Goal: Information Seeking & Learning: Learn about a topic

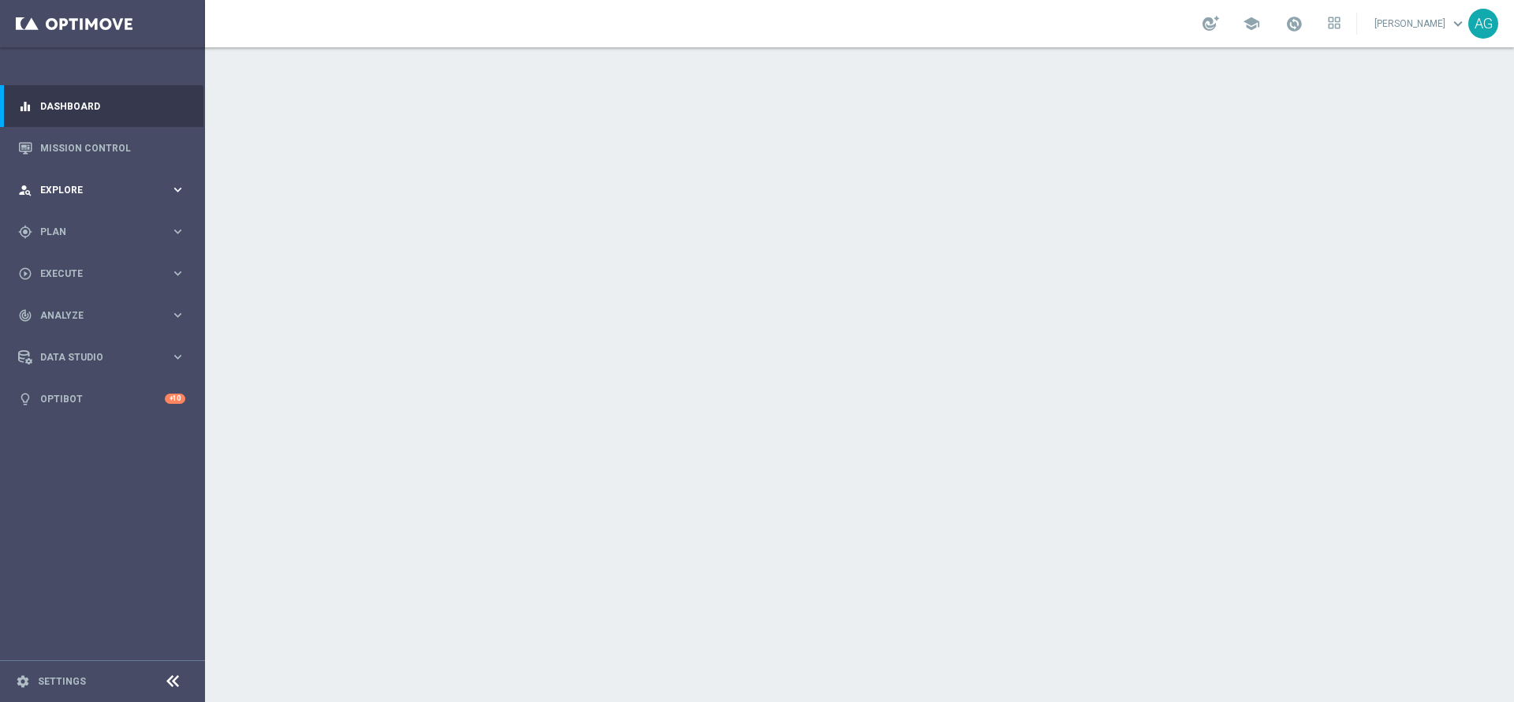
click at [85, 197] on div "person_search Explore keyboard_arrow_right" at bounding box center [101, 190] width 203 height 42
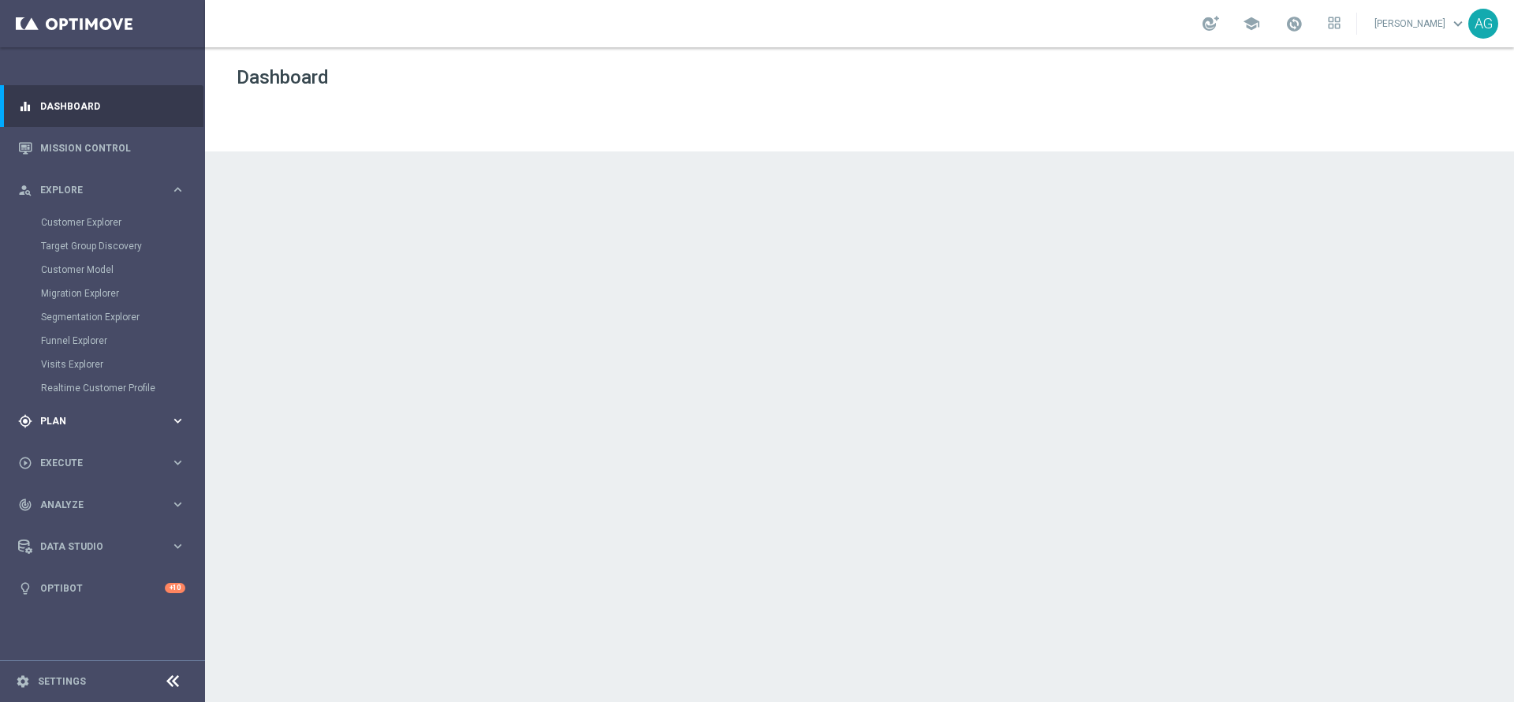
click at [79, 423] on span "Plan" at bounding box center [105, 420] width 130 height 9
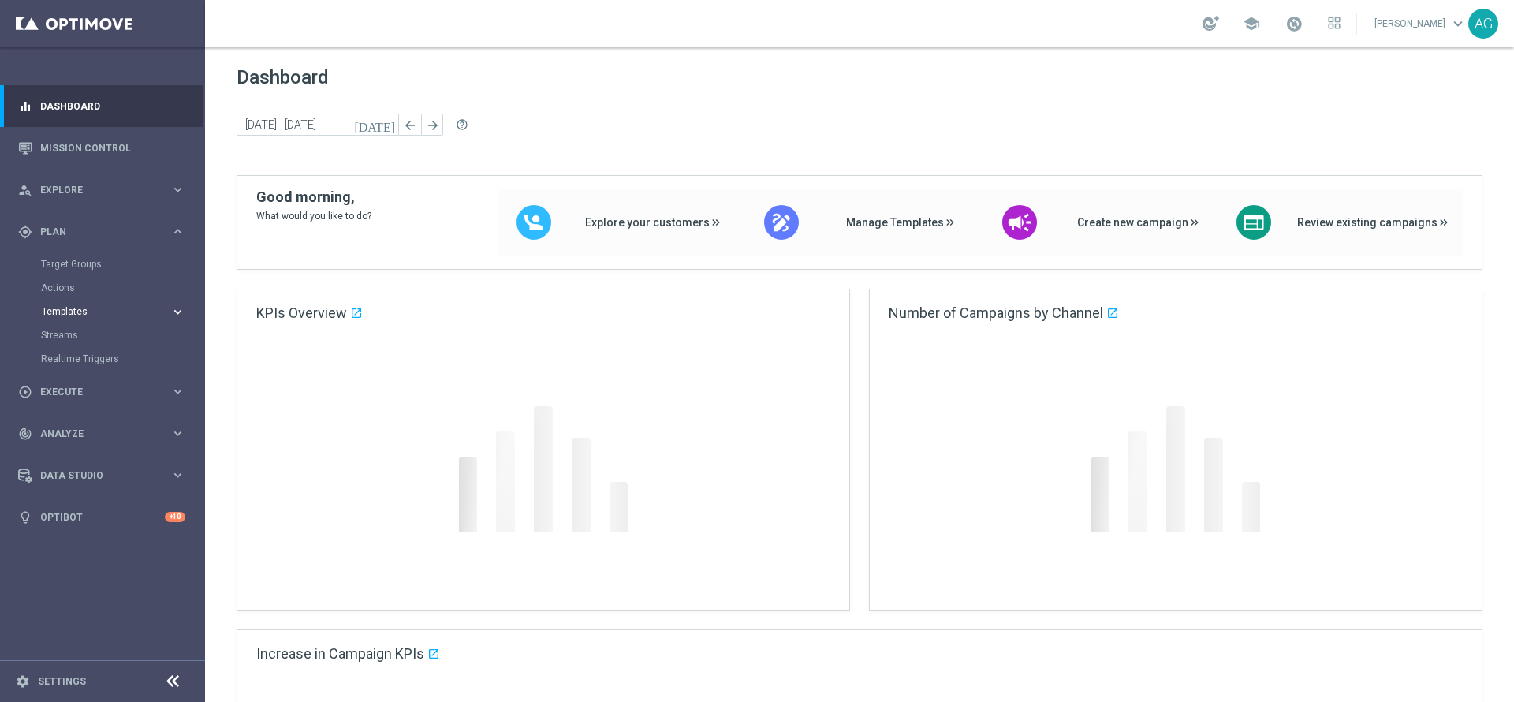
click at [85, 315] on span "Templates" at bounding box center [98, 311] width 113 height 9
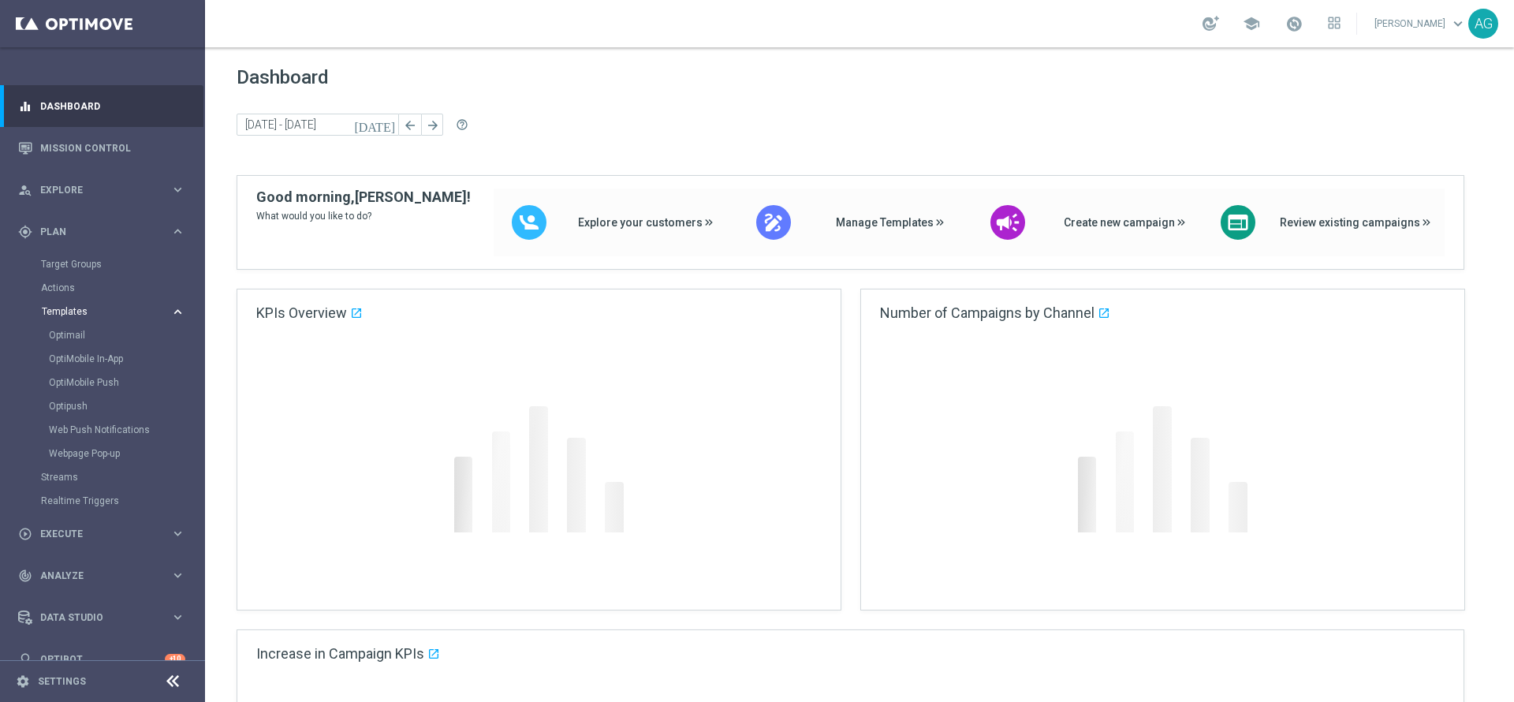
click at [69, 314] on span "Templates" at bounding box center [98, 311] width 113 height 9
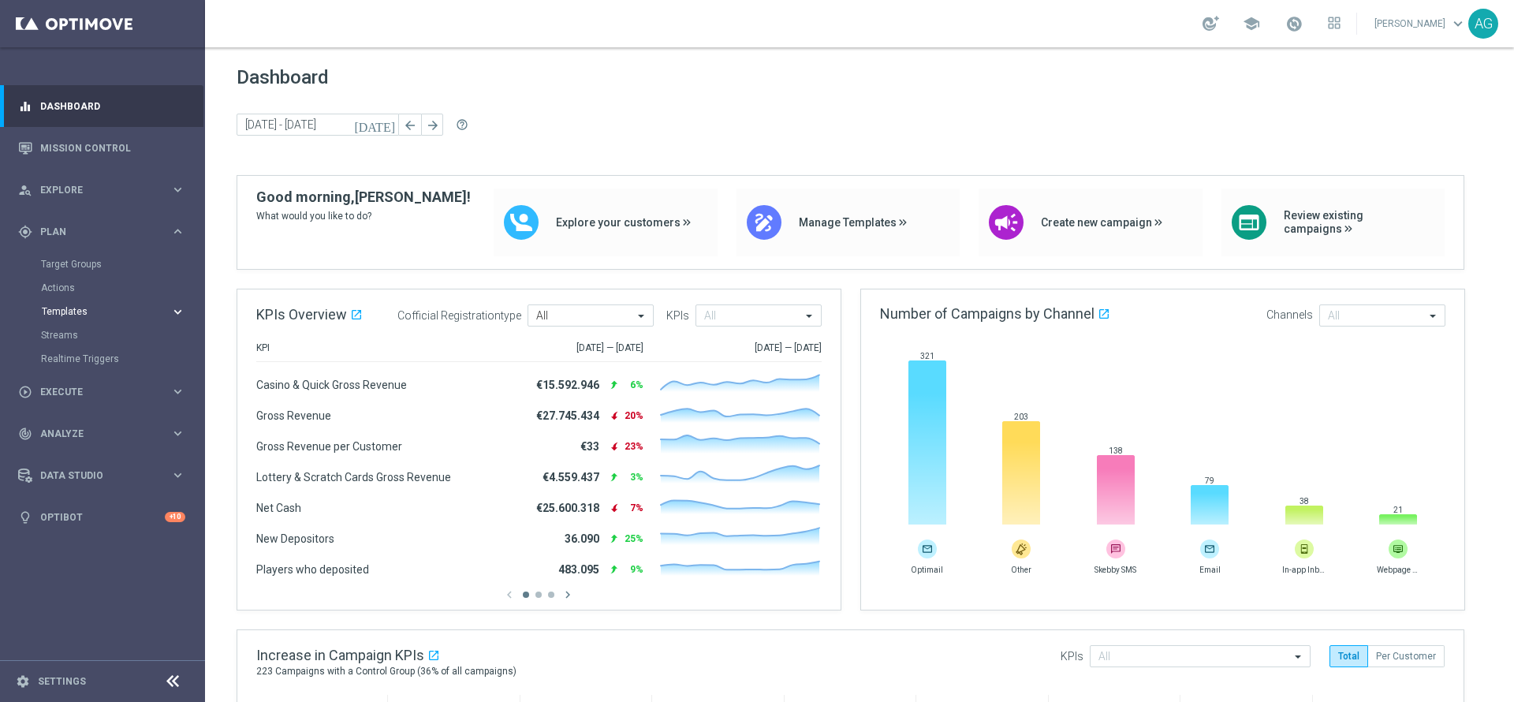
click at [69, 314] on span "Templates" at bounding box center [98, 311] width 113 height 9
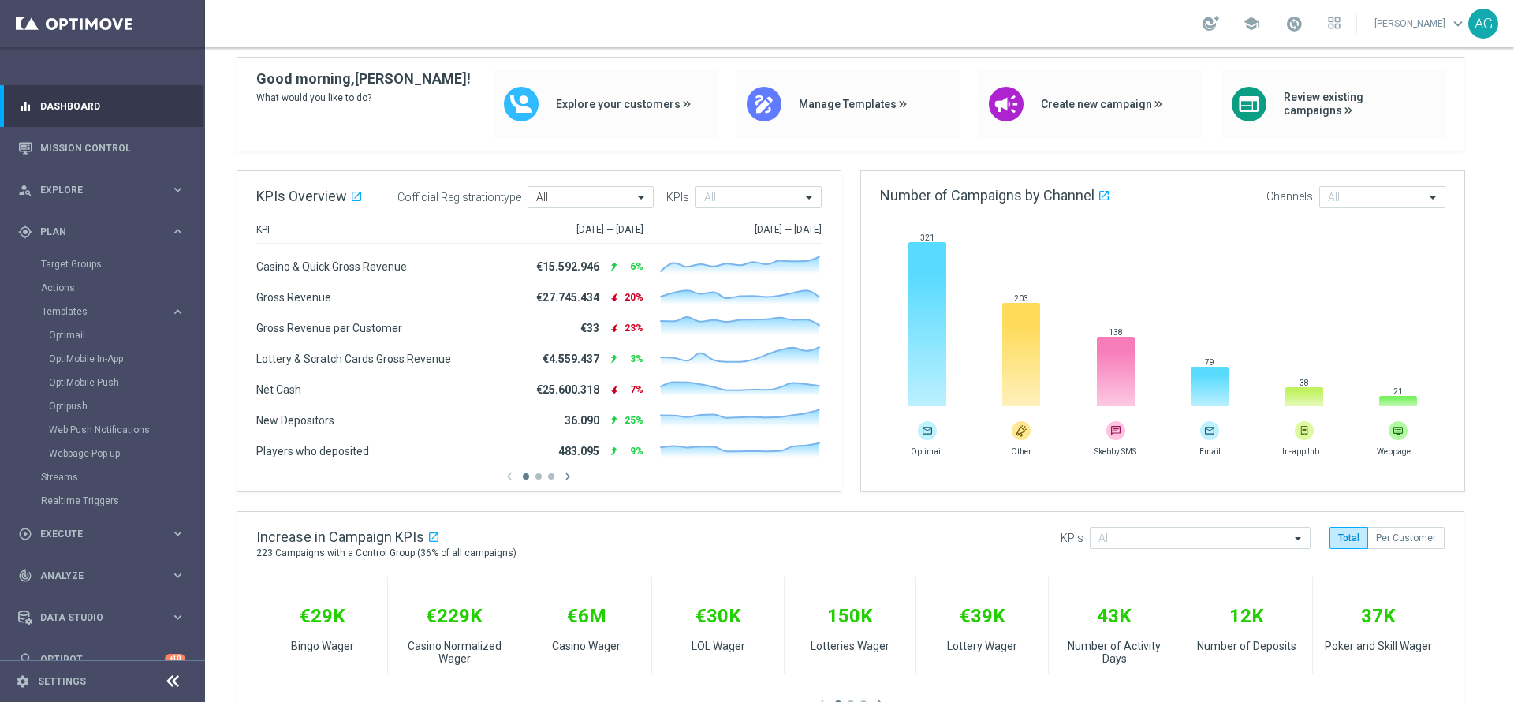
scroll to position [355, 0]
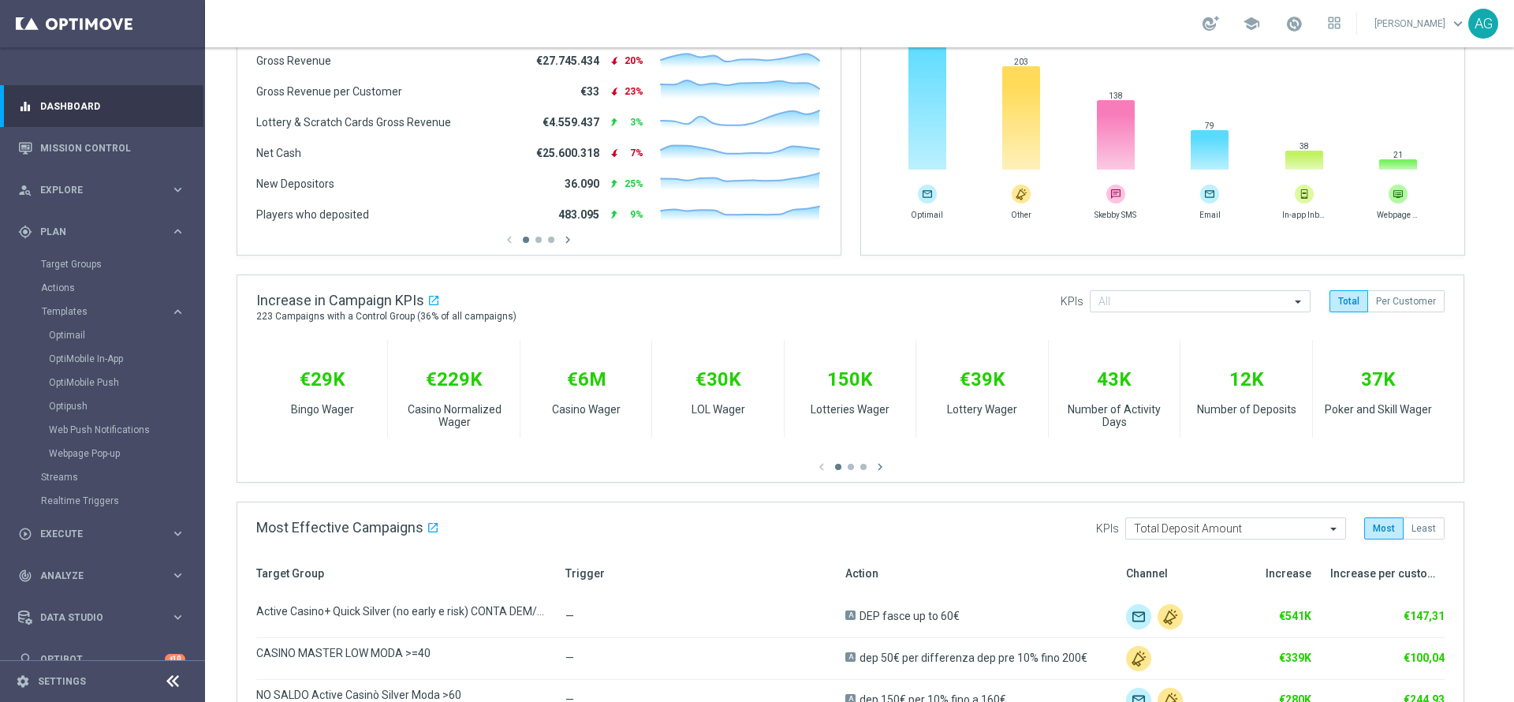
click at [24, 125] on div "equalizer Dashboard" at bounding box center [101, 106] width 167 height 42
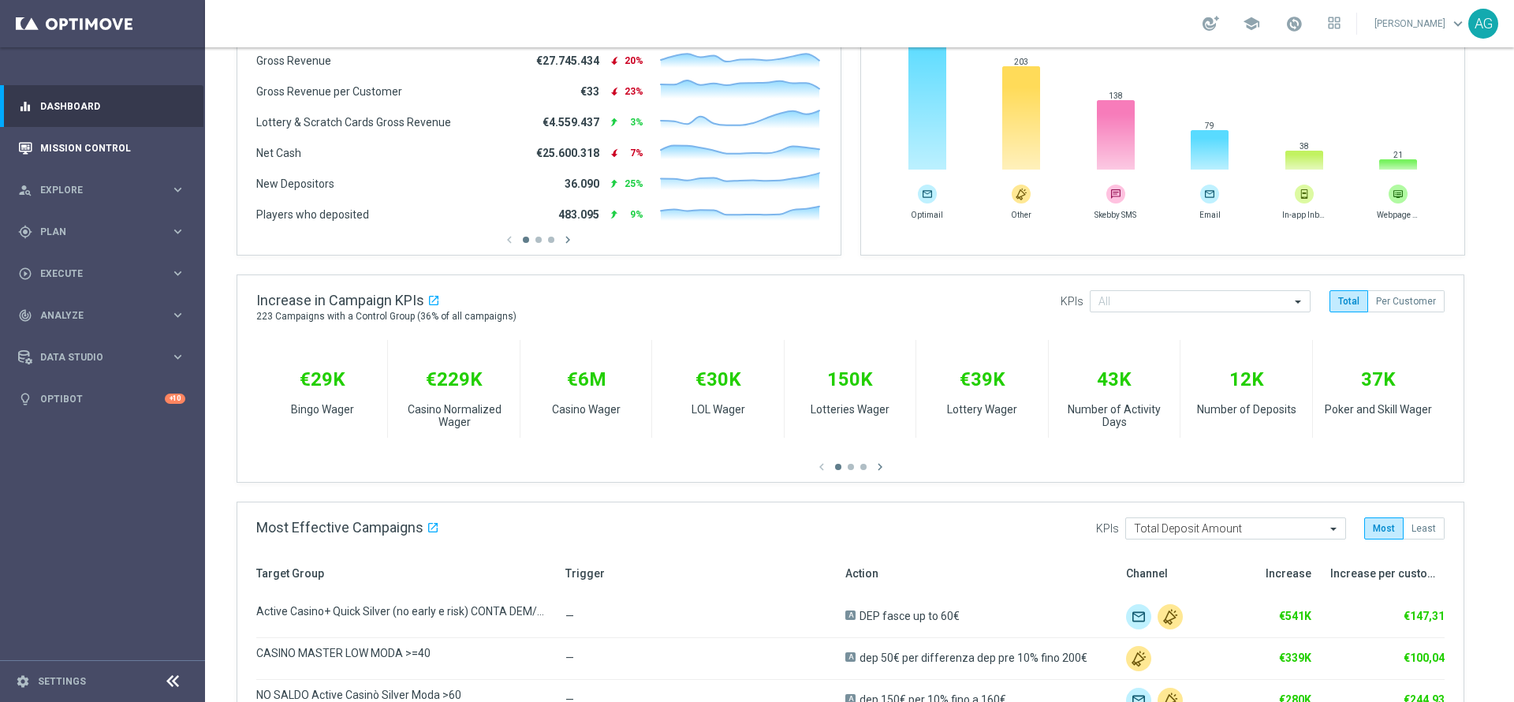
click at [39, 146] on div "Mission Control" at bounding box center [101, 148] width 167 height 42
click at [76, 145] on link "Mission Control" at bounding box center [112, 148] width 145 height 42
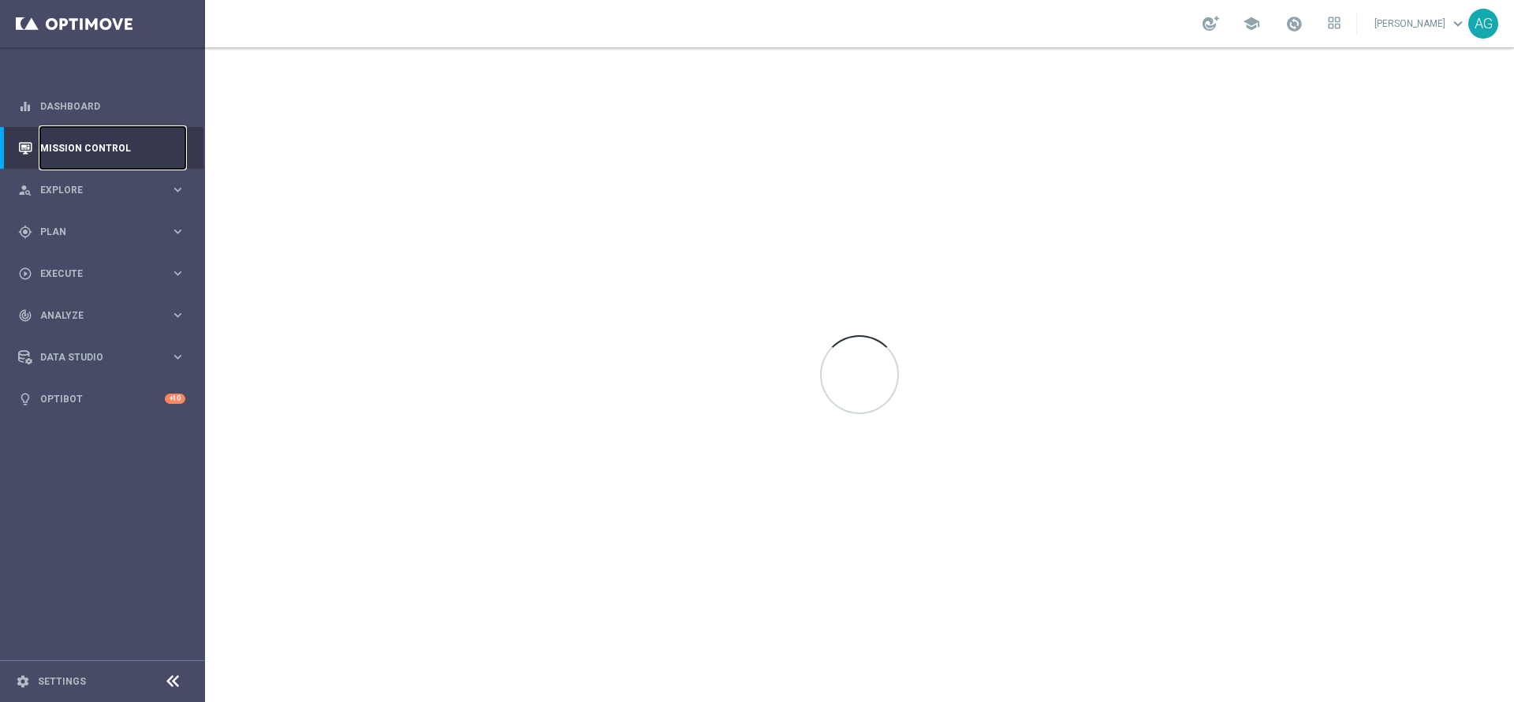
scroll to position [0, 0]
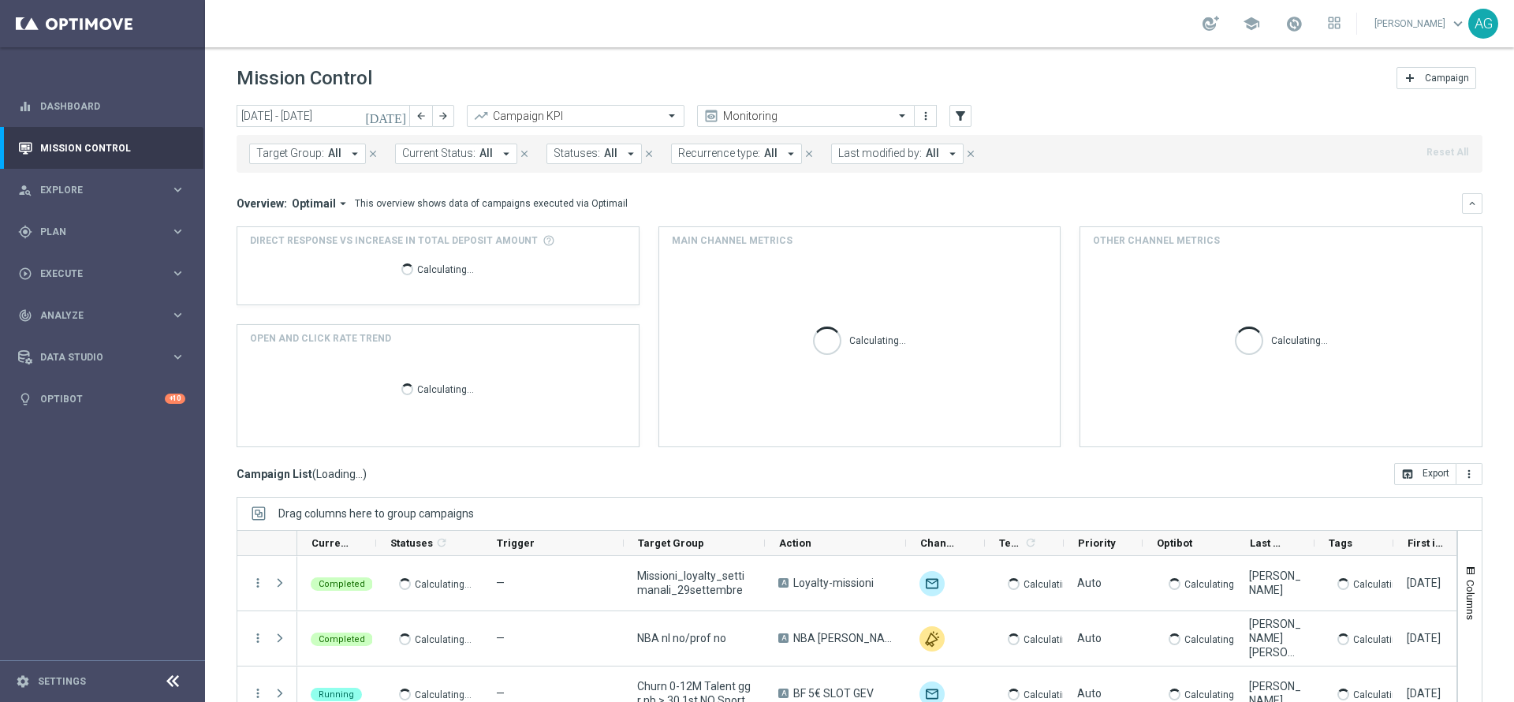
click at [885, 144] on button "Last modified by: All arrow_drop_down" at bounding box center [897, 154] width 132 height 21
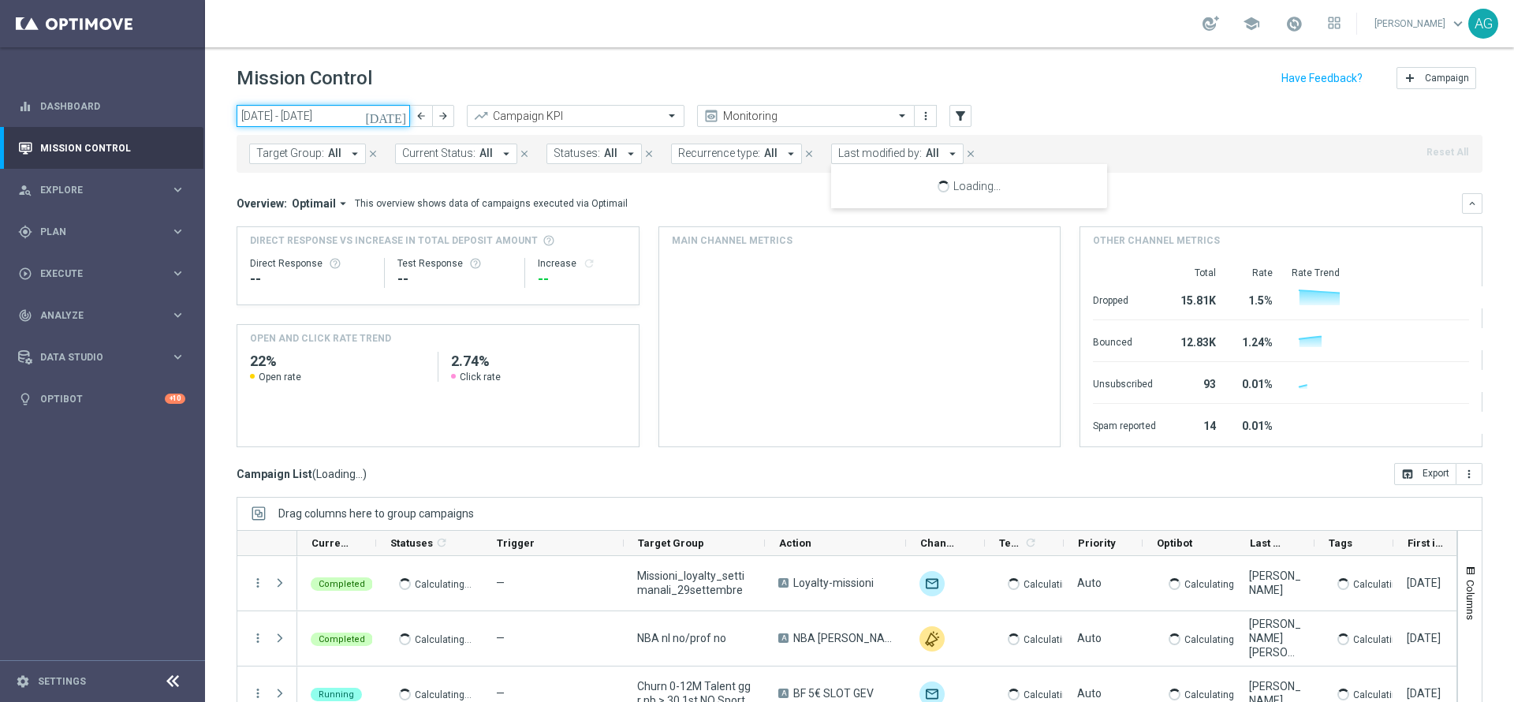
click at [295, 108] on input "[DATE] - [DATE]" at bounding box center [323, 116] width 173 height 22
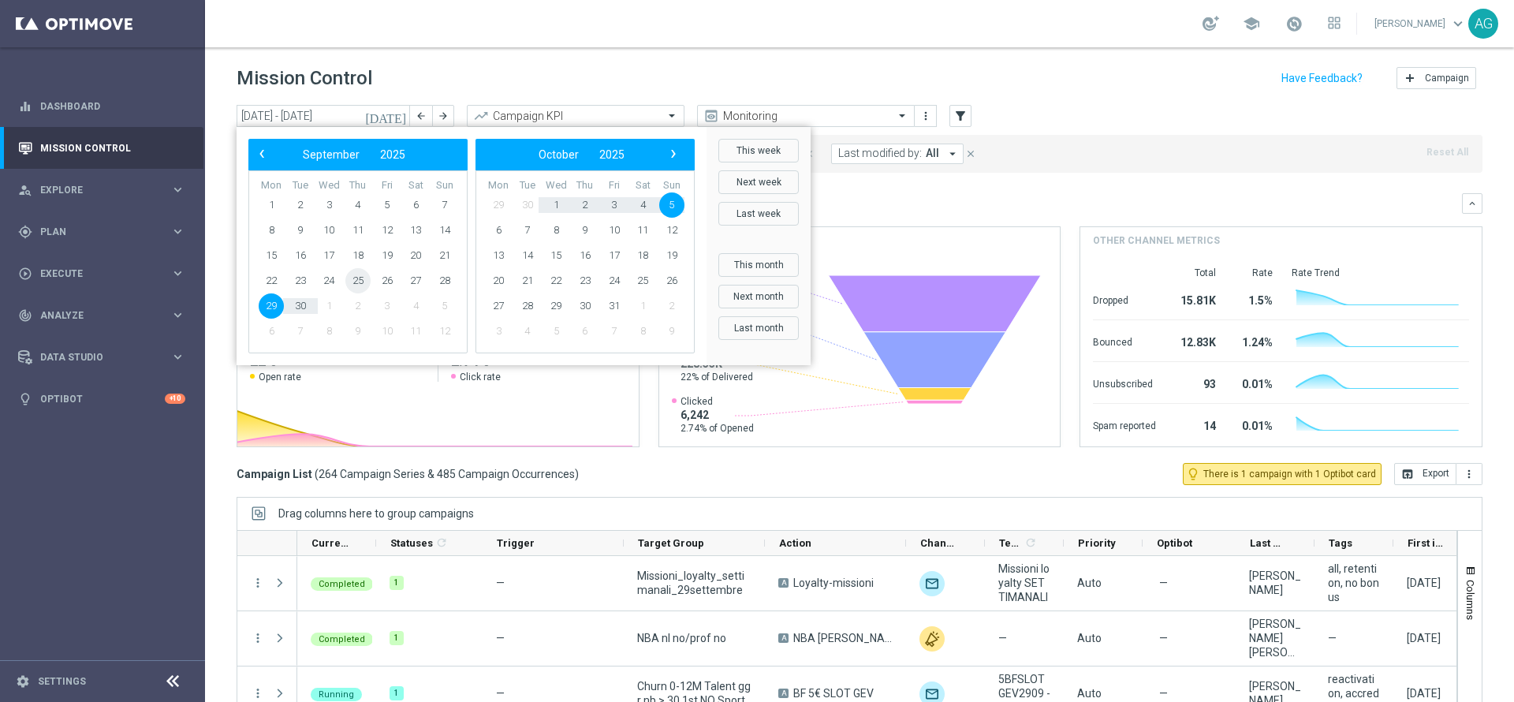
click at [355, 271] on span "25" at bounding box center [357, 280] width 25 height 25
click at [380, 275] on span "26" at bounding box center [387, 280] width 25 height 25
type input "[DATE] - [DATE]"
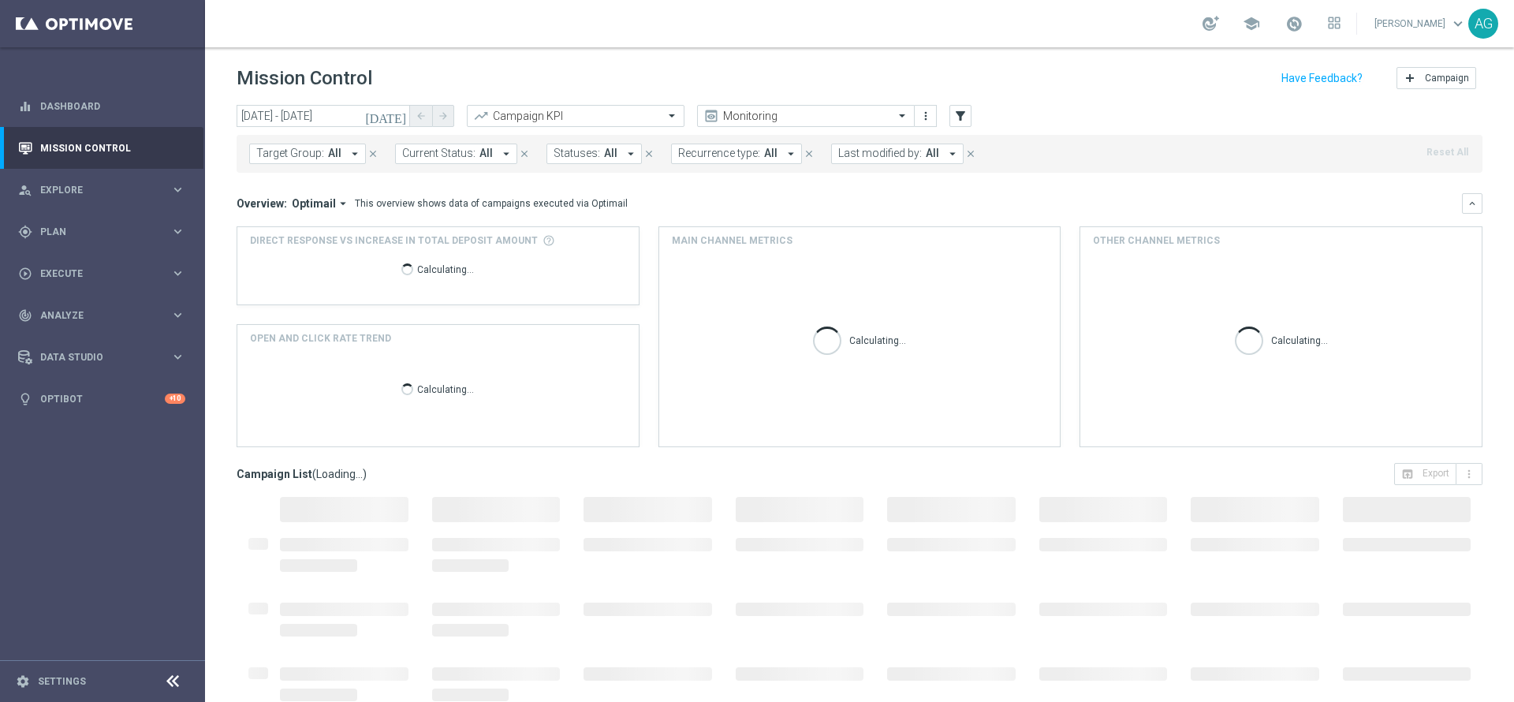
click at [893, 158] on span "Last modified by:" at bounding box center [880, 153] width 84 height 13
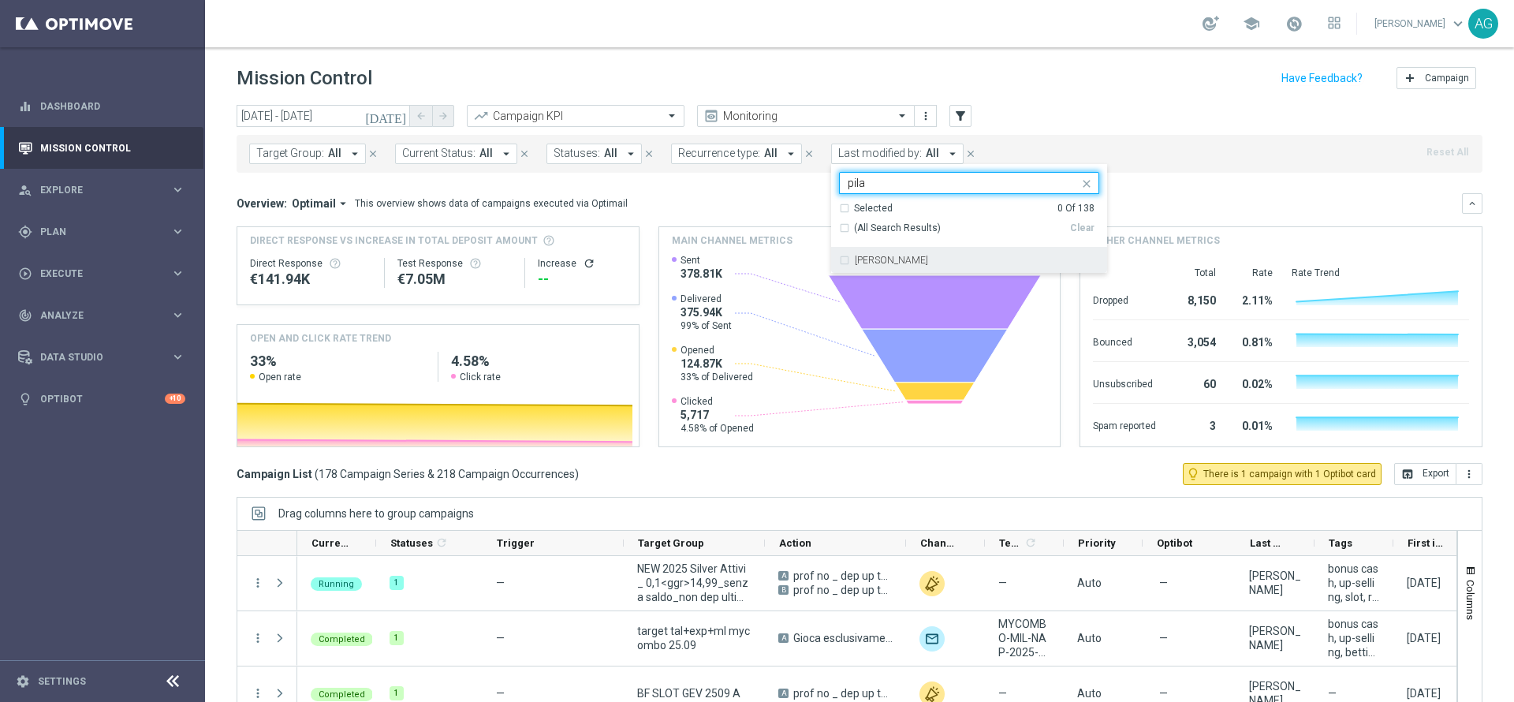
click at [879, 263] on label "[PERSON_NAME]" at bounding box center [891, 259] width 73 height 9
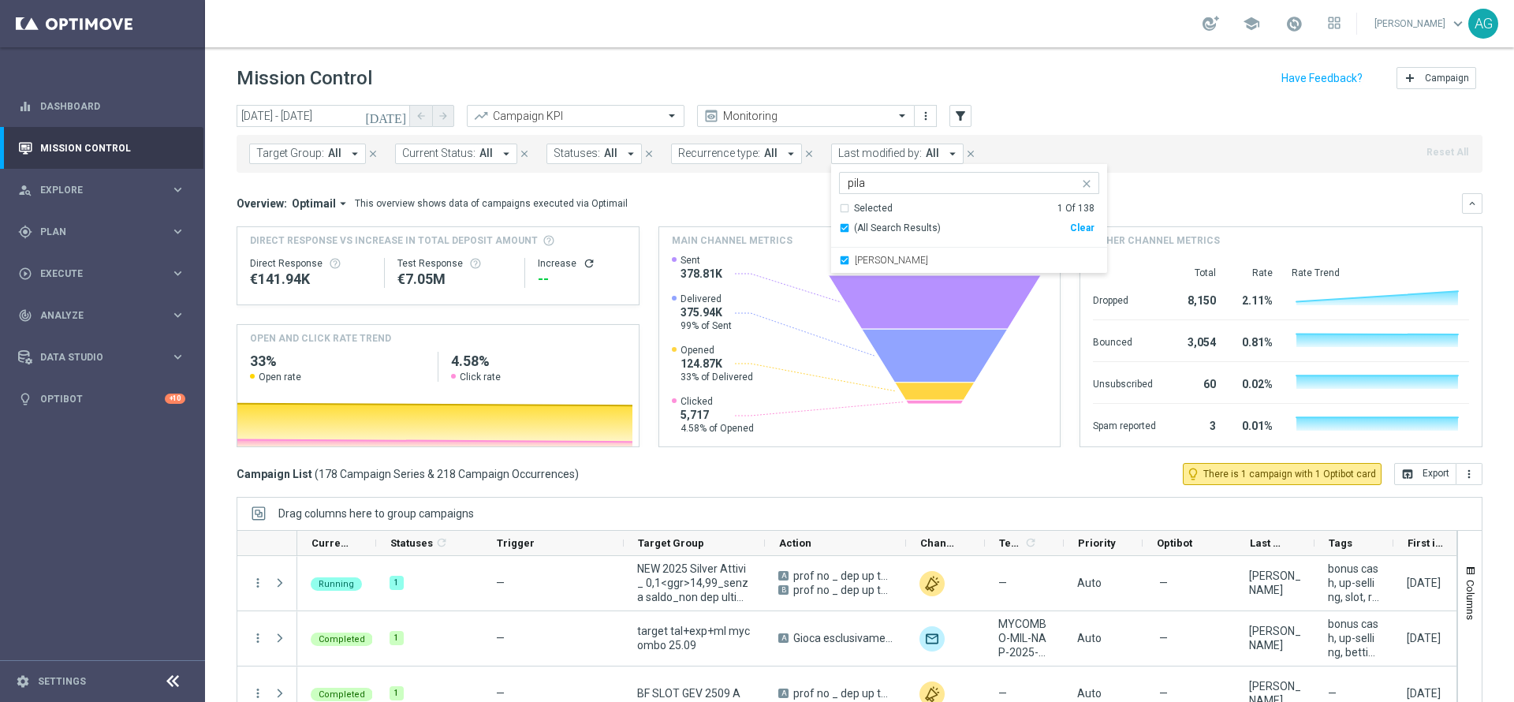
click at [935, 182] on input "pila" at bounding box center [963, 183] width 231 height 13
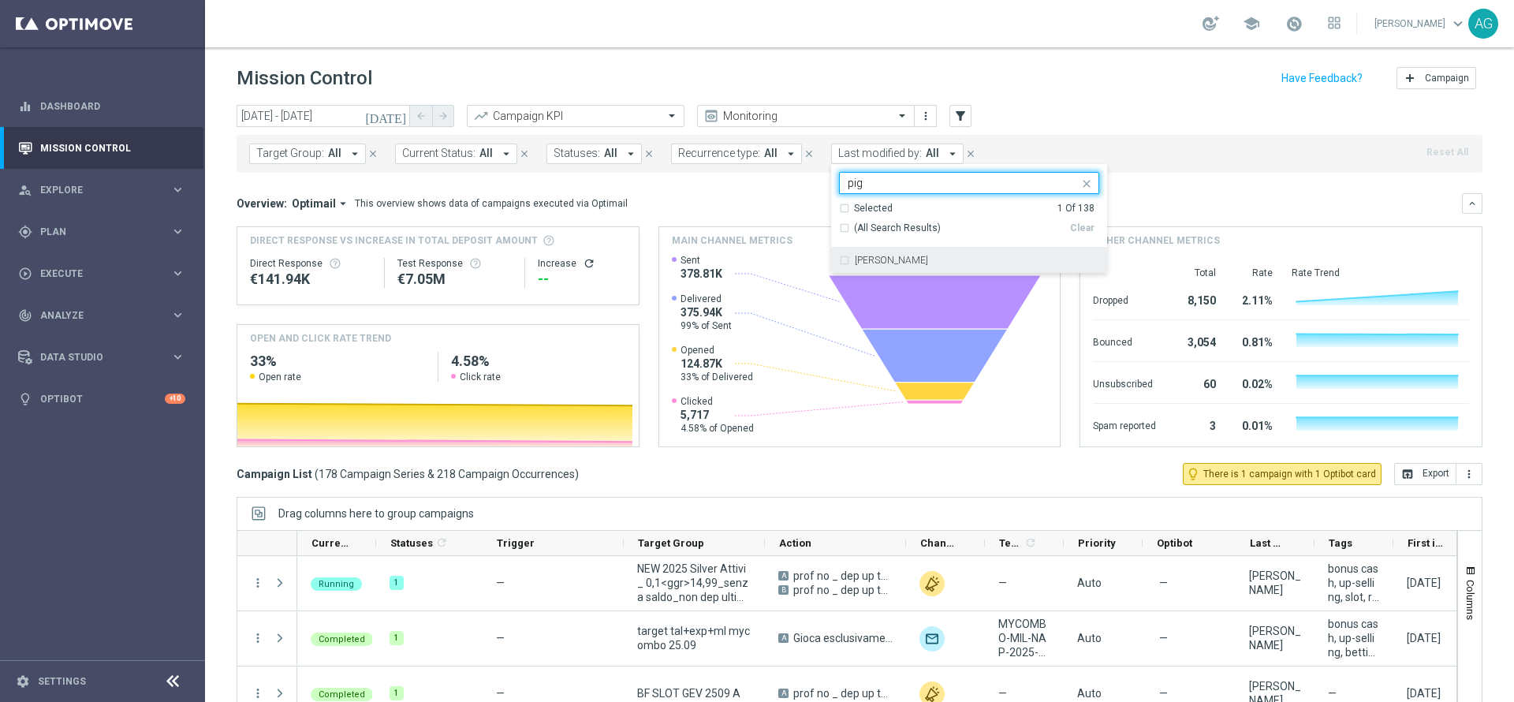
click at [952, 250] on div "[PERSON_NAME]" at bounding box center [969, 260] width 260 height 25
type input "pig"
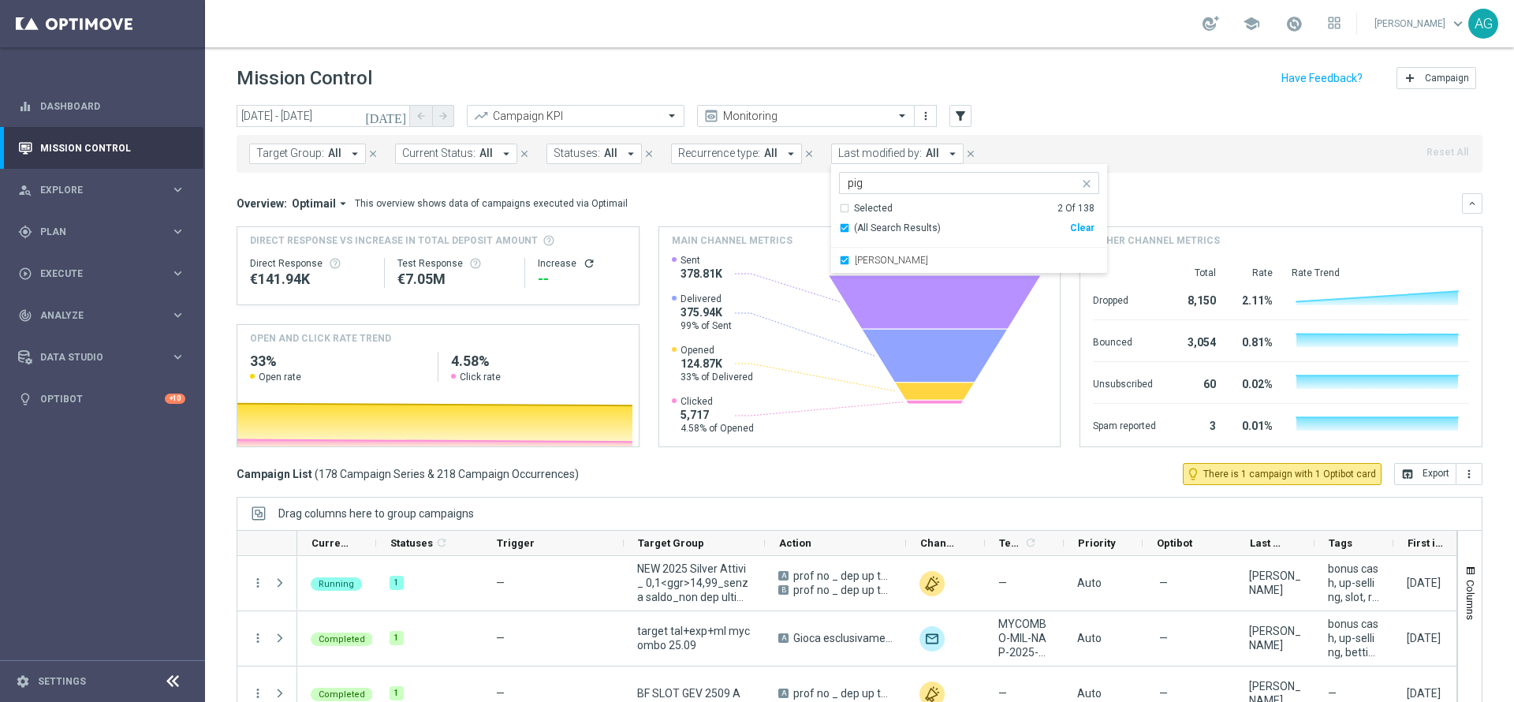
click at [1085, 72] on div "Mission Control add Campaign" at bounding box center [860, 78] width 1246 height 31
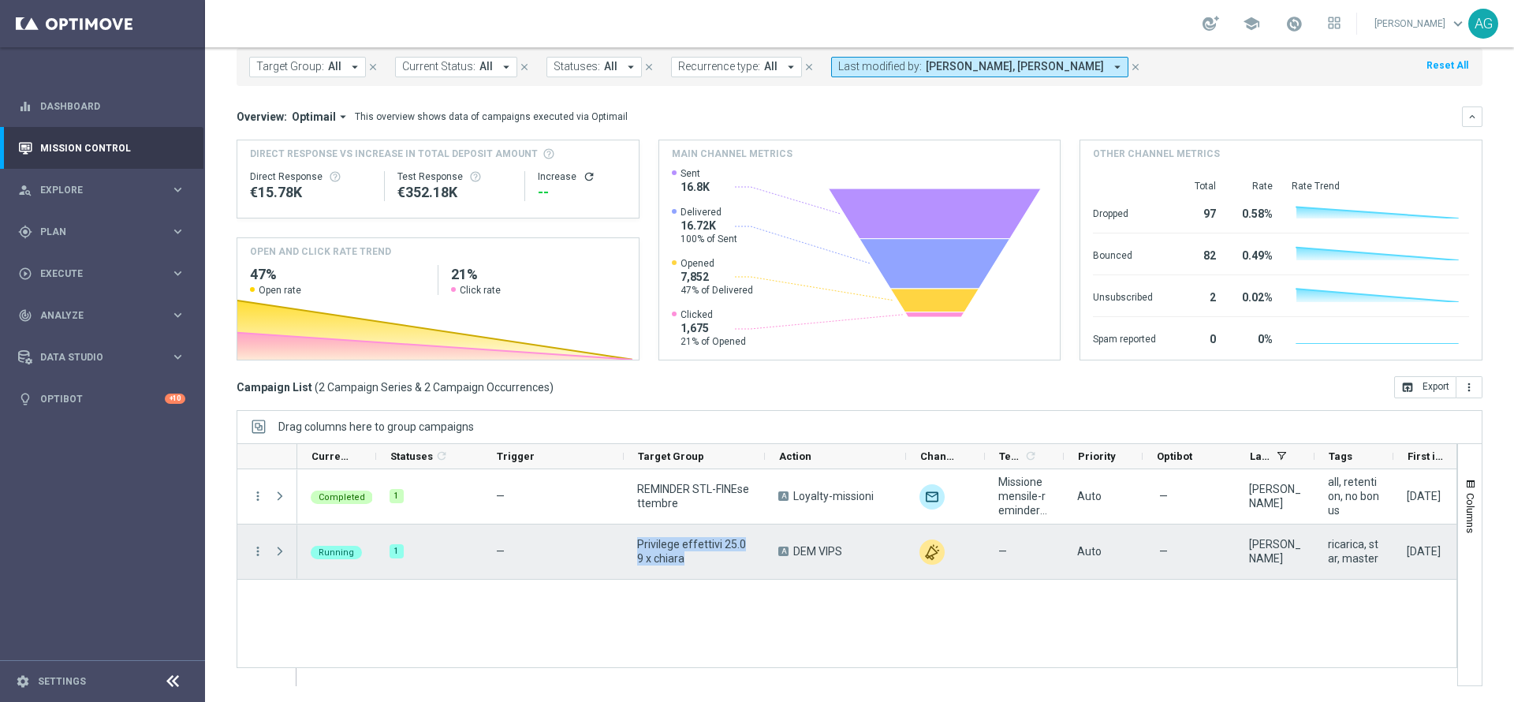
drag, startPoint x: 639, startPoint y: 542, endPoint x: 676, endPoint y: 557, distance: 39.2
click at [676, 557] on span "Privilege effettivi 25.09 x chiara" at bounding box center [694, 551] width 114 height 28
copy span "Privilege effettivi 25.09 x chiara"
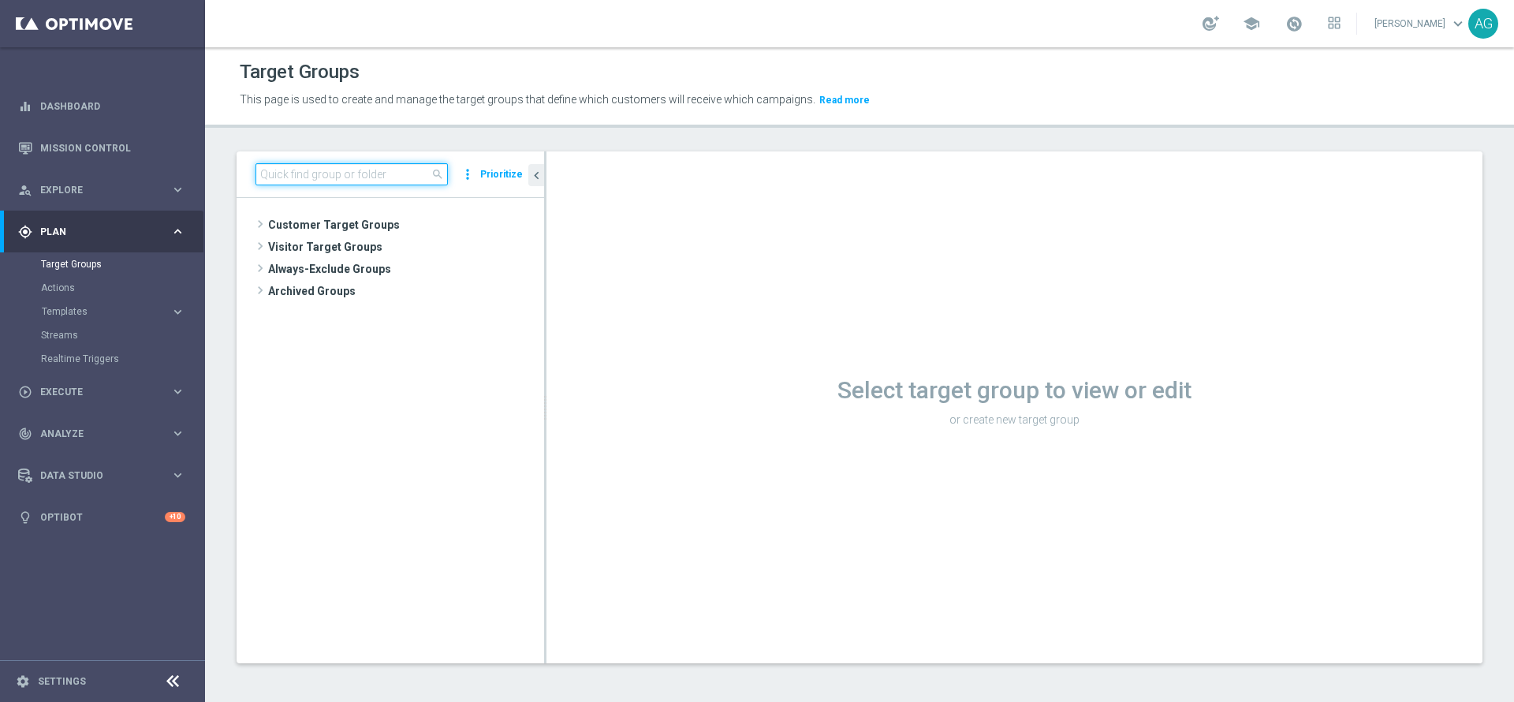
click at [353, 175] on input at bounding box center [351, 174] width 192 height 22
click at [320, 167] on input at bounding box center [351, 174] width 192 height 22
paste input "Privilege effettivi 25.09 x chiara"
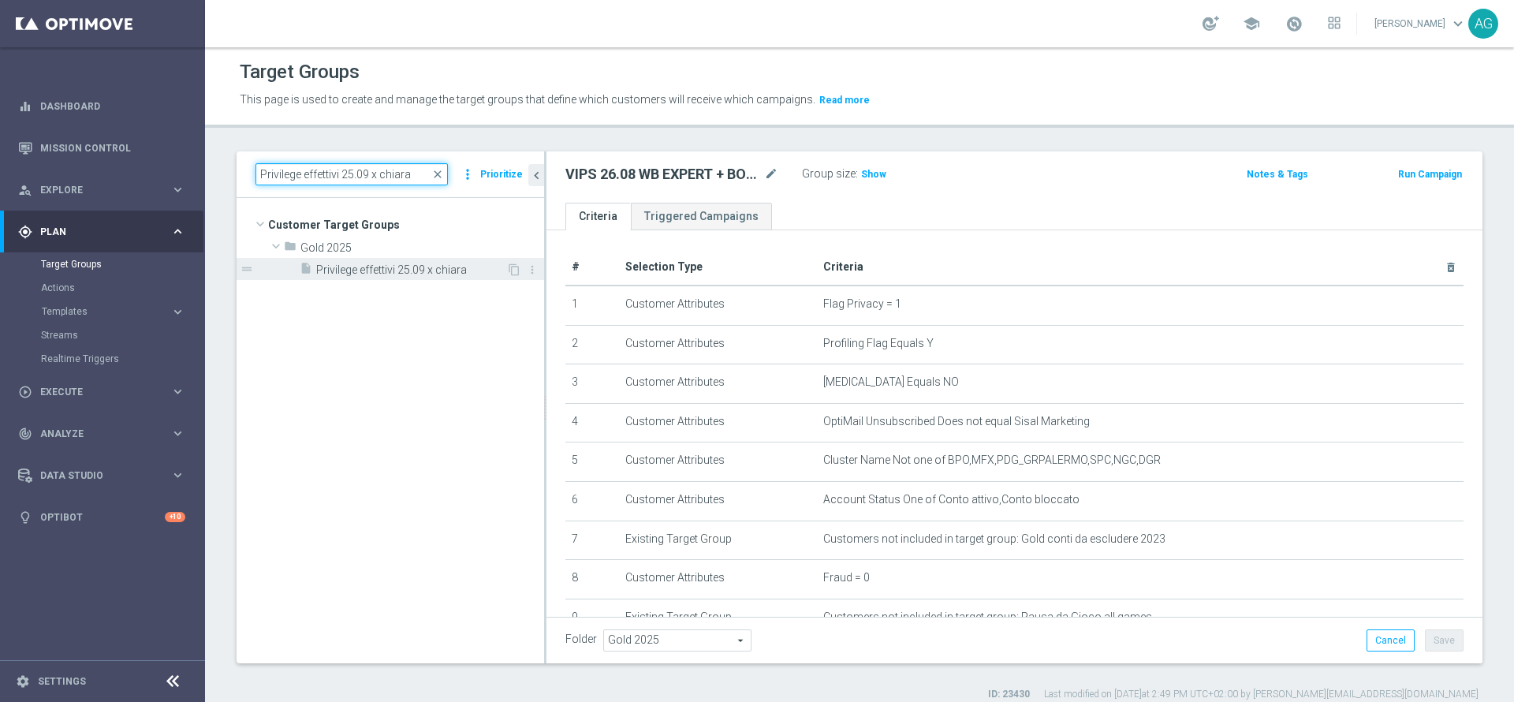
type input "Privilege effettivi 25.09 x chiara"
click at [408, 269] on span "Privilege effettivi 25.09 x chiara" at bounding box center [411, 269] width 190 height 13
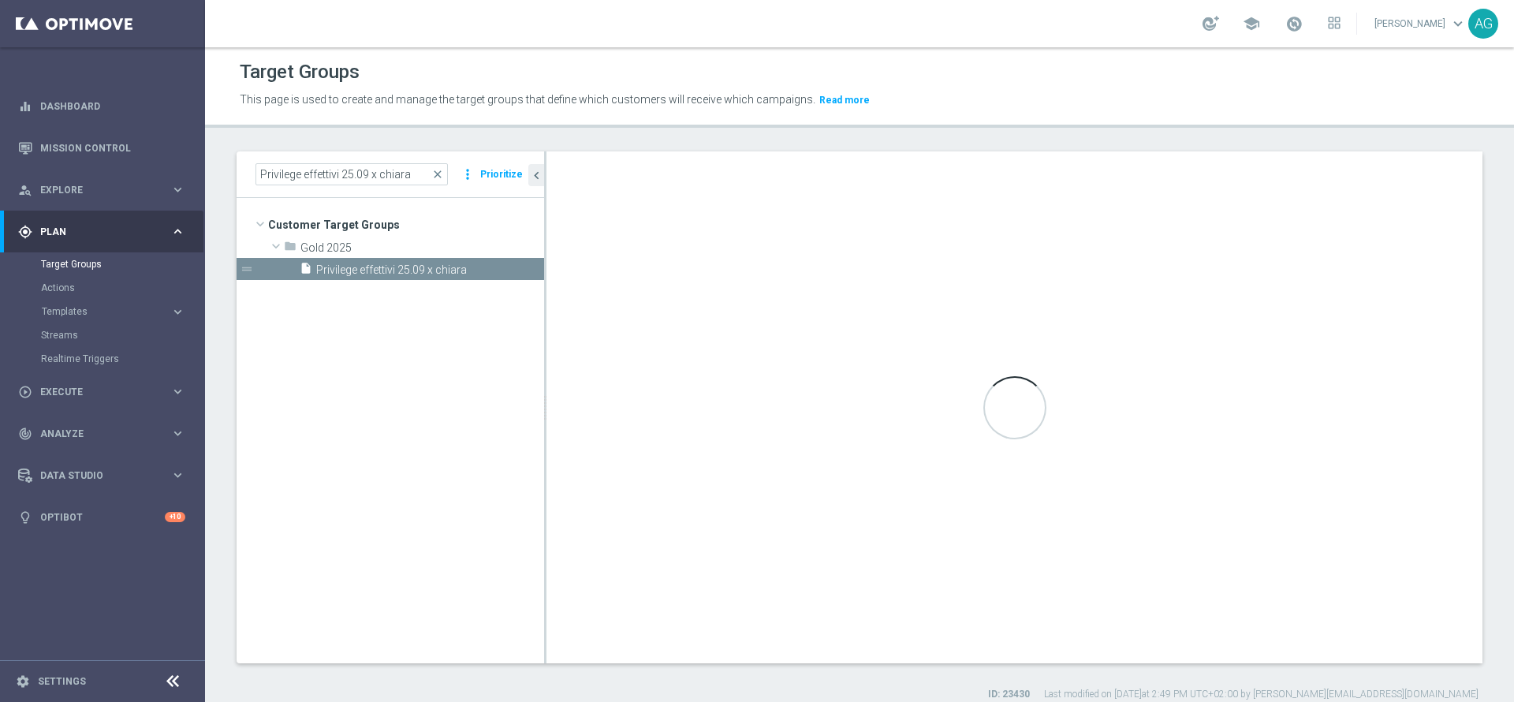
type textarea "(1 and 2 and 3 and 4 and 5 and 6 and 7 and 8 and 9 and 10 and 11 and 12 and 13 …"
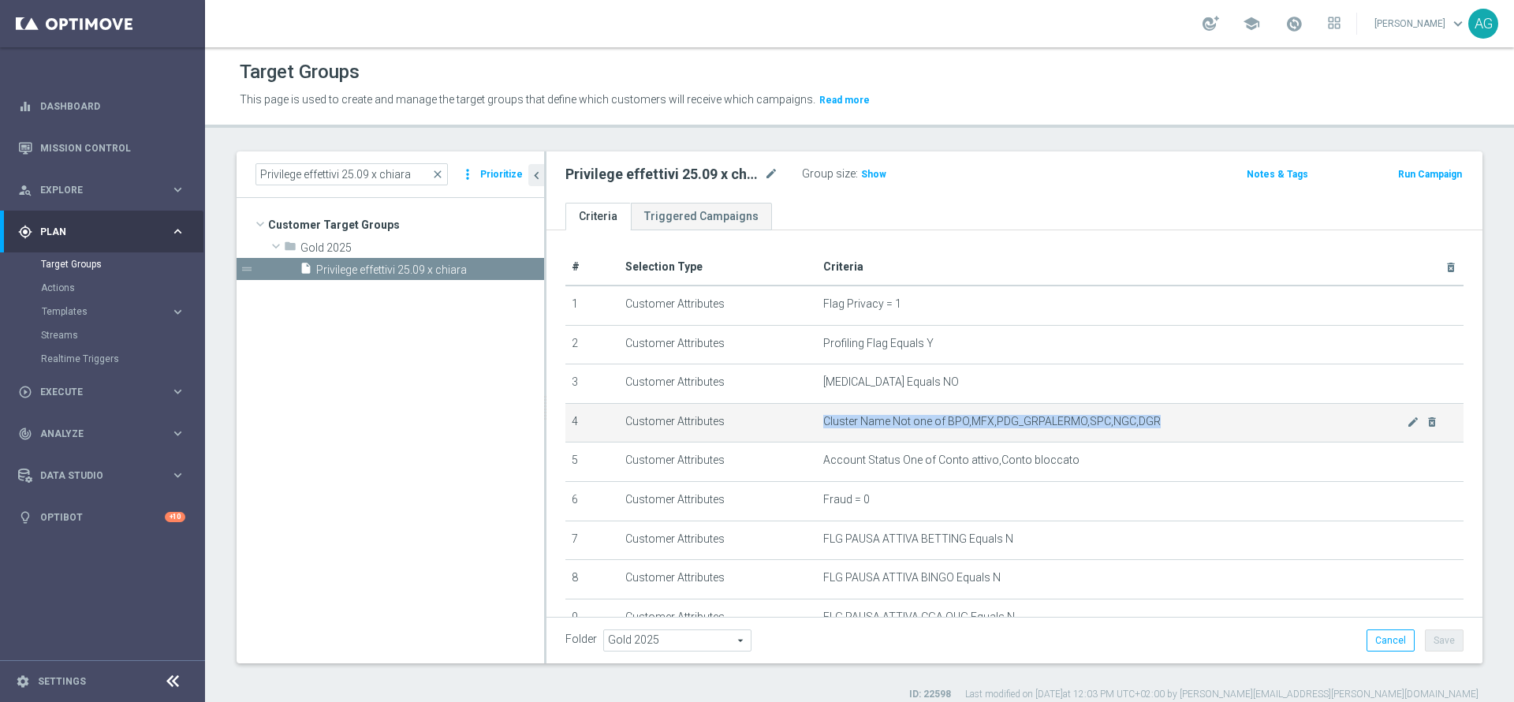
drag, startPoint x: 808, startPoint y: 423, endPoint x: 1154, endPoint y: 417, distance: 346.2
click at [1154, 417] on td "Cluster Name Not one of BPO,MFX,PDG_GRPALERMO,SPC,NGC,DGR mode_edit delete_fore…" at bounding box center [1140, 422] width 647 height 39
click at [1154, 417] on span "Cluster Name Not one of BPO,MFX,PDG_GRPALERMO,SPC,NGC,DGR" at bounding box center [1114, 421] width 583 height 13
drag, startPoint x: 939, startPoint y: 420, endPoint x: 1144, endPoint y: 429, distance: 205.2
click at [1144, 428] on span "Cluster Name Not one of BPO,MFX,PDG_GRPALERMO,SPC,NGC,DGR" at bounding box center [1114, 421] width 583 height 13
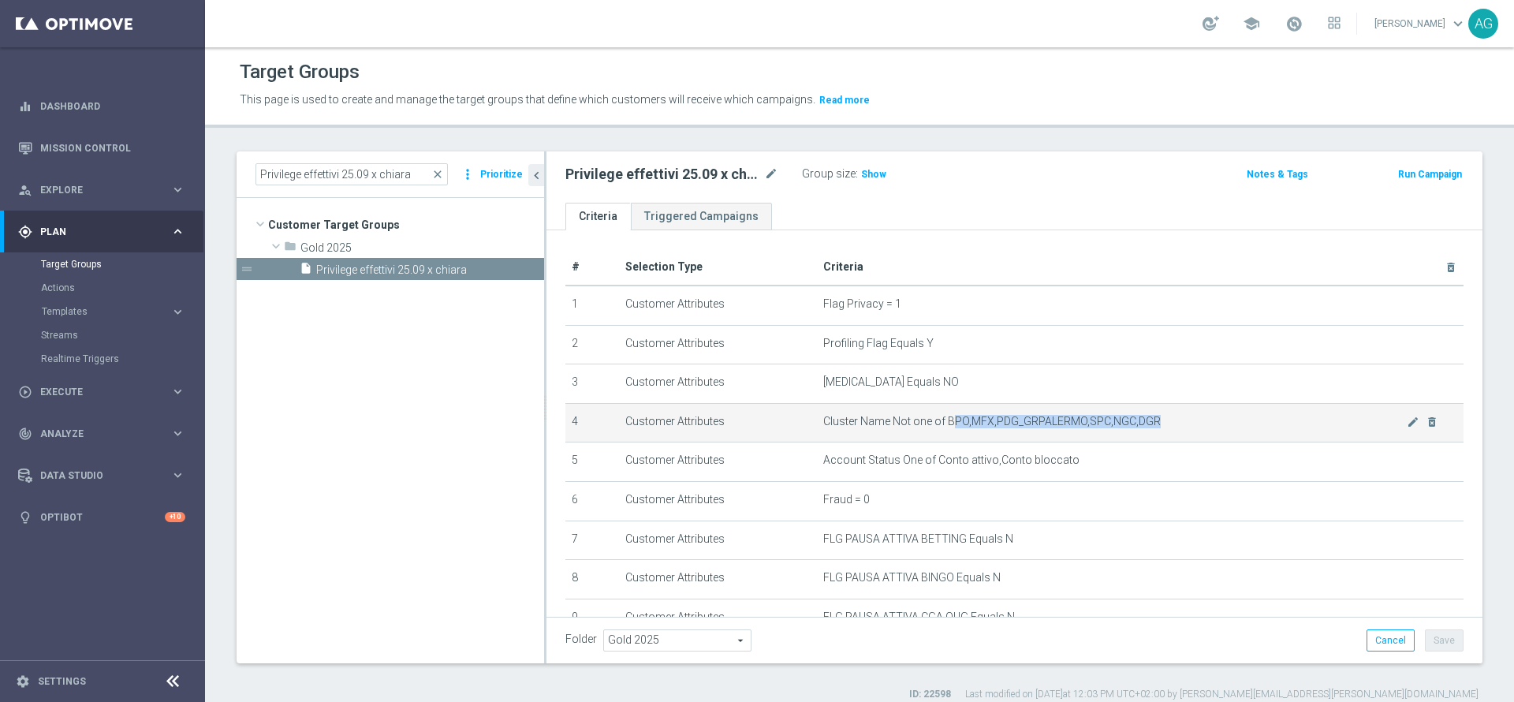
click at [1144, 428] on span "Cluster Name Not one of BPO,MFX,PDG_GRPALERMO,SPC,NGC,DGR" at bounding box center [1114, 421] width 583 height 13
click at [1120, 427] on span "Cluster Name Not one of BPO,MFX,PDG_GRPALERMO,SPC,NGC,DGR" at bounding box center [1114, 421] width 583 height 13
click at [1122, 427] on span "Cluster Name Not one of BPO,MFX,PDG_GRPALERMO,SPC,NGC,DGR" at bounding box center [1114, 421] width 583 height 13
drag, startPoint x: 1124, startPoint y: 427, endPoint x: 1135, endPoint y: 427, distance: 11.8
click at [1135, 427] on span "Cluster Name Not one of BPO,MFX,PDG_GRPALERMO,SPC,NGC,DGR" at bounding box center [1114, 421] width 583 height 13
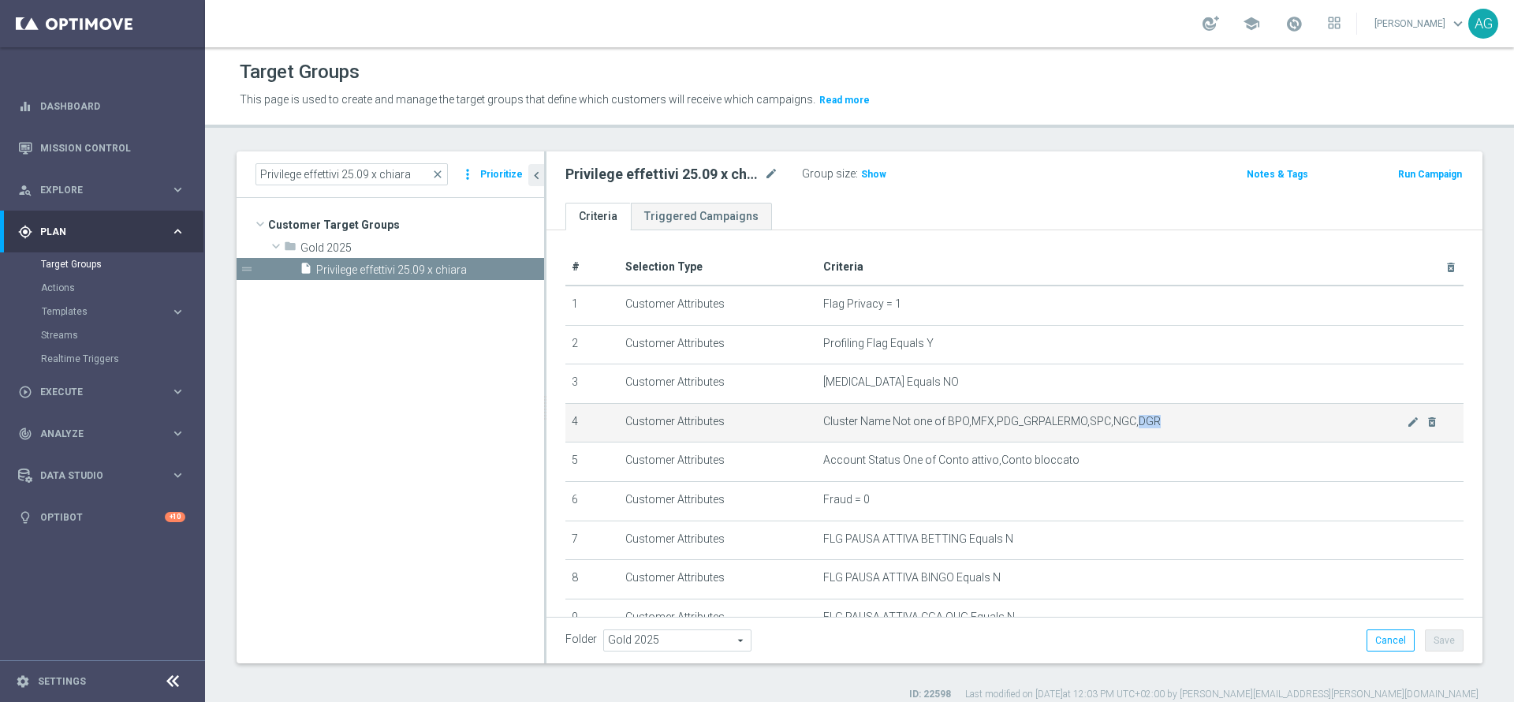
click at [1165, 427] on span "Cluster Name Not one of BPO,MFX,PDG_GRPALERMO,SPC,NGC,DGR" at bounding box center [1114, 421] width 583 height 13
drag, startPoint x: 814, startPoint y: 422, endPoint x: 1140, endPoint y: 426, distance: 326.5
click at [1140, 426] on span "Cluster Name Not one of BPO,MFX,PDG_GRPALERMO,SPC,NGC,DGR" at bounding box center [1114, 421] width 583 height 13
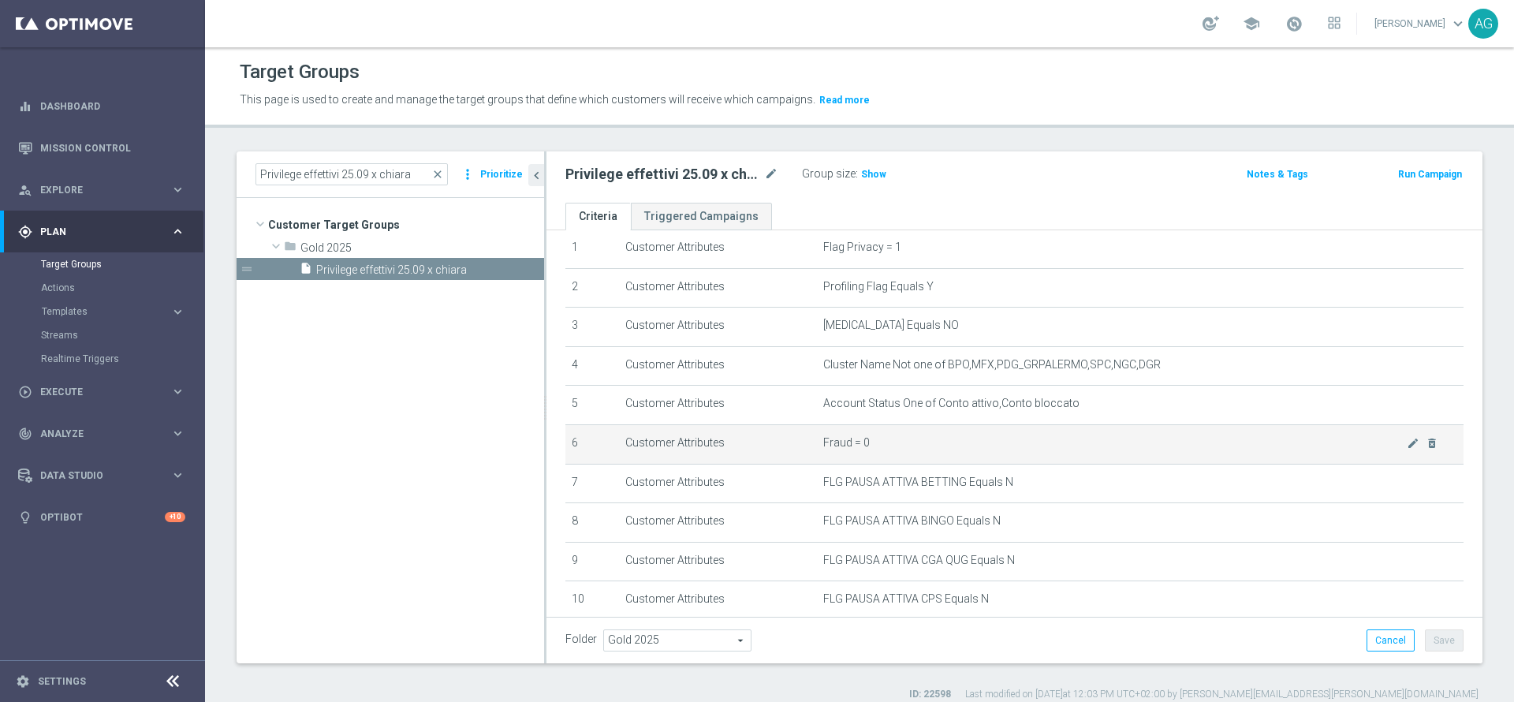
scroll to position [47, 0]
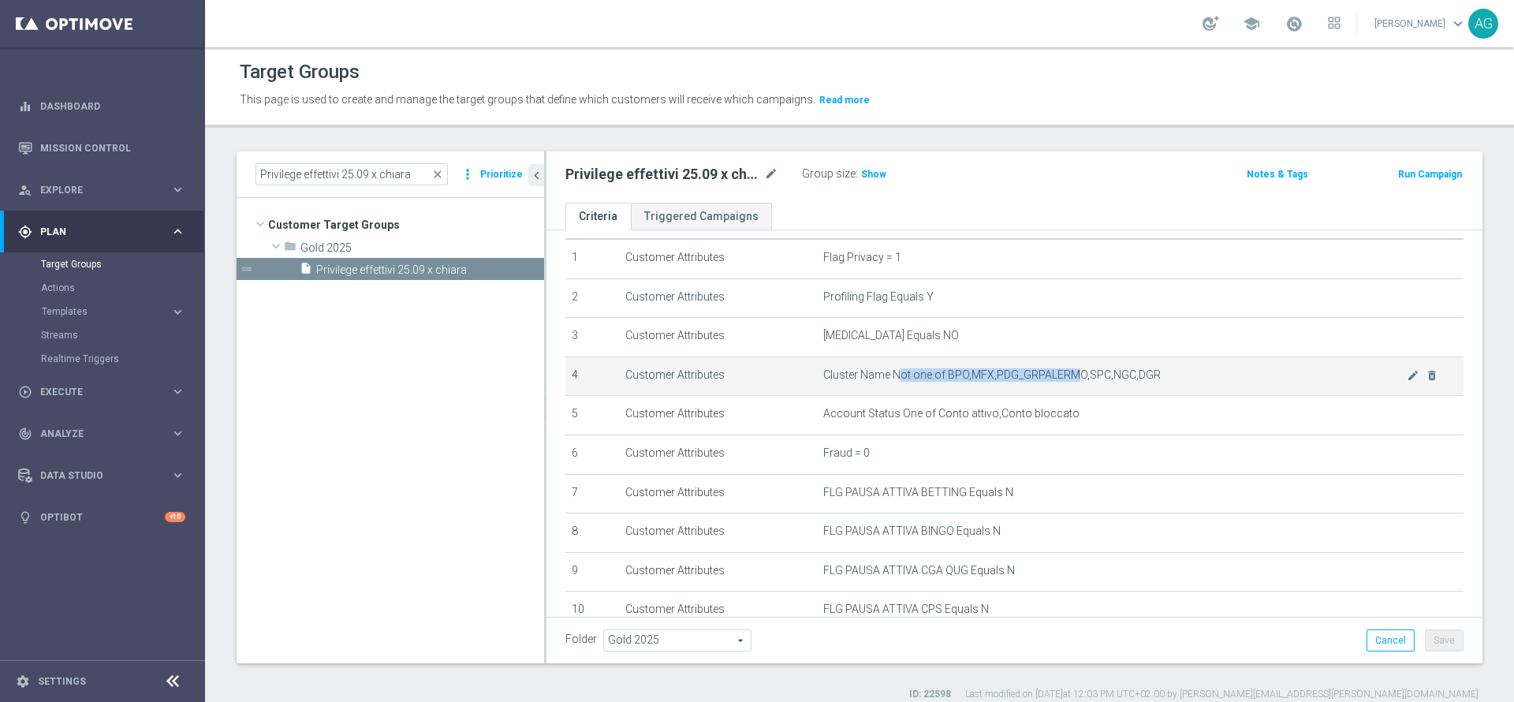
drag, startPoint x: 888, startPoint y: 382, endPoint x: 1064, endPoint y: 378, distance: 175.9
click at [1064, 378] on span "Cluster Name Not one of BPO,MFX,PDG_GRPALERMO,SPC,NGC,DGR" at bounding box center [1114, 374] width 583 height 13
click at [1157, 382] on span "Cluster Name Not one of BPO,MFX,PDG_GRPALERMO,SPC,NGC,DGR" at bounding box center [1114, 374] width 583 height 13
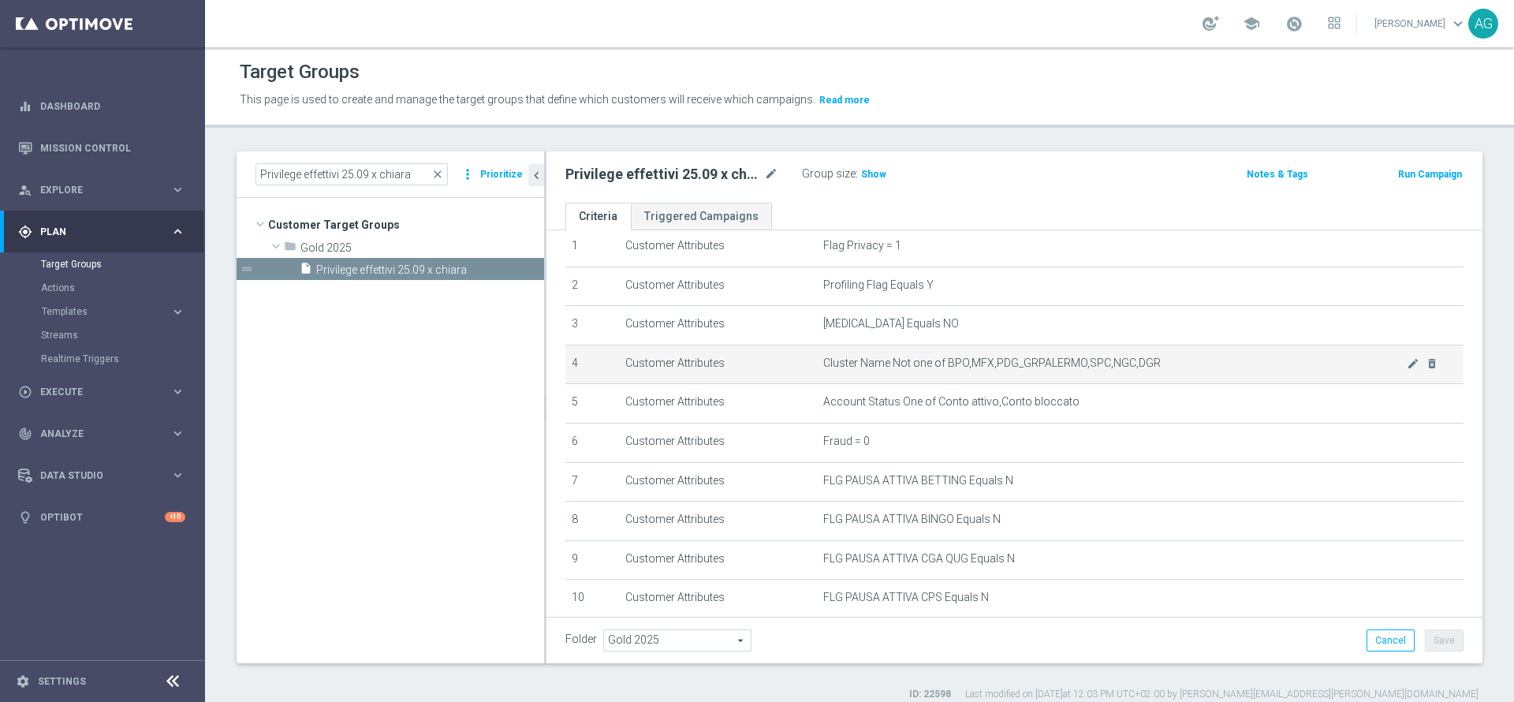
scroll to position [59, 0]
drag, startPoint x: 856, startPoint y: 367, endPoint x: 882, endPoint y: 371, distance: 27.0
click at [882, 369] on span "Cluster Name Not one of BPO,MFX,PDG_GRPALERMO,SPC,NGC,DGR" at bounding box center [1114, 362] width 583 height 13
drag, startPoint x: 817, startPoint y: 363, endPoint x: 974, endPoint y: 365, distance: 156.9
click at [974, 365] on span "Cluster Name Not one of BPO,MFX,PDG_GRPALERMO,SPC,NGC,DGR" at bounding box center [1114, 362] width 583 height 13
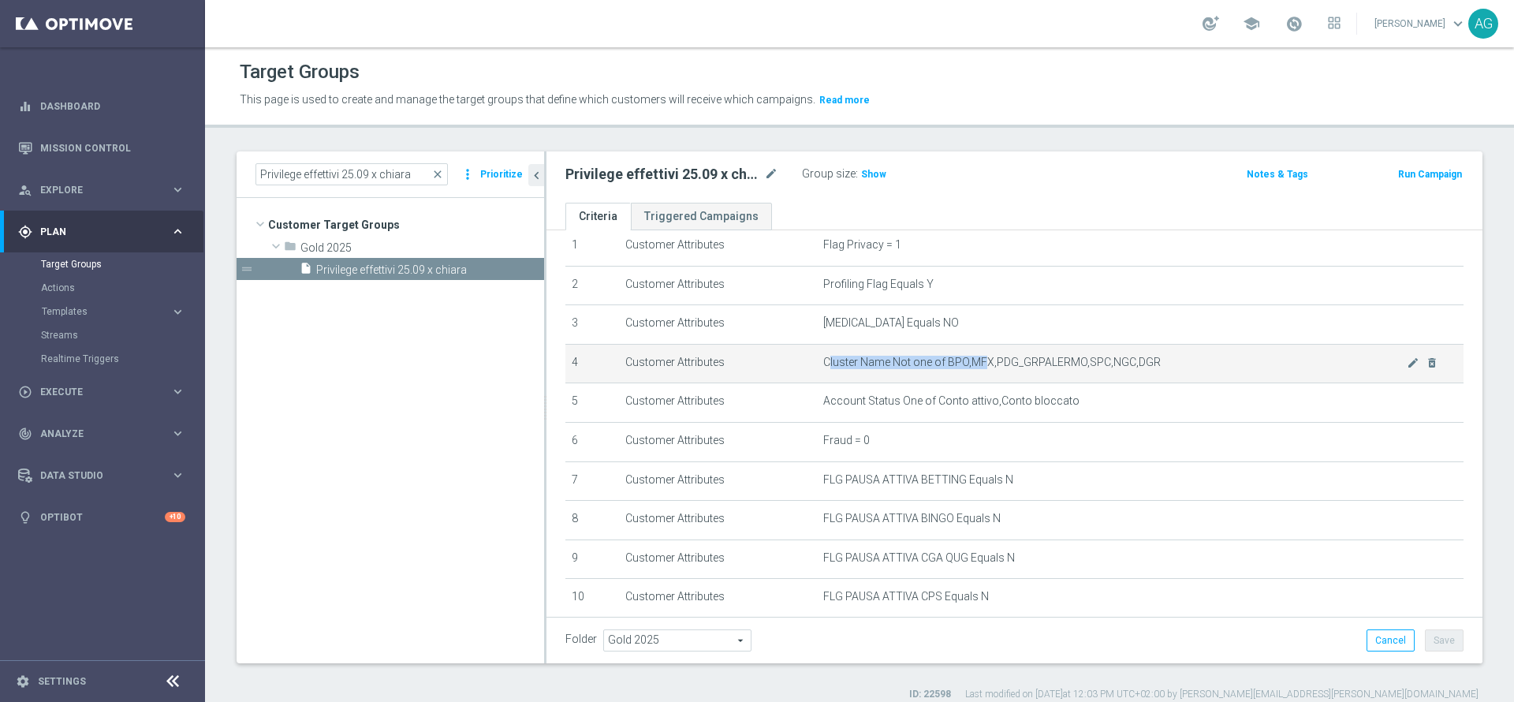
click at [872, 367] on span "Cluster Name Not one of BPO,MFX,PDG_GRPALERMO,SPC,NGC,DGR" at bounding box center [1114, 362] width 583 height 13
drag, startPoint x: 968, startPoint y: 359, endPoint x: 1193, endPoint y: 364, distance: 224.8
click at [1193, 364] on span "Cluster Name Not one of BPO,MFX,PDG_GRPALERMO,SPC,NGC,DGR" at bounding box center [1114, 362] width 583 height 13
click at [1191, 364] on span "Cluster Name Not one of BPO,MFX,PDG_GRPALERMO,SPC,NGC,DGR" at bounding box center [1114, 362] width 583 height 13
drag, startPoint x: 1092, startPoint y: 359, endPoint x: 973, endPoint y: 358, distance: 119.1
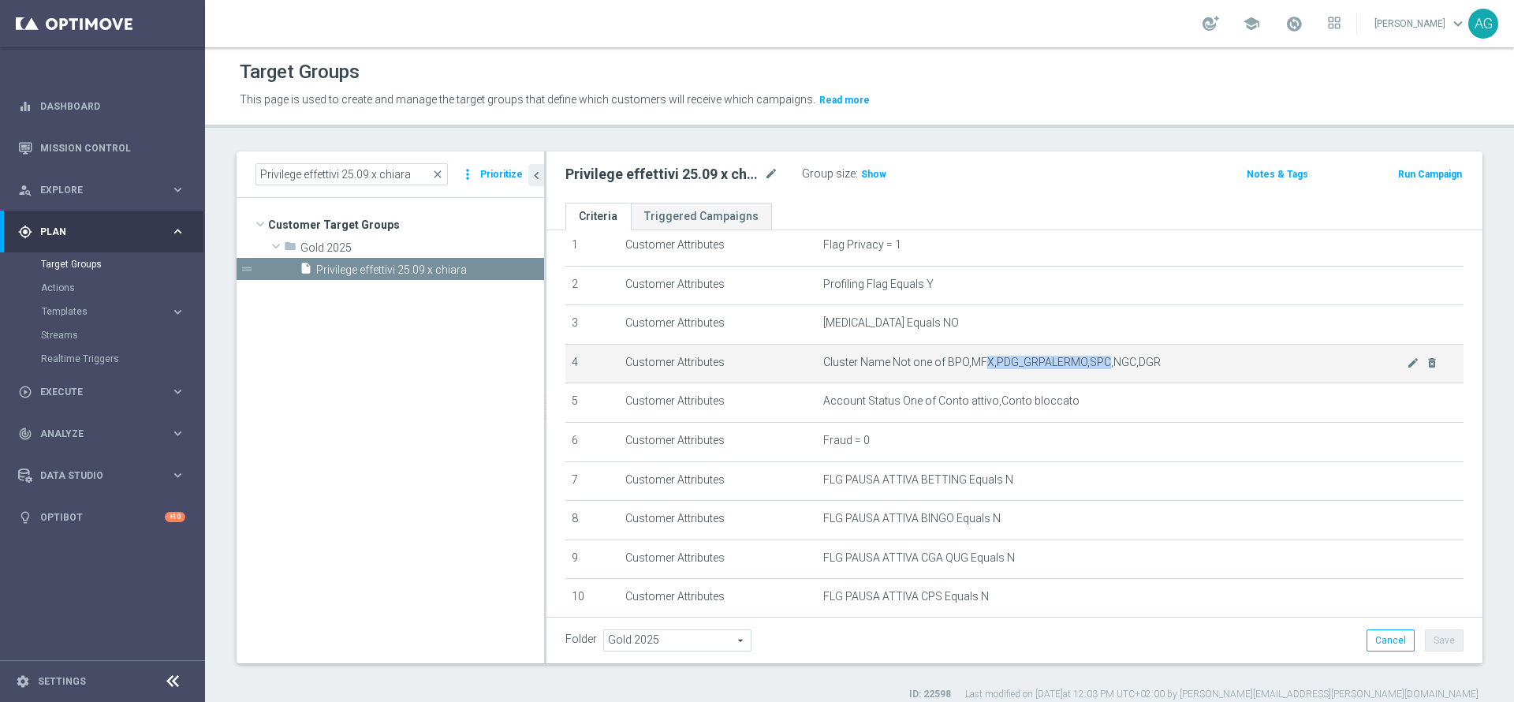
click at [973, 358] on span "Cluster Name Not one of BPO,MFX,PDG_GRPALERMO,SPC,NGC,DGR" at bounding box center [1114, 362] width 583 height 13
click at [1012, 360] on span "Cluster Name Not one of BPO,MFX,PDG_GRPALERMO,SPC,NGC,DGR" at bounding box center [1114, 362] width 583 height 13
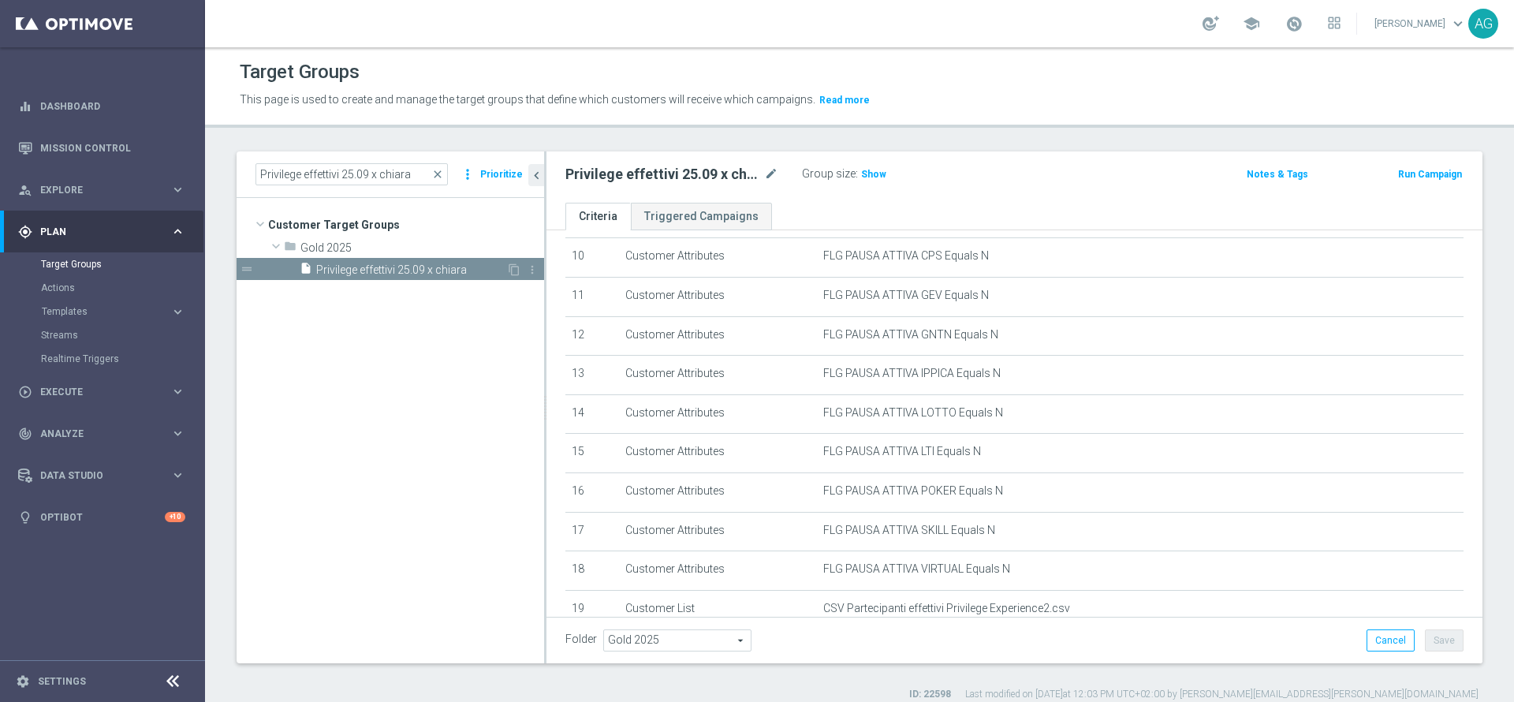
scroll to position [542, 0]
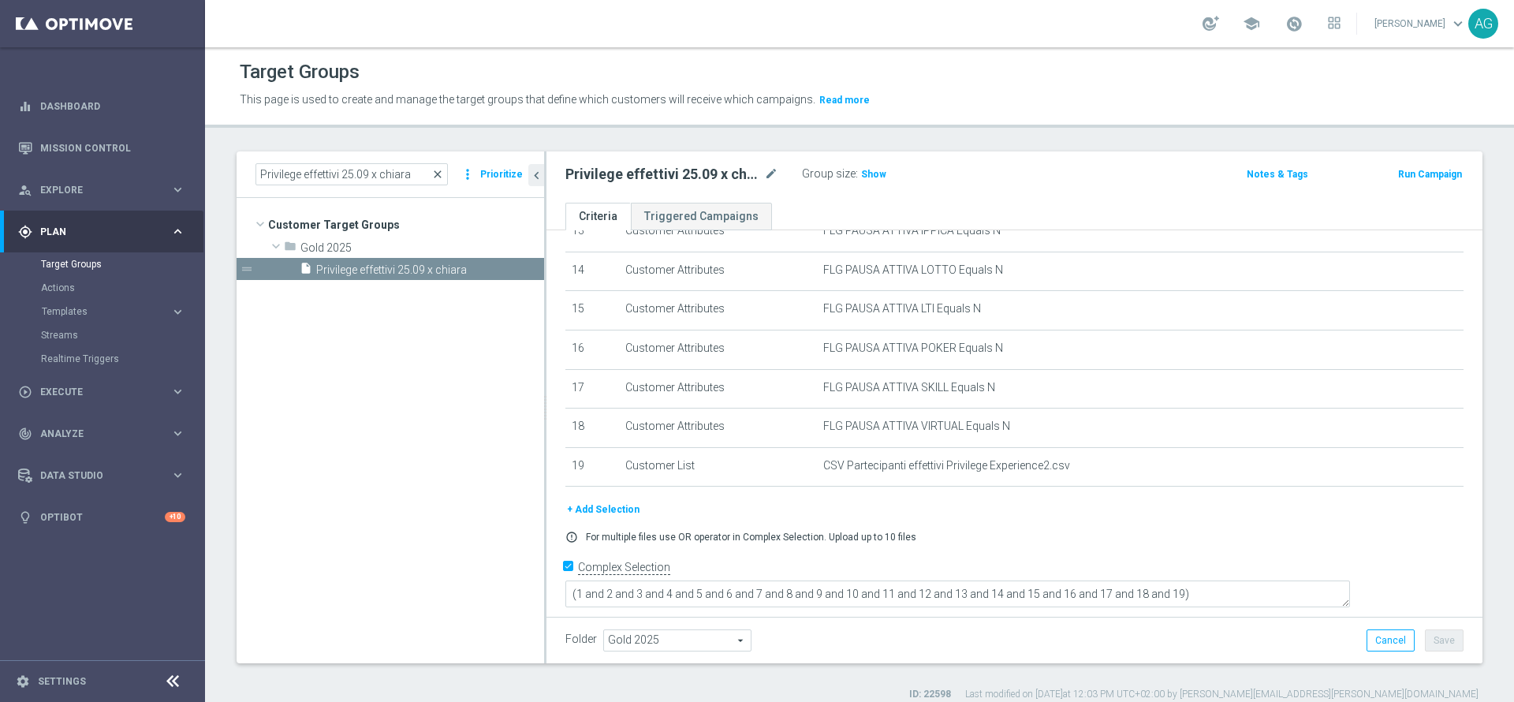
click at [439, 170] on span "close" at bounding box center [437, 174] width 13 height 13
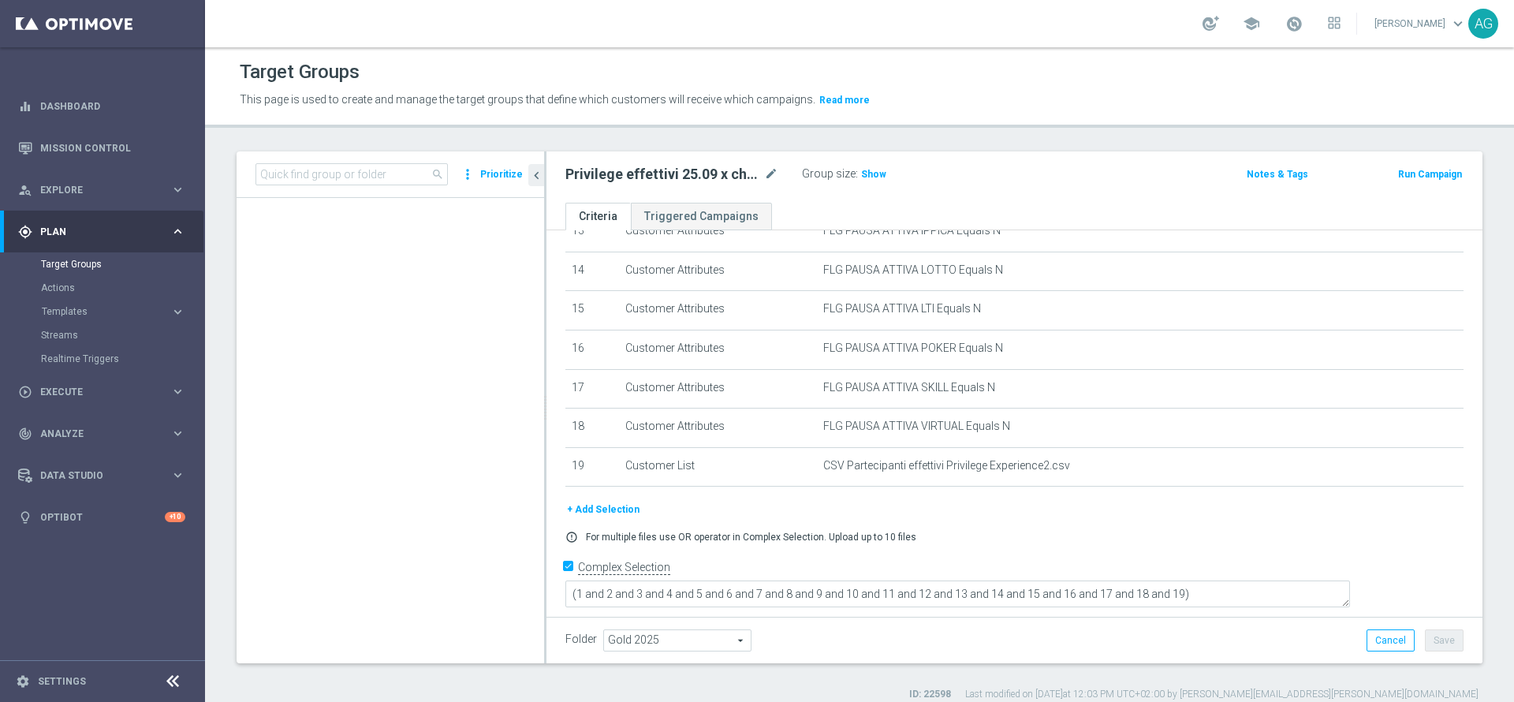
scroll to position [0, 0]
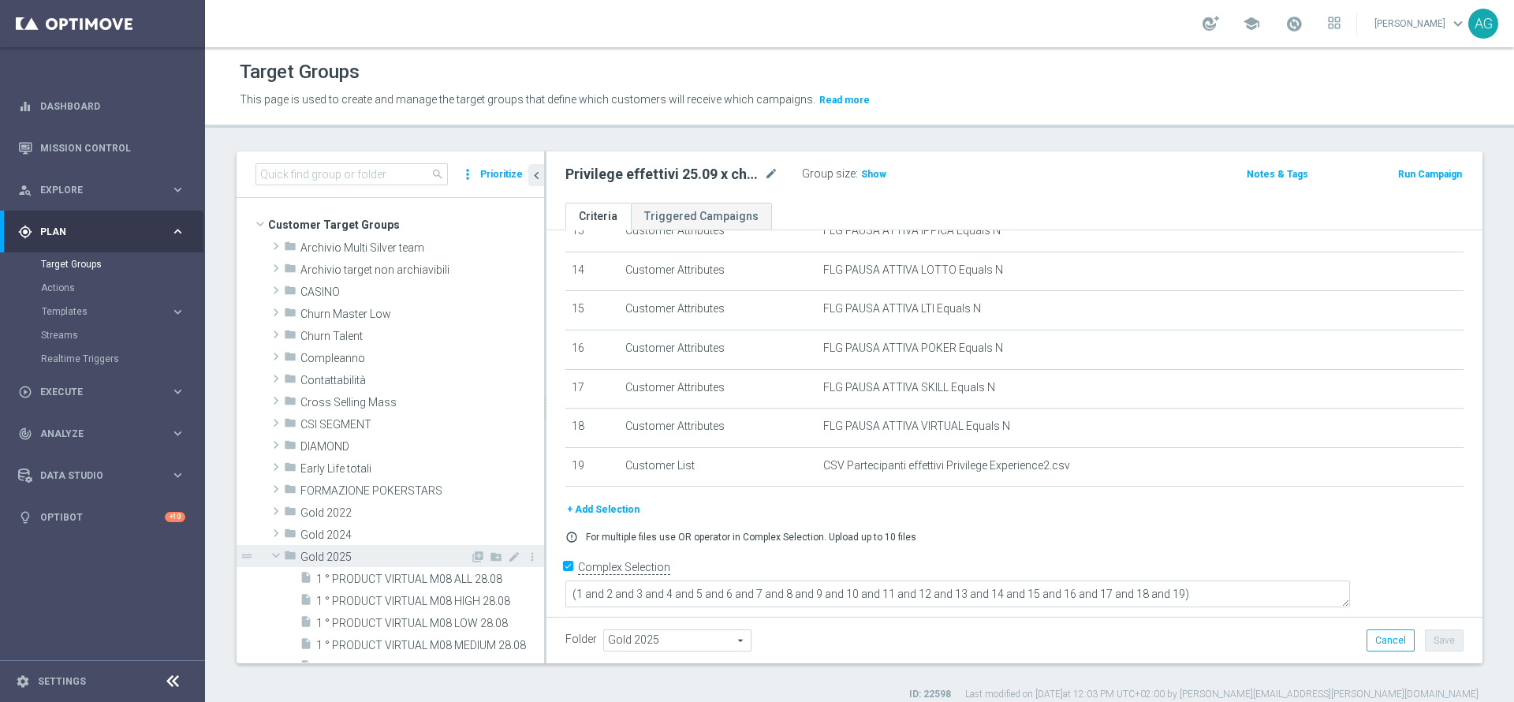
click at [325, 557] on span "Gold 2025" at bounding box center [385, 556] width 170 height 13
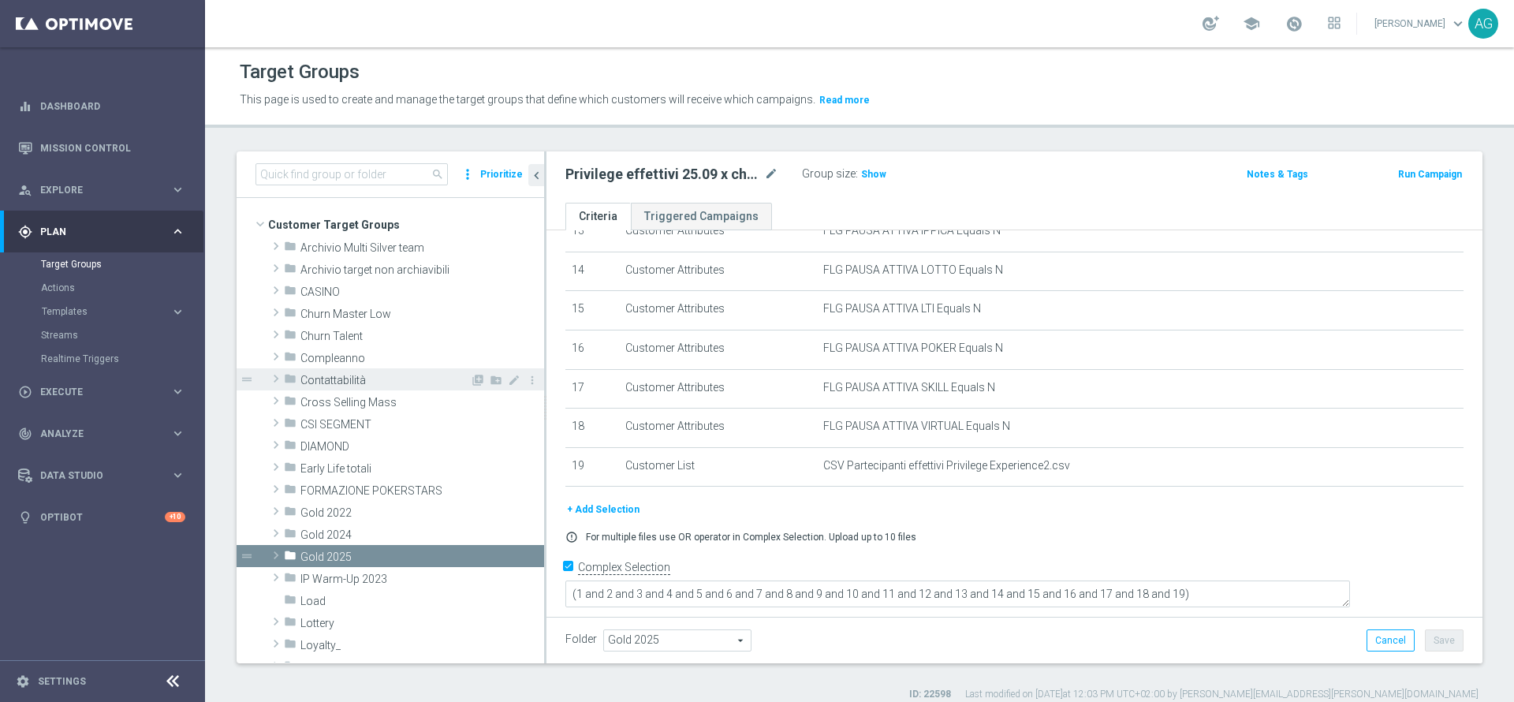
click at [351, 379] on span "Contattabilità" at bounding box center [385, 380] width 170 height 13
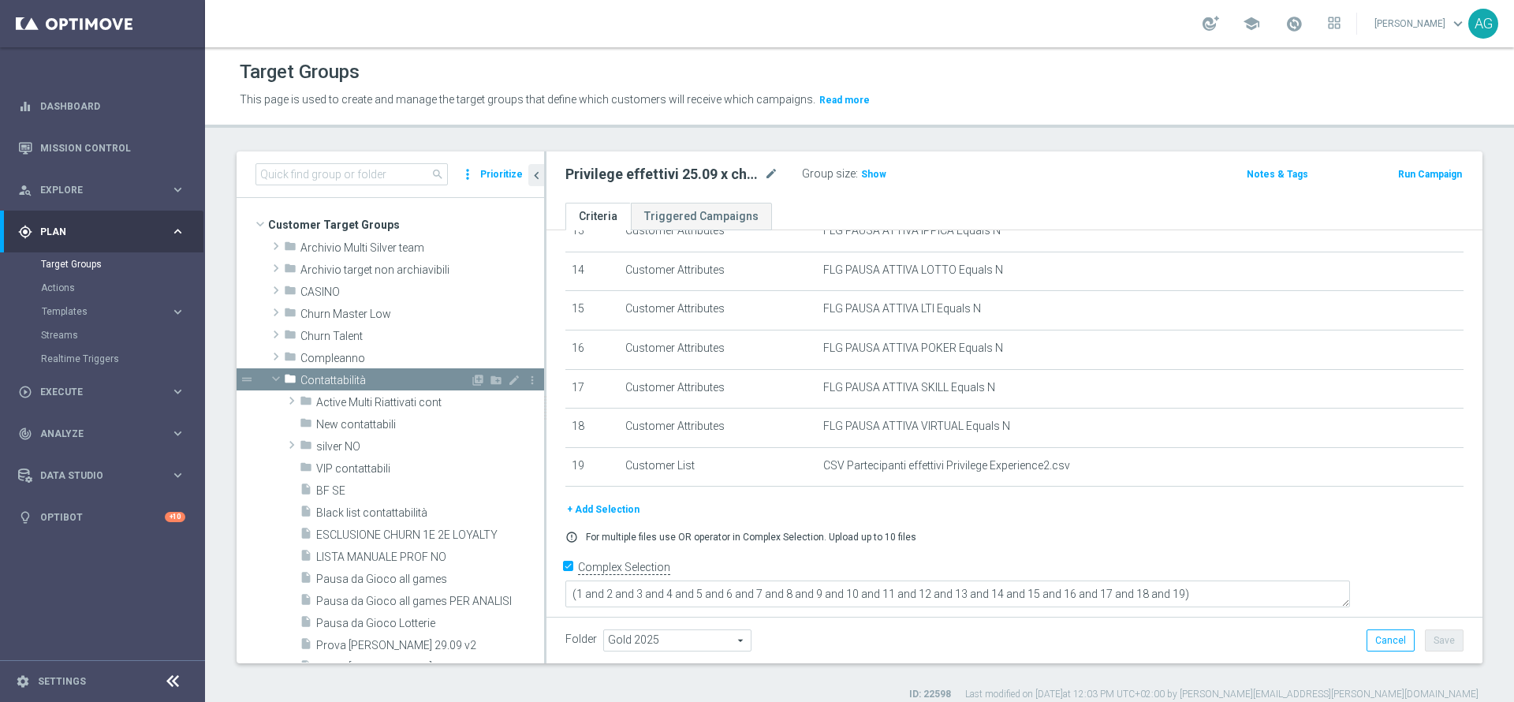
click at [351, 379] on span "Contattabilità" at bounding box center [385, 380] width 170 height 13
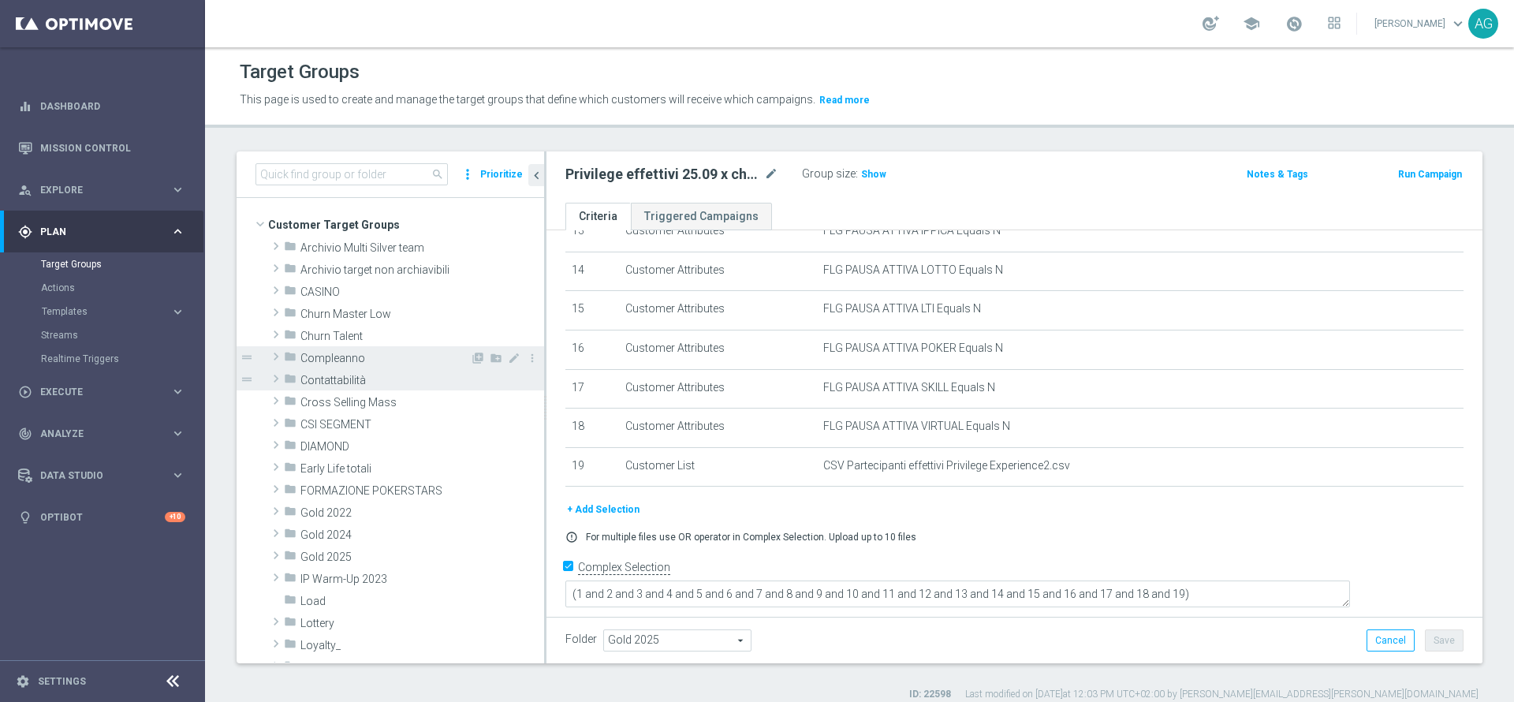
click at [334, 354] on span "Compleanno" at bounding box center [385, 358] width 170 height 13
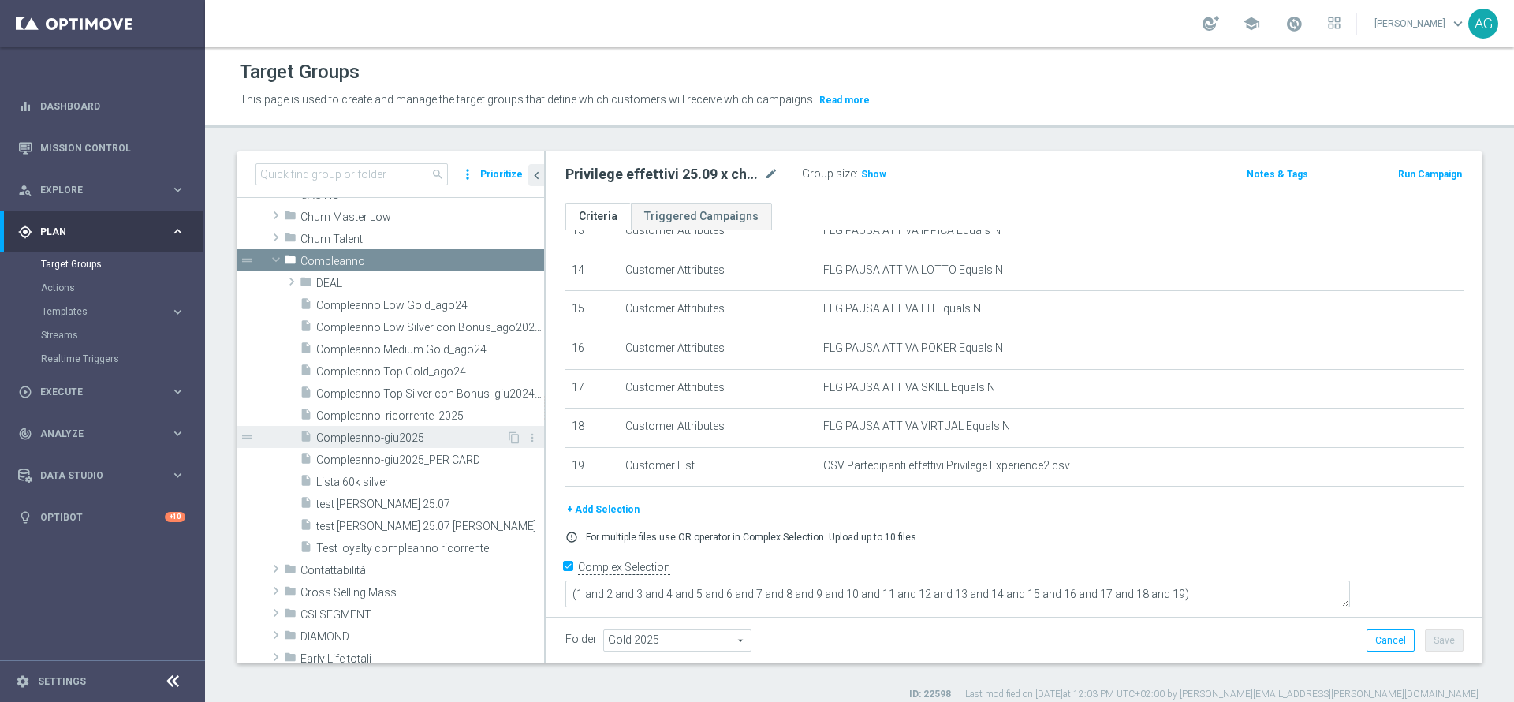
scroll to position [118, 0]
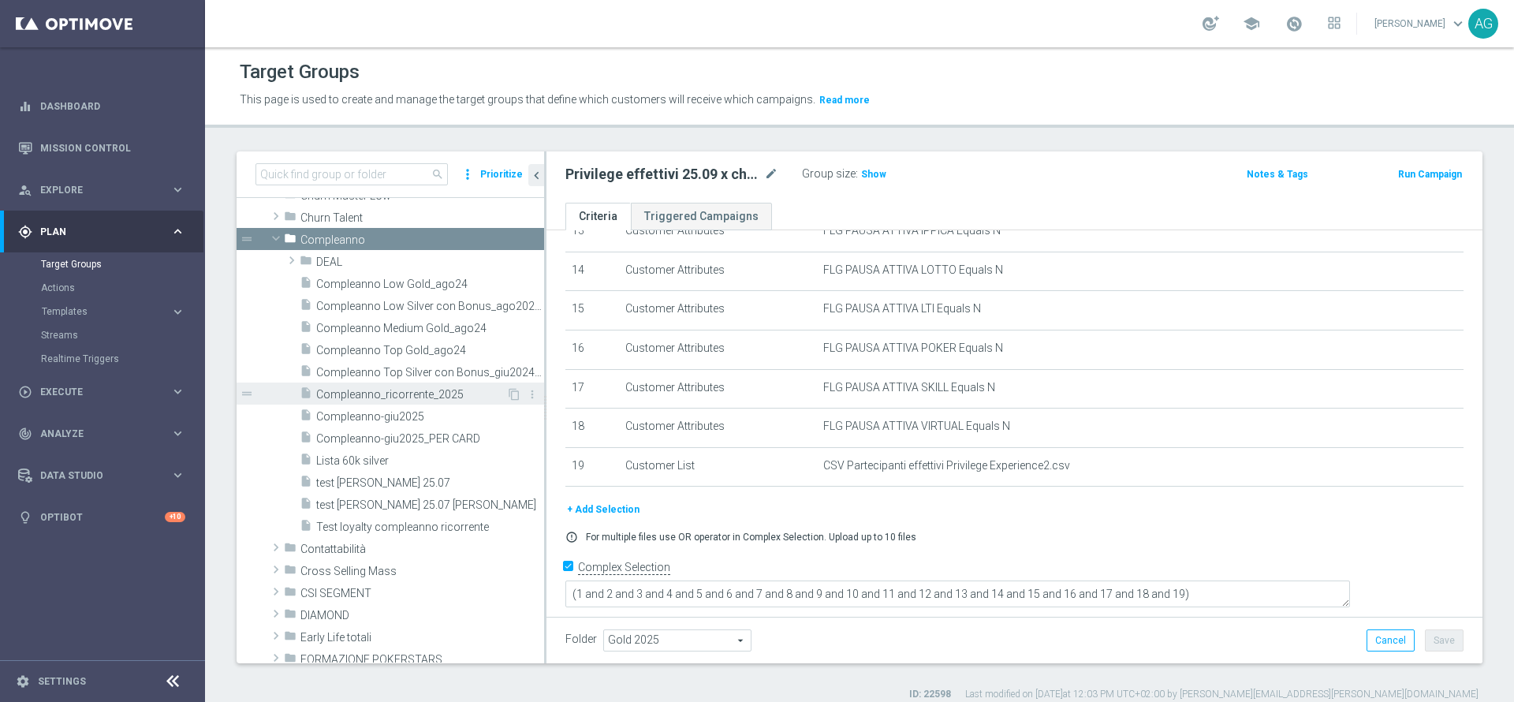
click at [345, 397] on span "Compleanno_ricorrente_2025" at bounding box center [411, 394] width 190 height 13
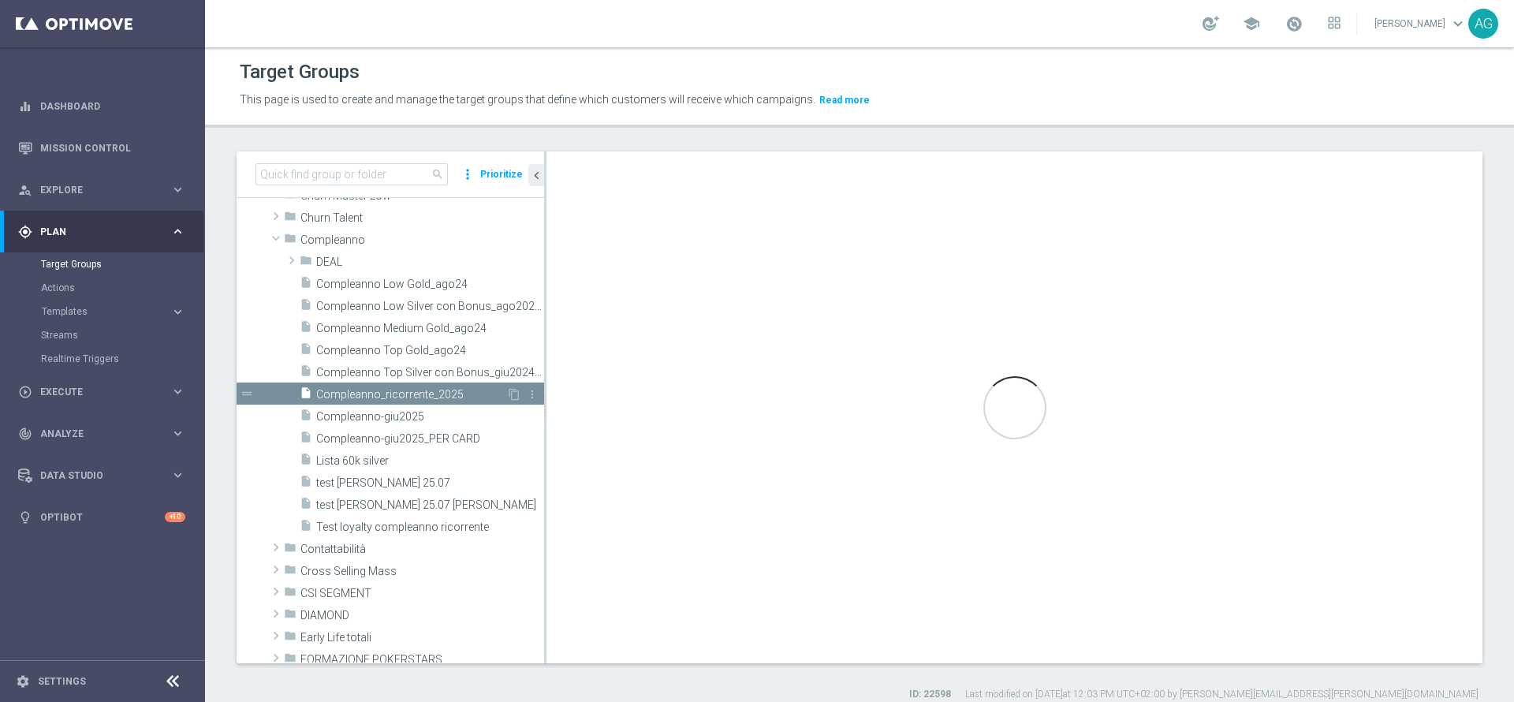
type textarea "(1 AND 2 AND 3 AND 4 AND 5 AND 6 AND 7 AND 8 AND 9 AND 10 AND 11 AND 12 AND 13 …"
type input "Compleanno"
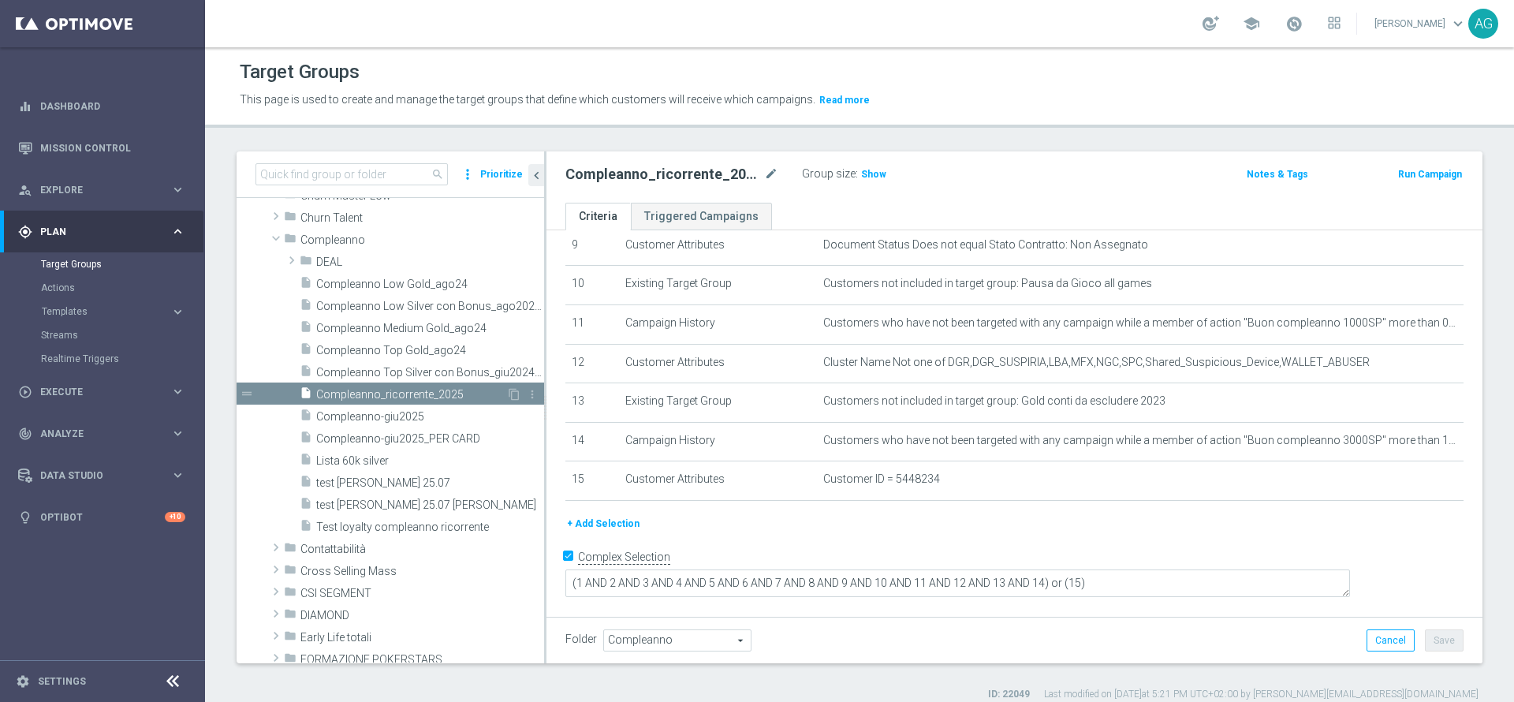
scroll to position [359, 0]
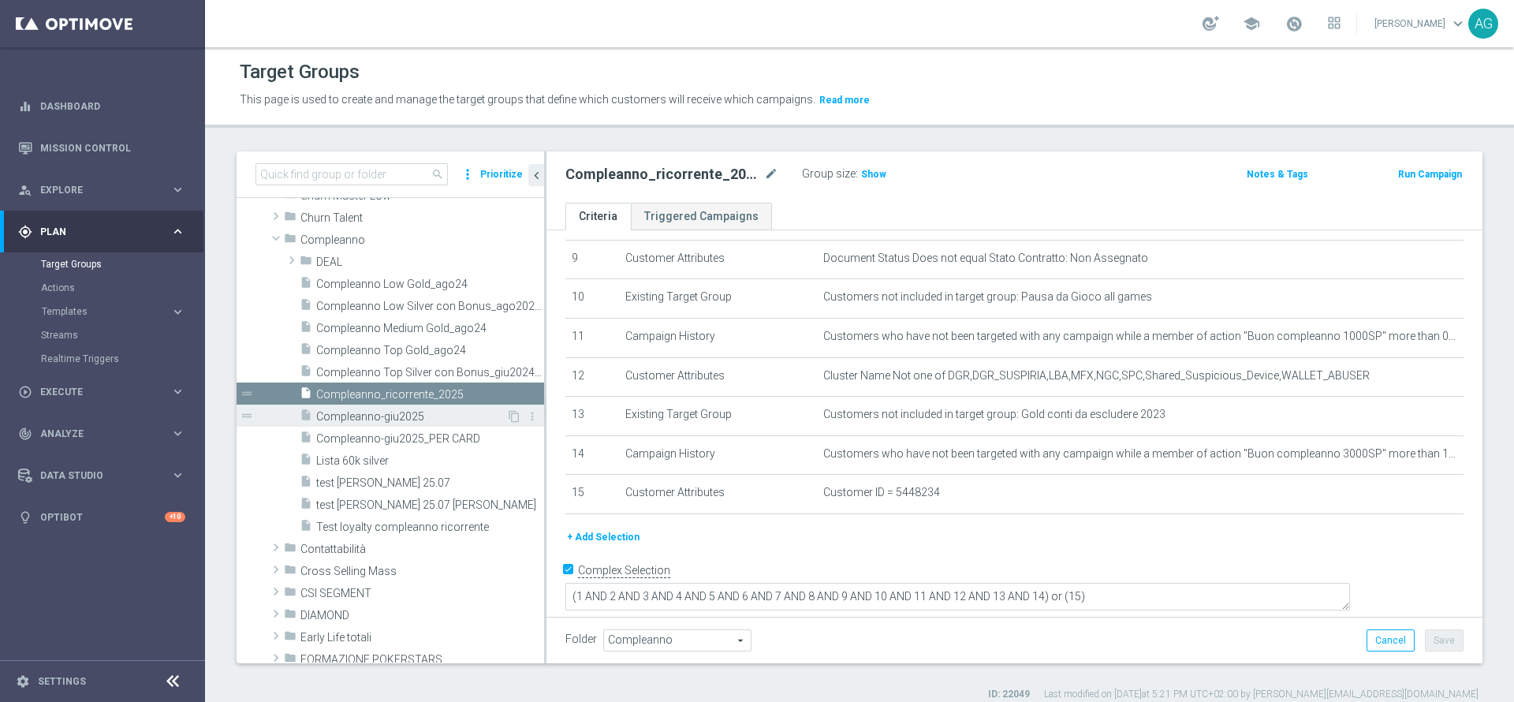
click at [360, 423] on span "Compleanno-giu2025" at bounding box center [411, 416] width 190 height 13
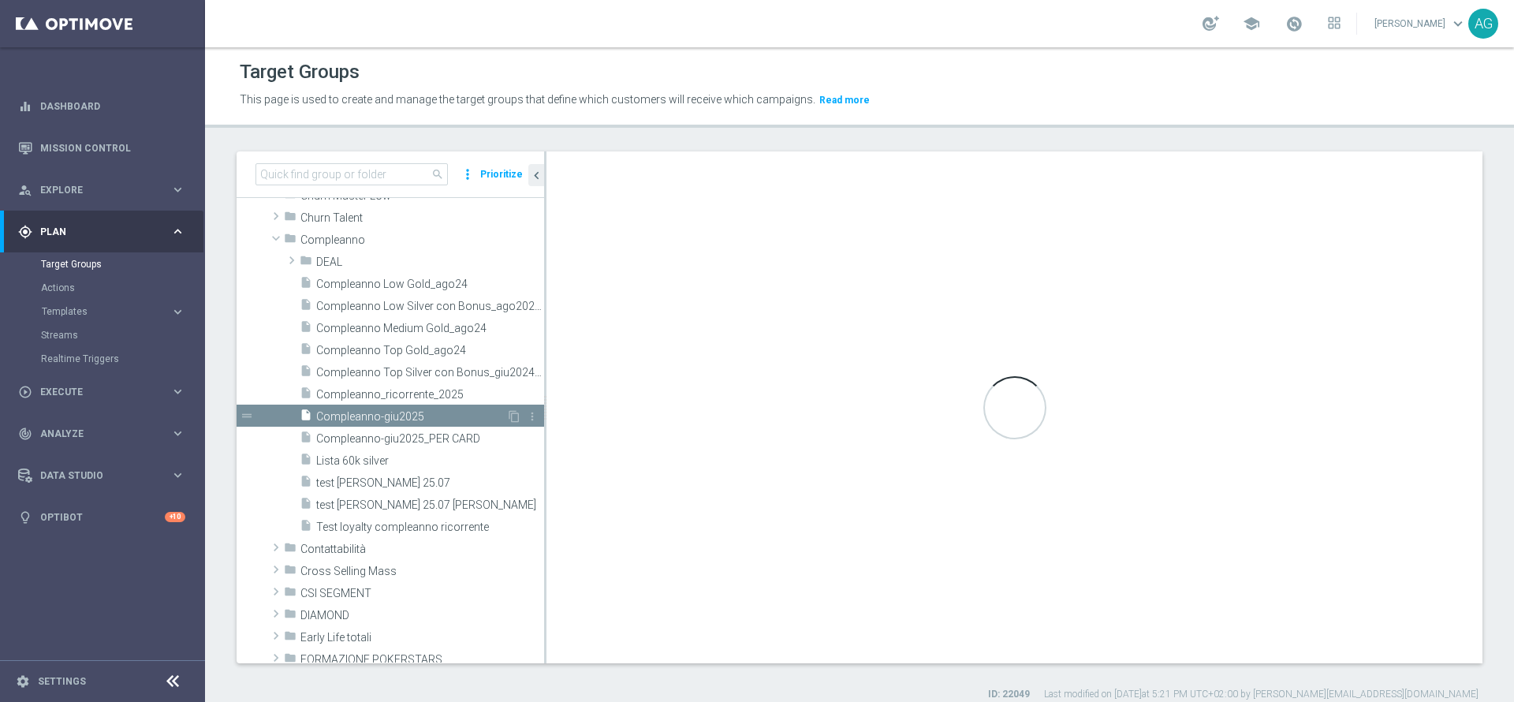
type textarea "(1 AND 2 AND 3 AND 4 AND 5 AND 6 AND 7 AND 8 AND 9 AND 10 AND 11 AND 12 AND 13 …"
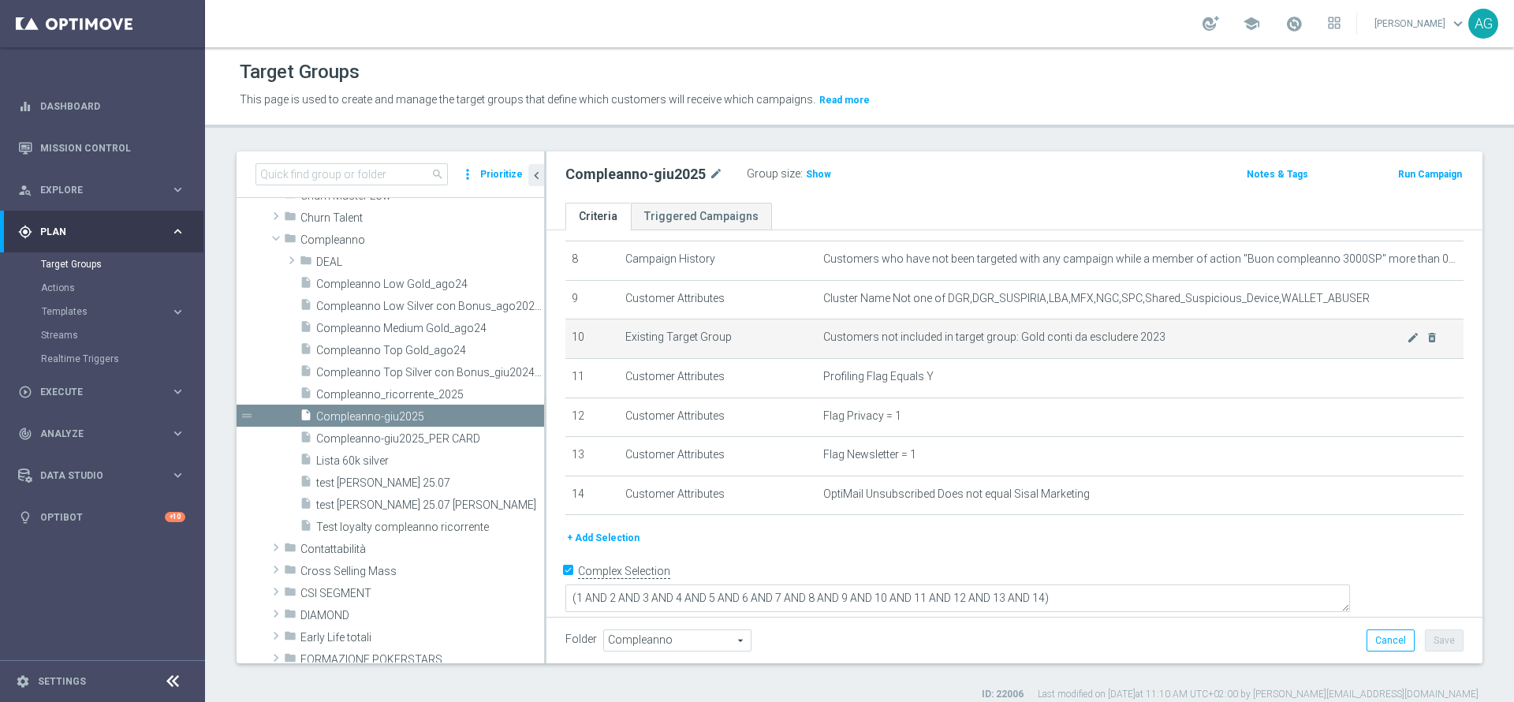
scroll to position [200, 0]
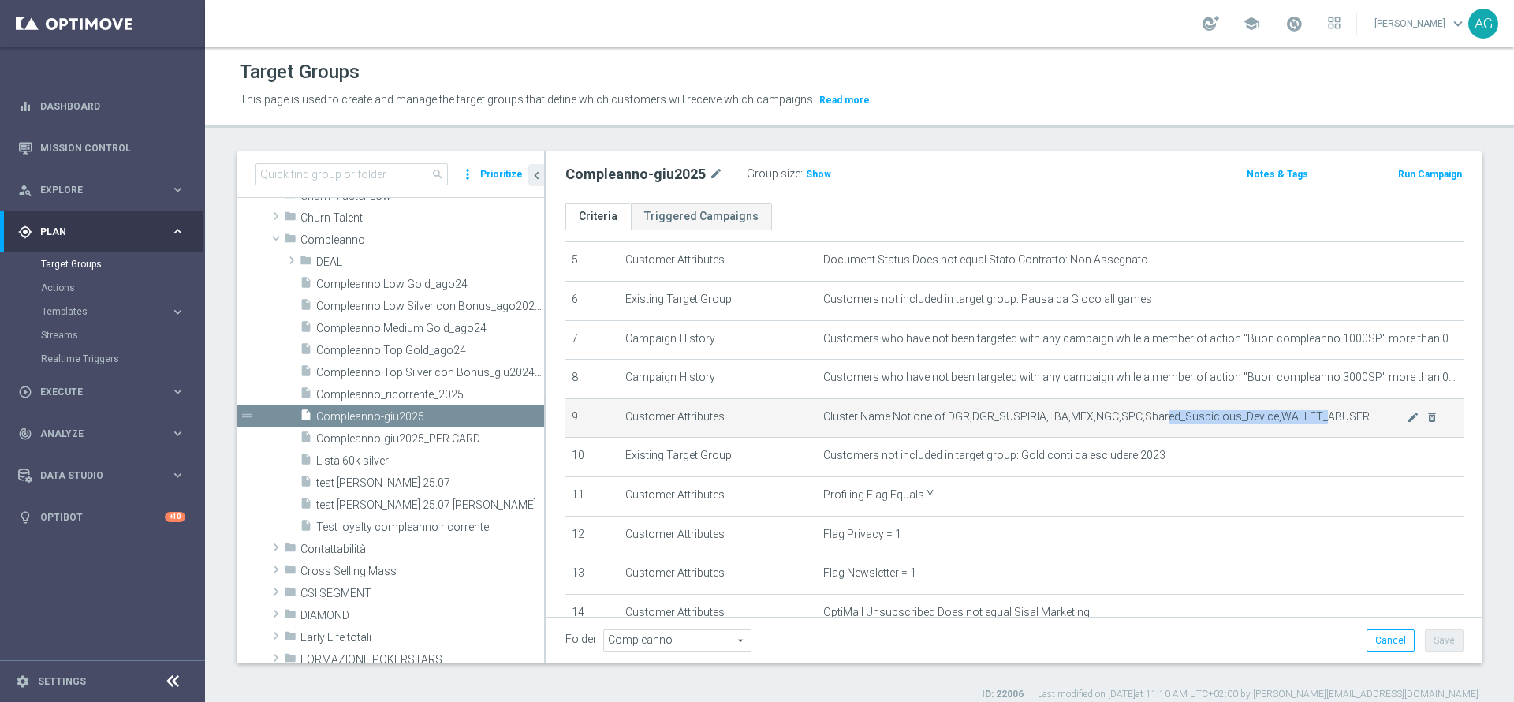
drag, startPoint x: 1151, startPoint y: 416, endPoint x: 1306, endPoint y: 422, distance: 154.6
click at [1306, 422] on span "Cluster Name Not one of DGR,DGR_SUSPIRIA,LBA,MFX,NGC,SPC,Shared_Suspicious_Devi…" at bounding box center [1114, 416] width 583 height 13
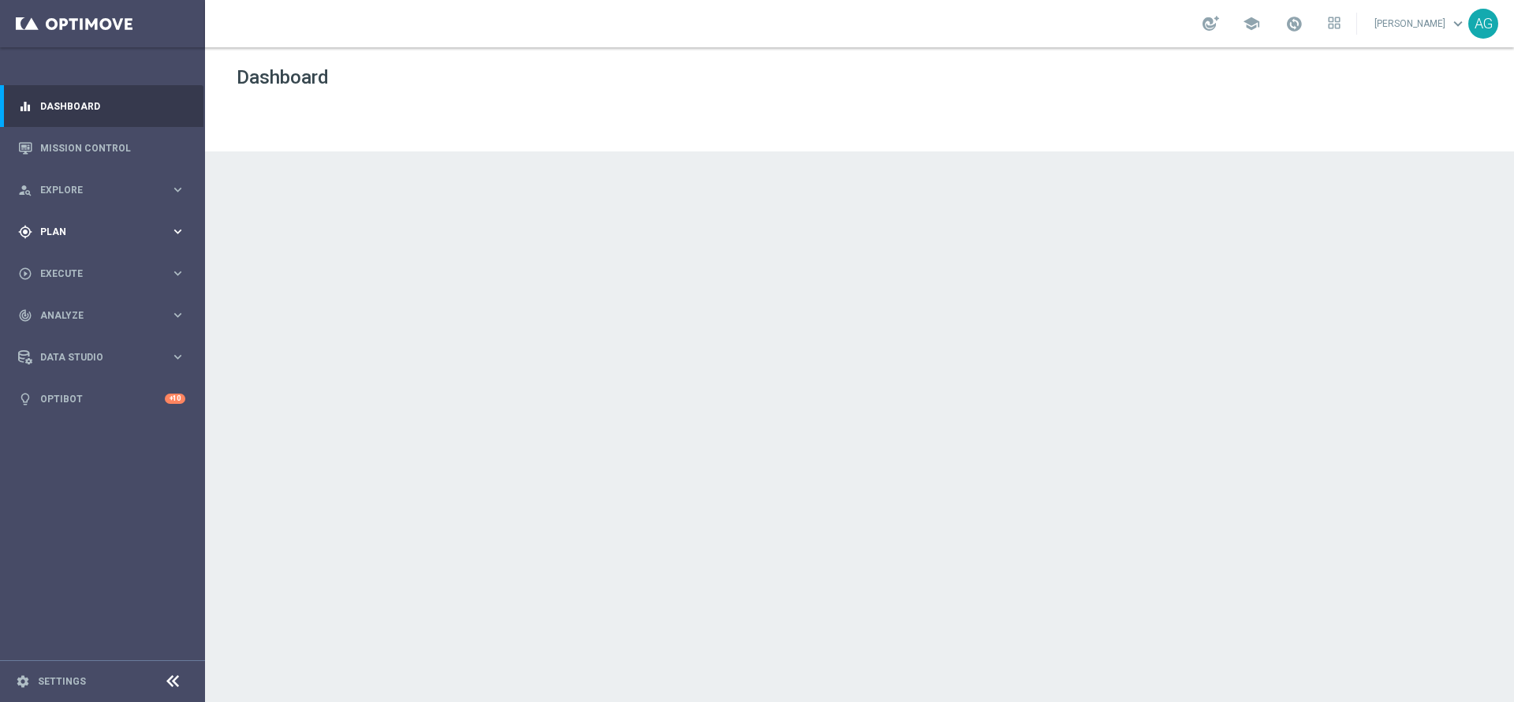
click at [64, 222] on div "gps_fixed Plan keyboard_arrow_right" at bounding box center [101, 232] width 203 height 42
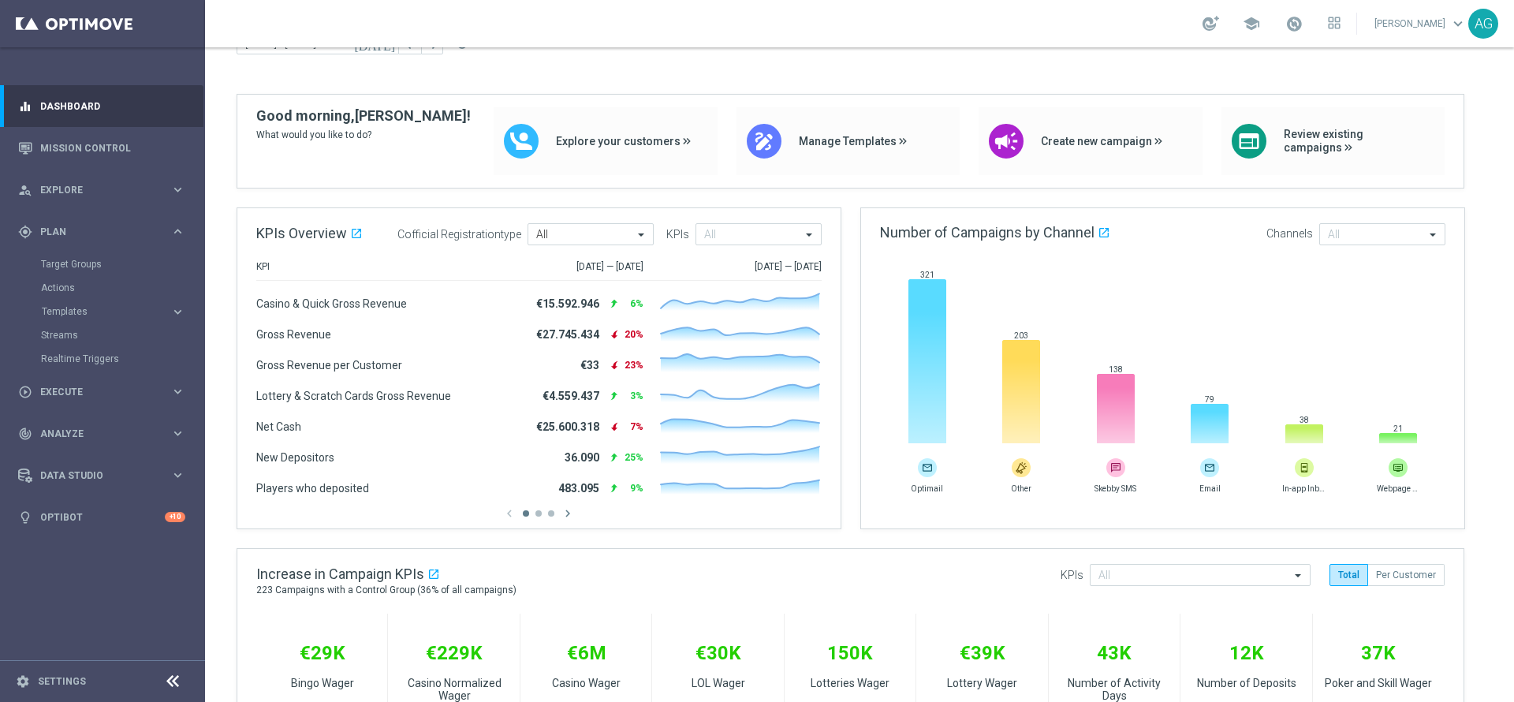
scroll to position [118, 0]
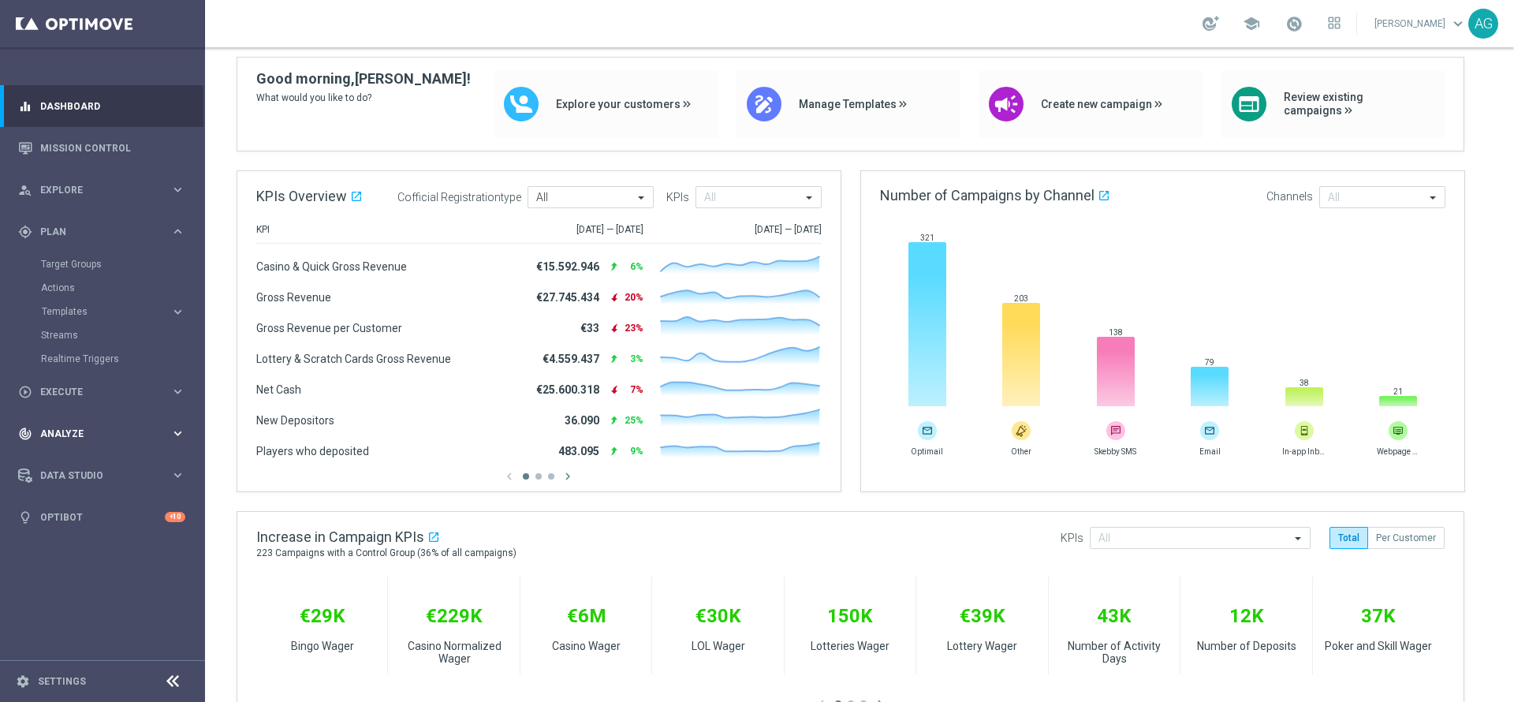
click at [61, 440] on div "track_changes Analyze keyboard_arrow_right" at bounding box center [101, 433] width 203 height 42
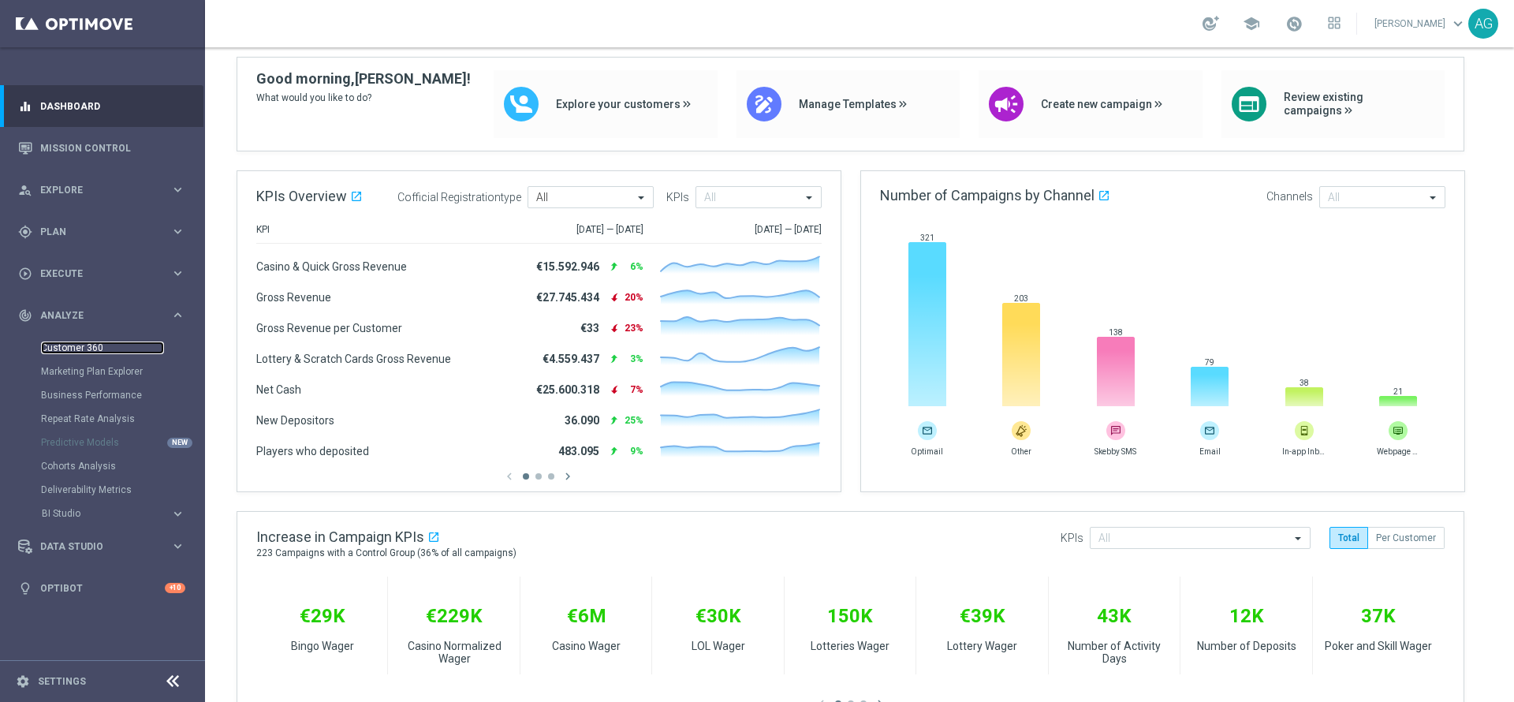
click at [58, 345] on link "Customer 360" at bounding box center [102, 347] width 123 height 13
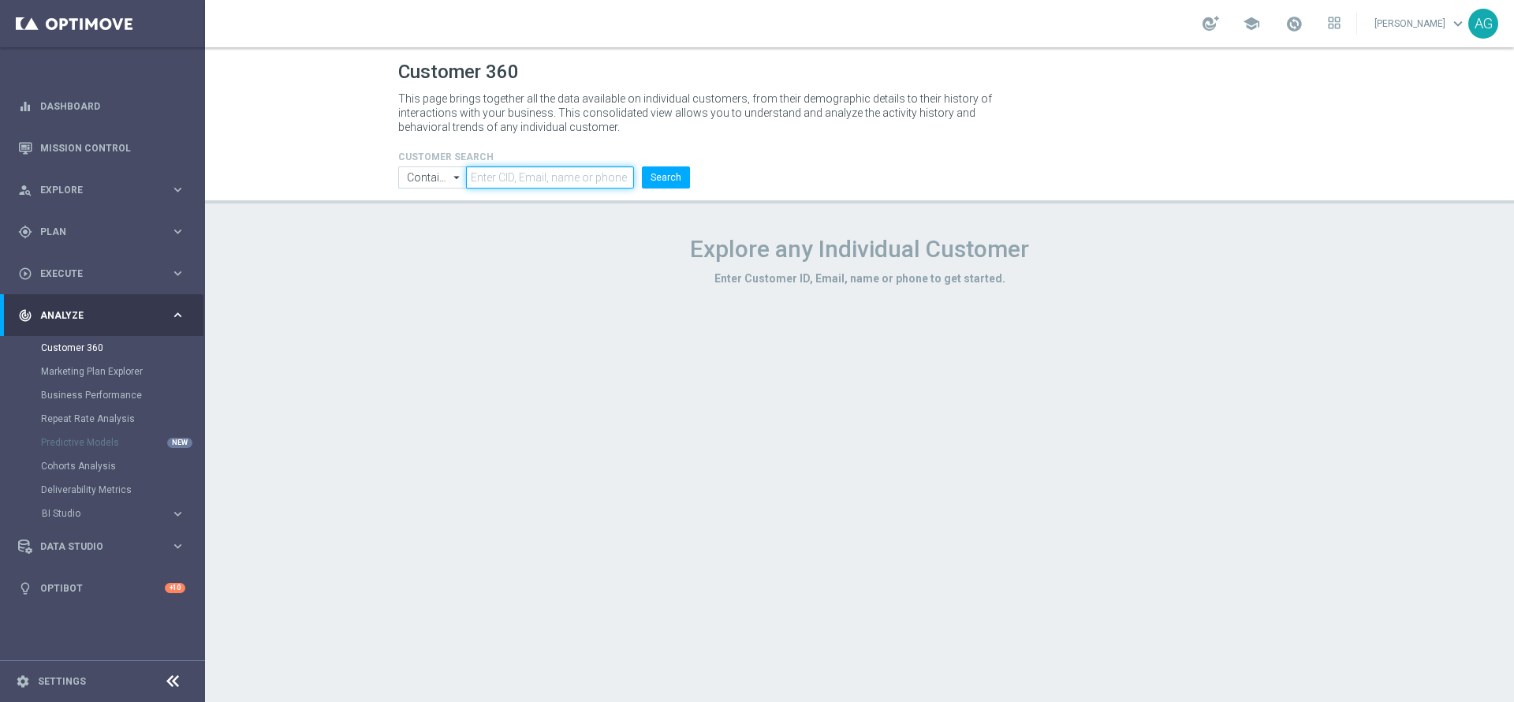
click at [505, 184] on input "text" at bounding box center [550, 177] width 168 height 22
paste input "2117350"
type input "2117350"
click at [658, 183] on button "Search" at bounding box center [666, 177] width 48 height 22
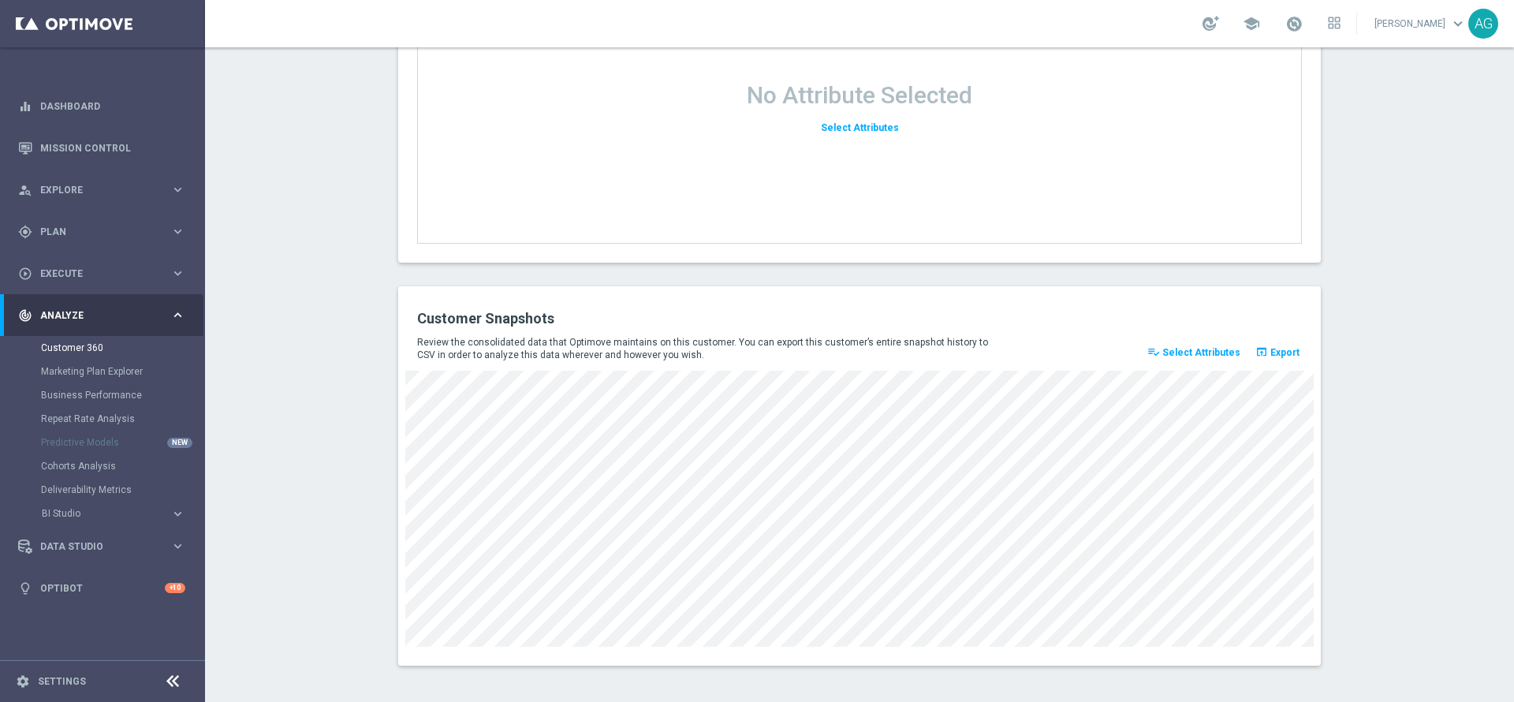
scroll to position [2039, 0]
click at [1195, 359] on button "playlist_add_check Select Attributes" at bounding box center [1194, 349] width 98 height 22
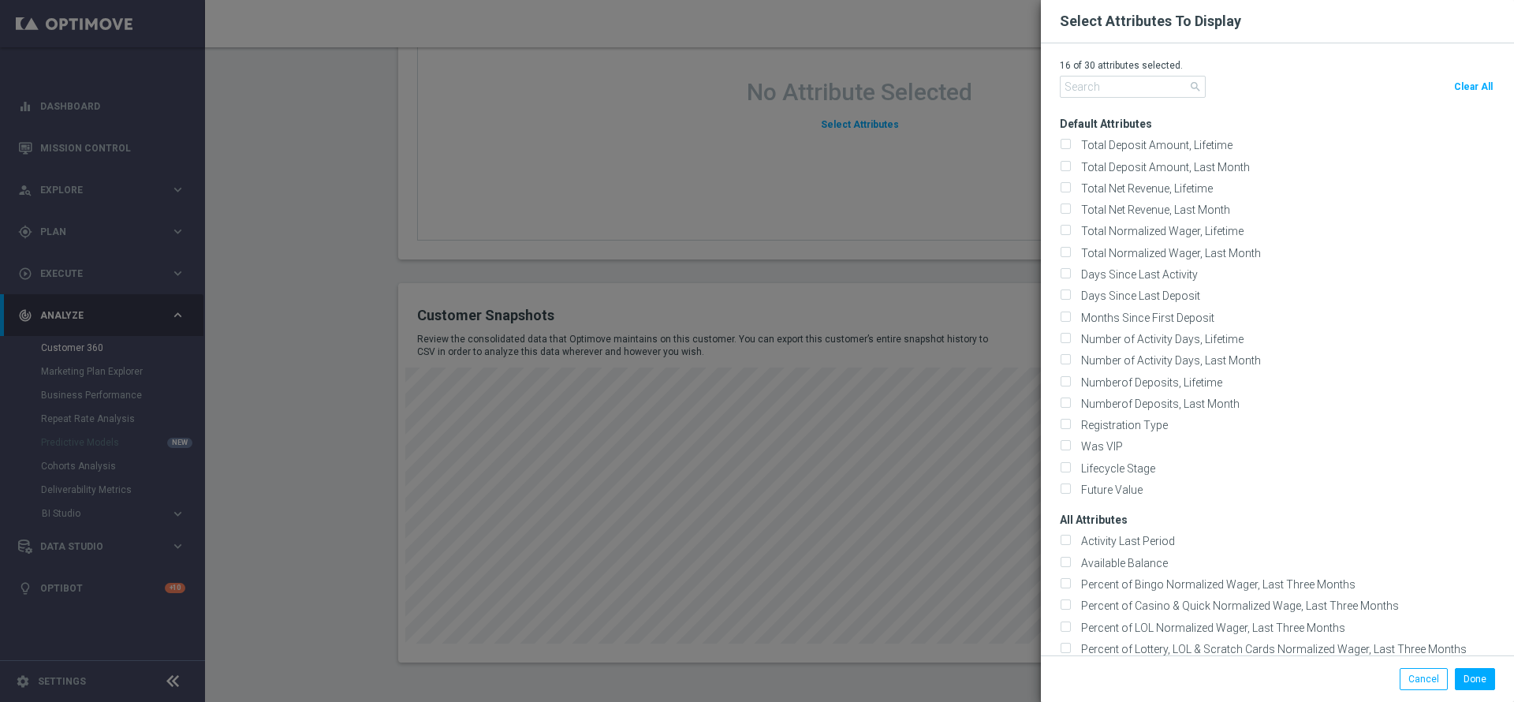
click at [1483, 89] on span "Clear All" at bounding box center [1473, 86] width 39 height 11
checkbox input "false"
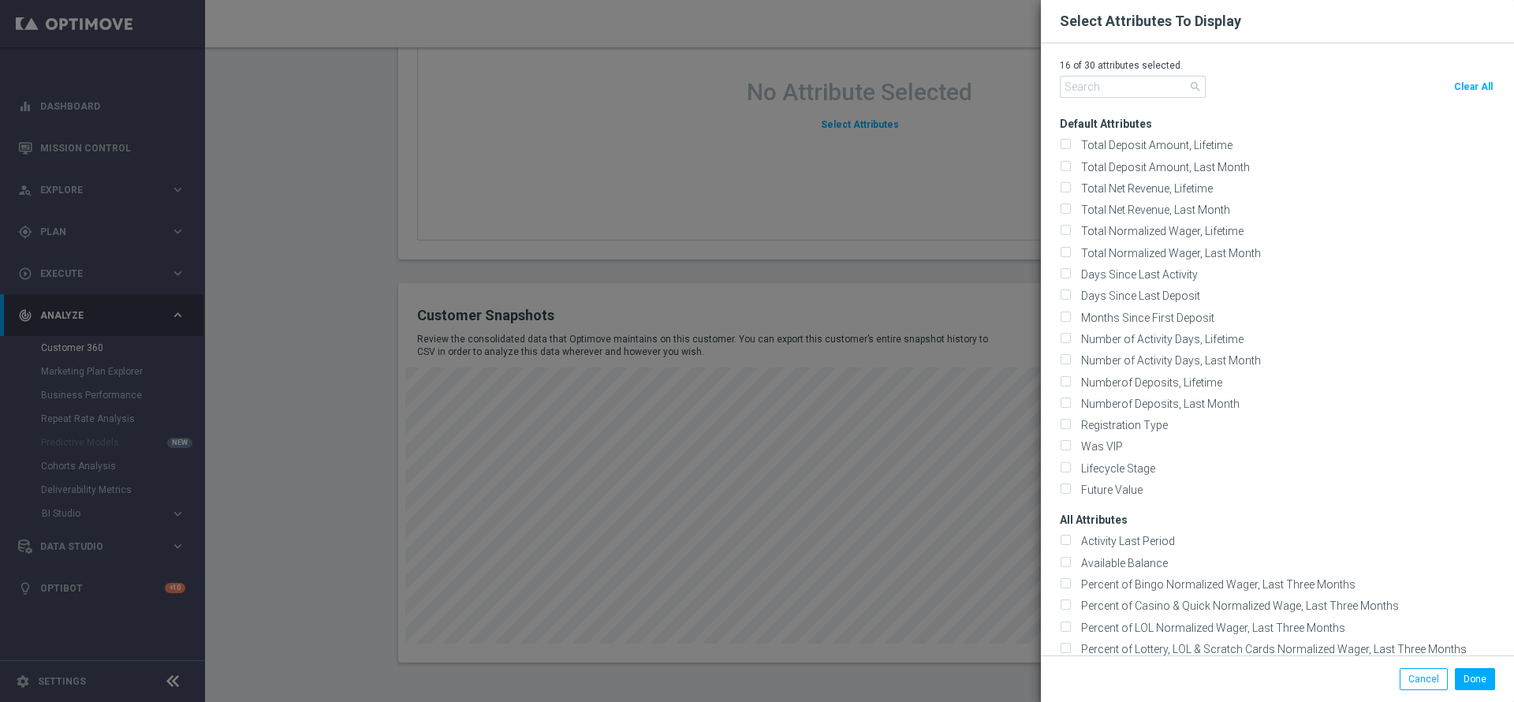
checkbox input "false"
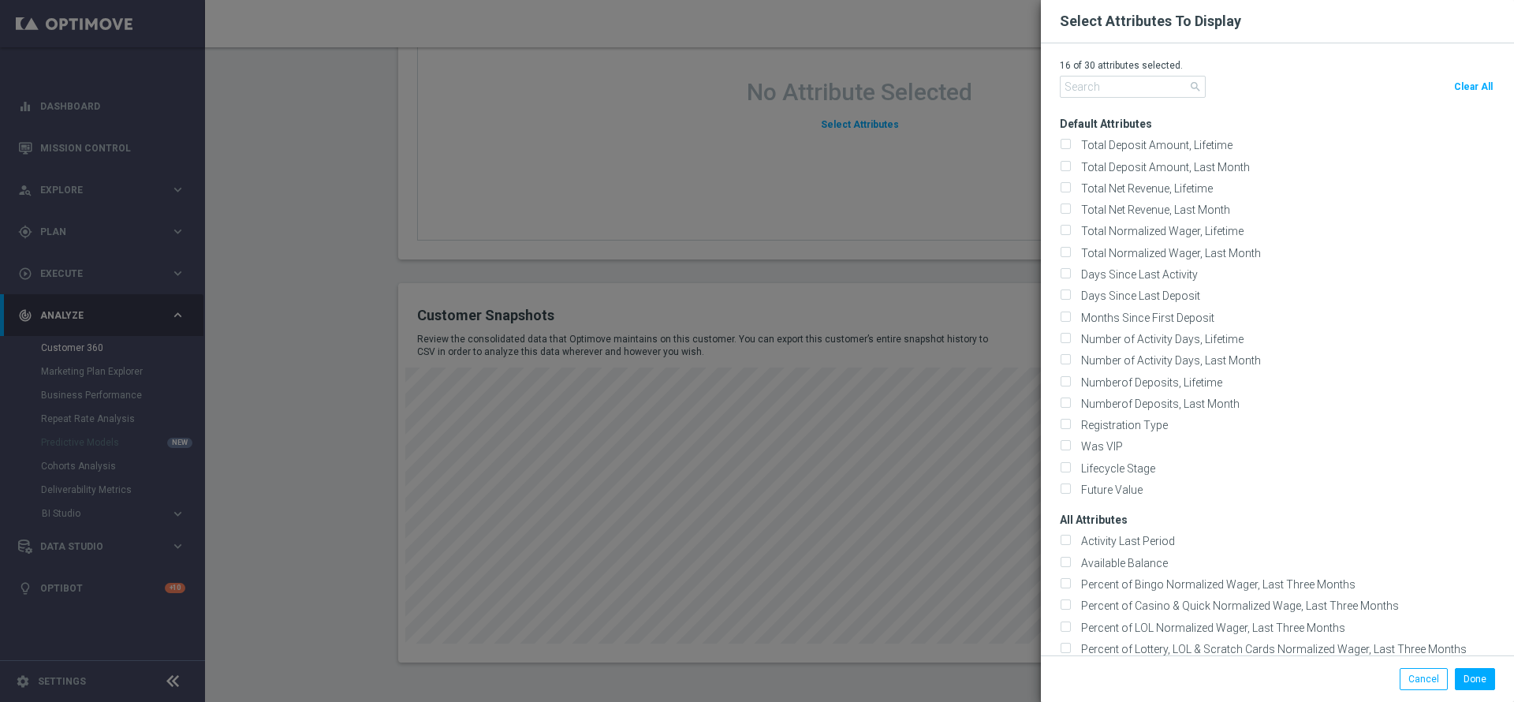
checkbox input "false"
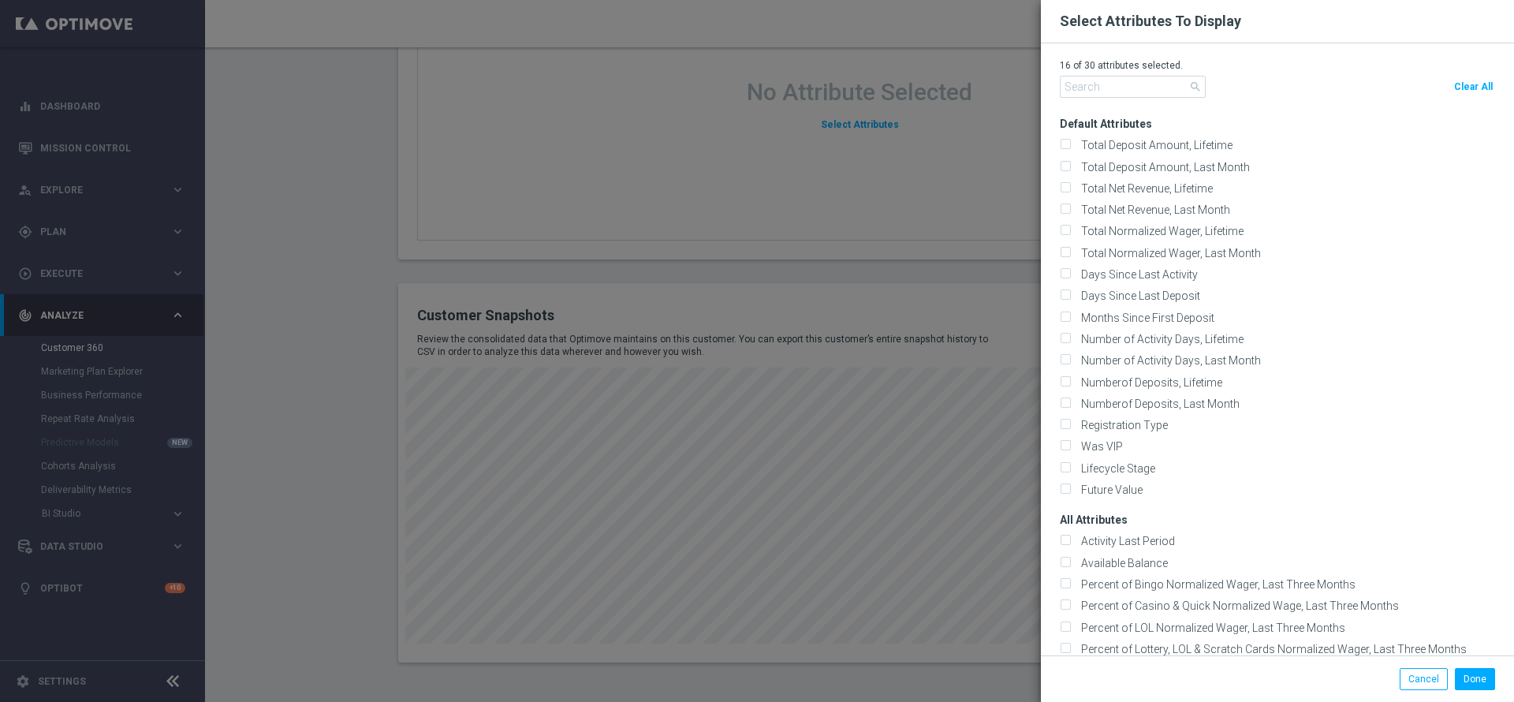
checkbox input "false"
click at [1068, 91] on input "text" at bounding box center [1133, 87] width 146 height 22
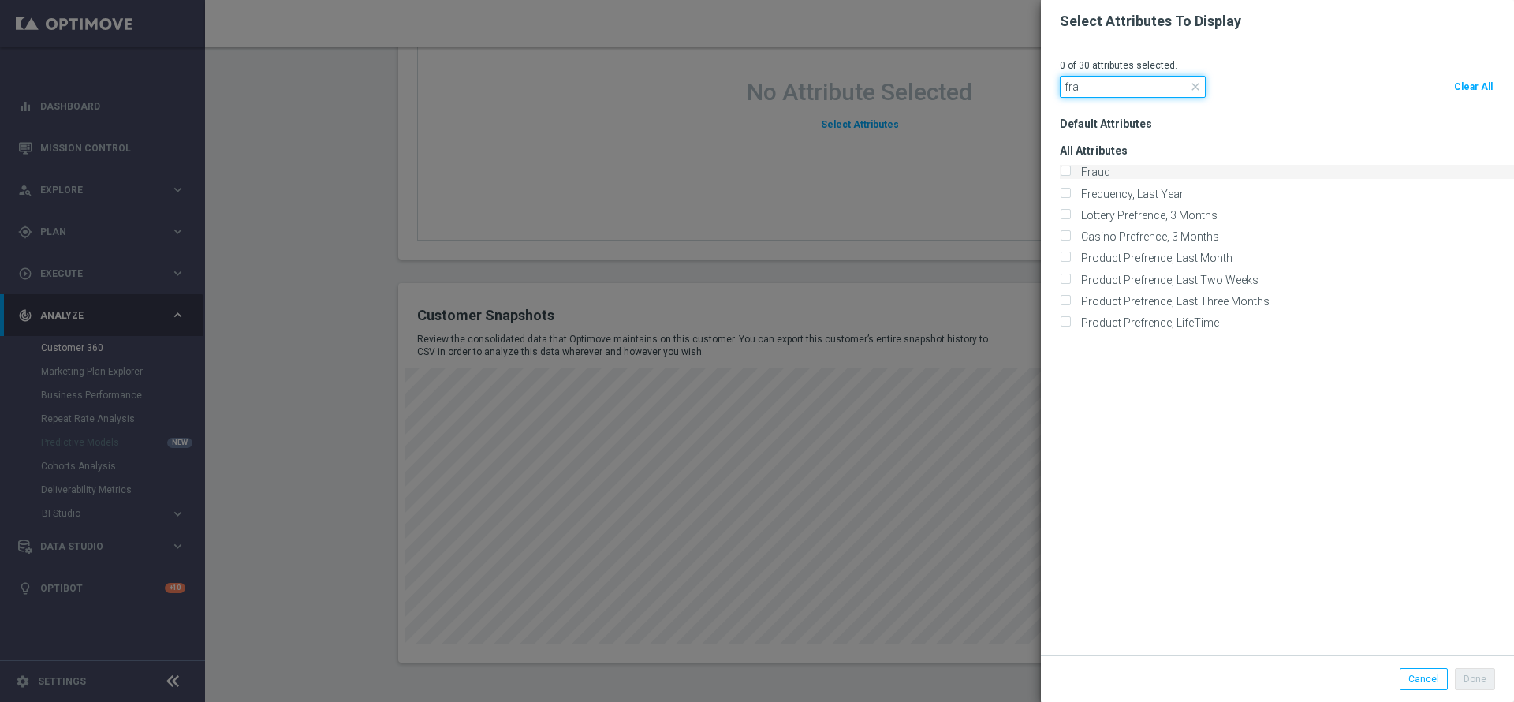
type input "fra"
click at [1103, 172] on label "Fraud" at bounding box center [1092, 172] width 35 height 14
click at [1070, 172] on input "Fraud" at bounding box center [1065, 173] width 10 height 10
checkbox input "true"
click at [1337, 85] on div "fra close Clear All" at bounding box center [1277, 89] width 435 height 26
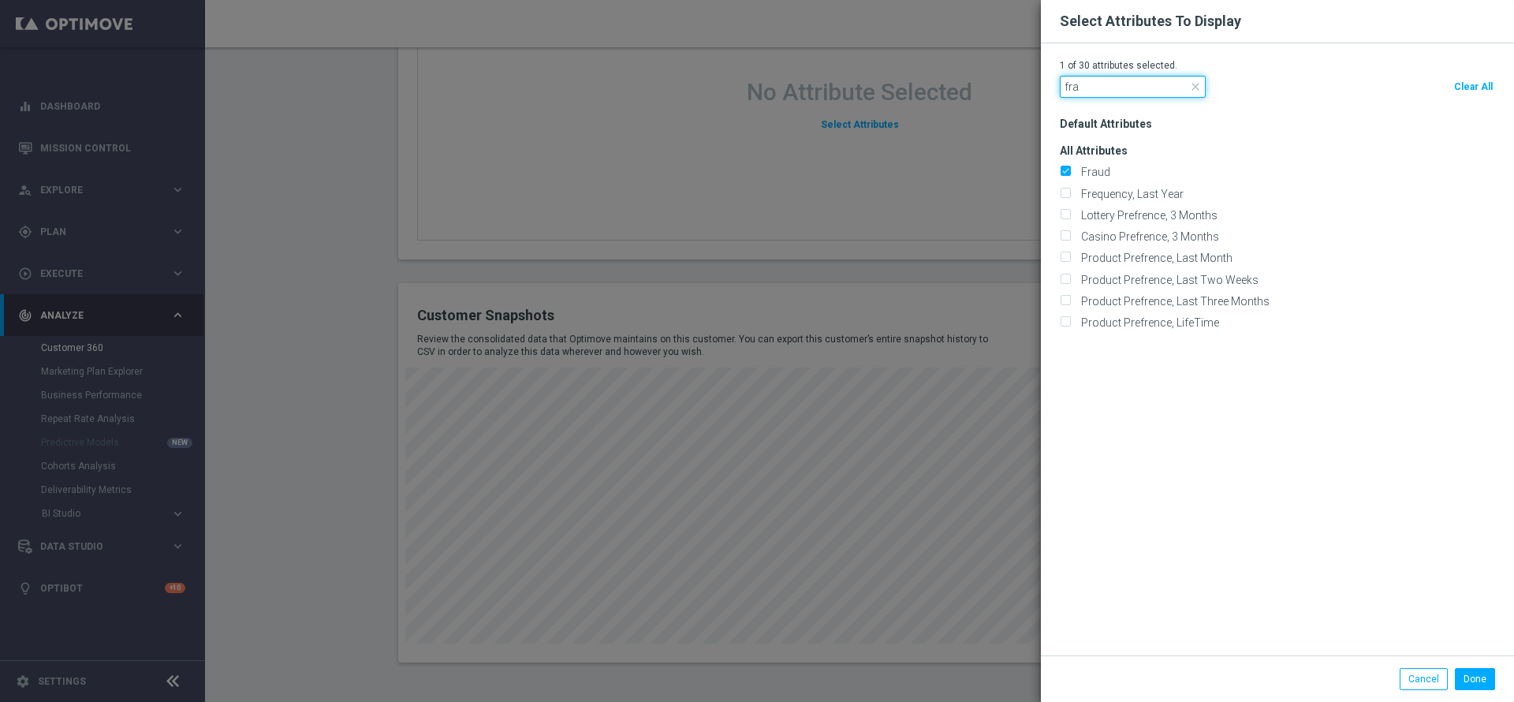
click at [1202, 91] on input "fra" at bounding box center [1133, 87] width 146 height 22
click at [1195, 88] on span "close" at bounding box center [1195, 86] width 13 height 13
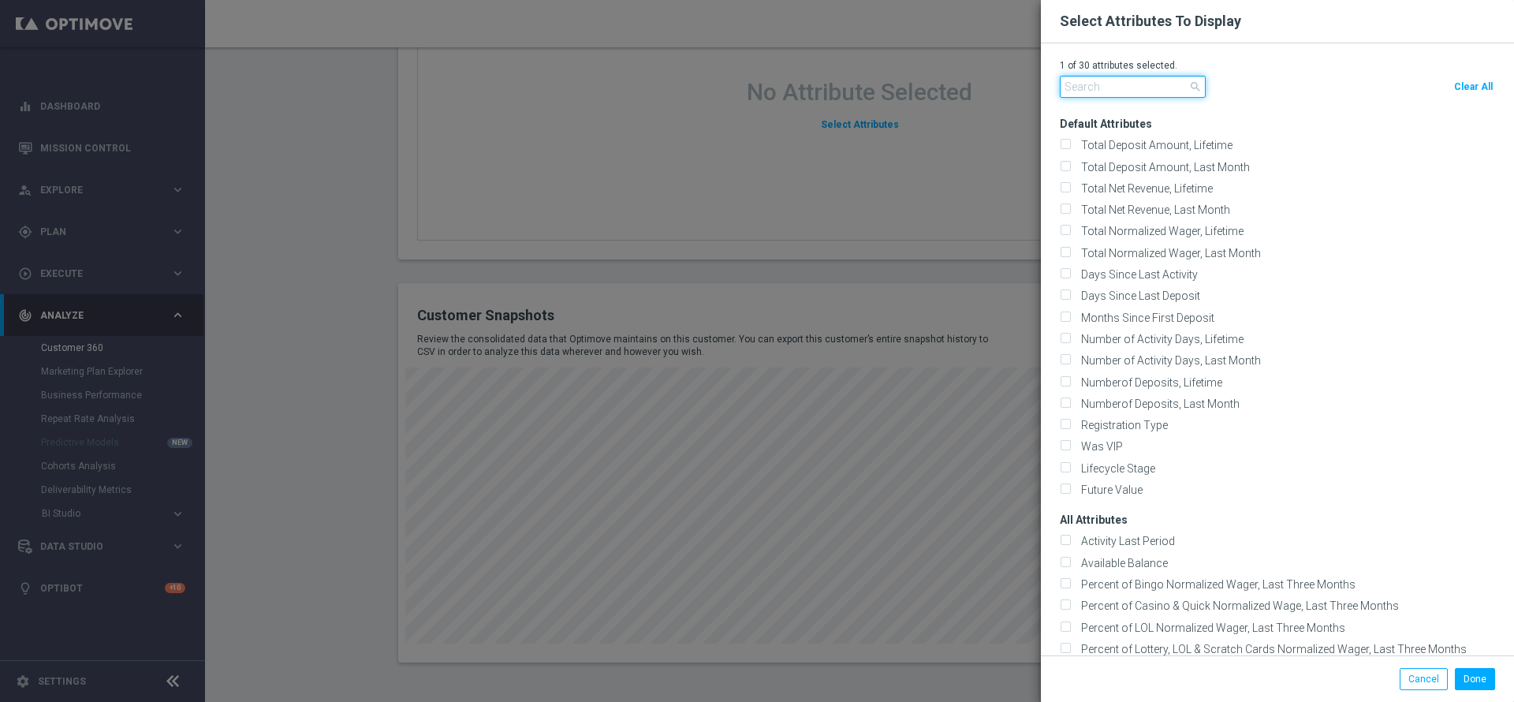
click at [1115, 82] on input "text" at bounding box center [1133, 87] width 146 height 22
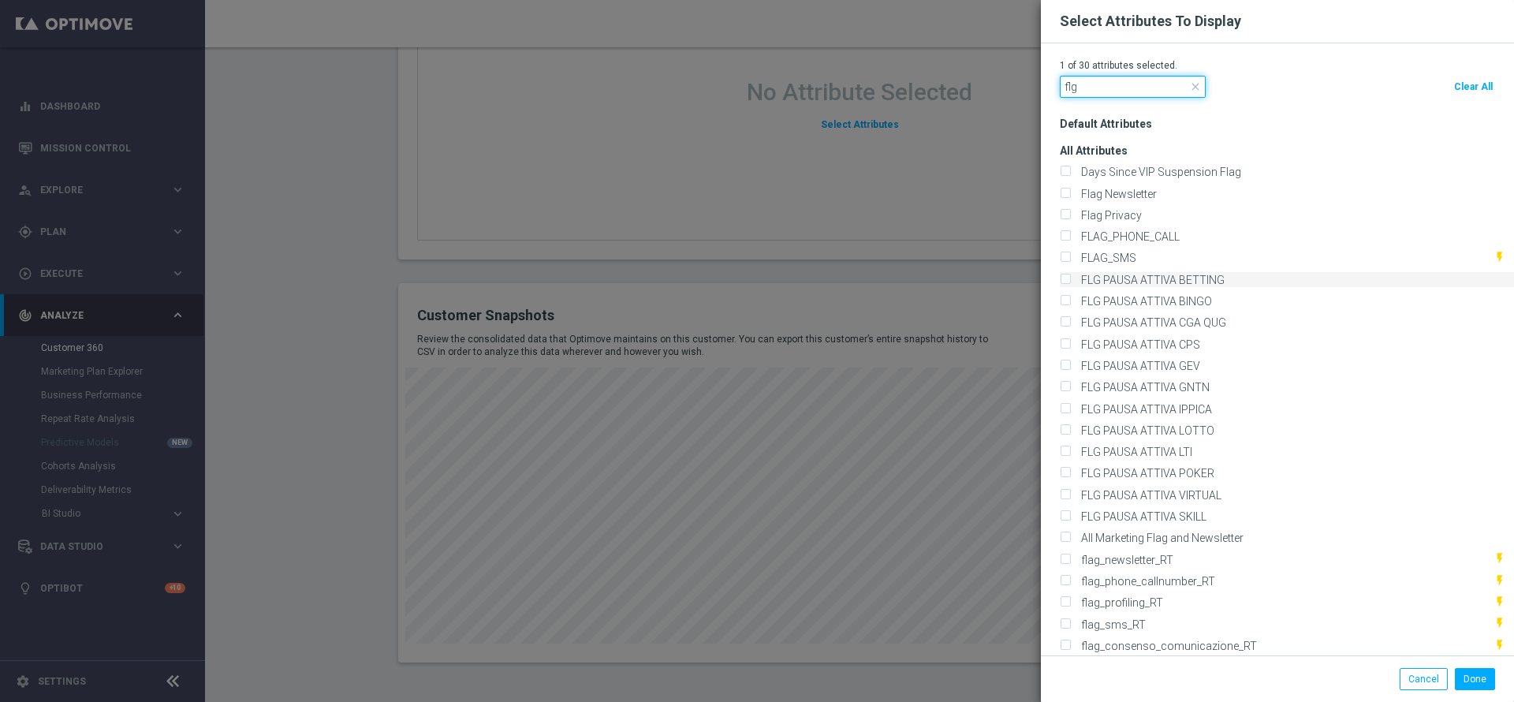
type input "flg"
click at [1067, 276] on input "FLG PAUSA ATTIVA BETTING" at bounding box center [1065, 280] width 10 height 10
checkbox input "true"
click at [1066, 289] on div "All Attributes FLAG_SMS" at bounding box center [1287, 456] width 454 height 651
click at [1064, 300] on input "FLG PAUSA ATTIVA BINGO" at bounding box center [1065, 302] width 10 height 10
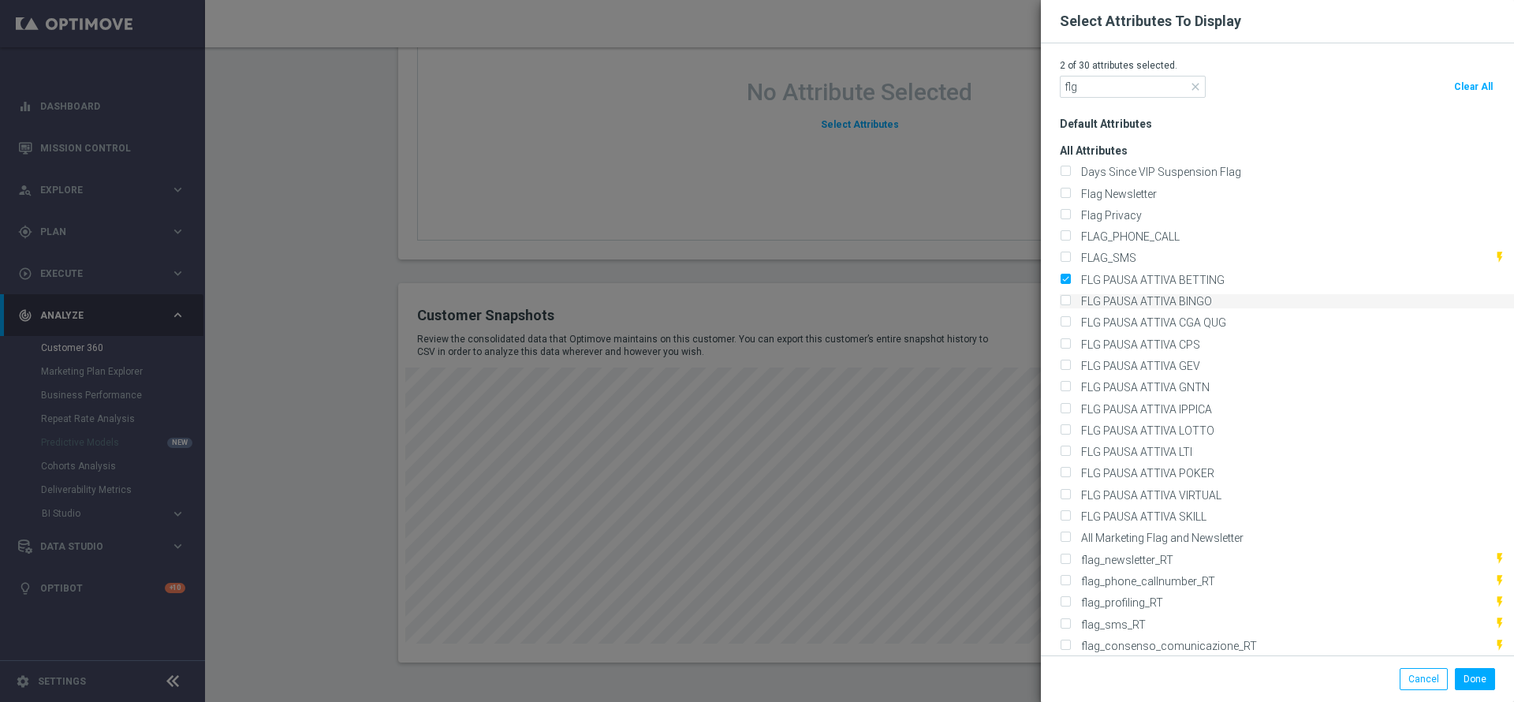
checkbox input "true"
click at [1065, 319] on input "FLG PAUSA ATTIVA CGA QUG" at bounding box center [1065, 324] width 10 height 10
checkbox input "true"
click at [1075, 337] on label "FLG PAUSA ATTIVA CPS" at bounding box center [1137, 344] width 125 height 14
click at [1064, 340] on input "FLG PAUSA ATTIVA CPS" at bounding box center [1065, 345] width 10 height 10
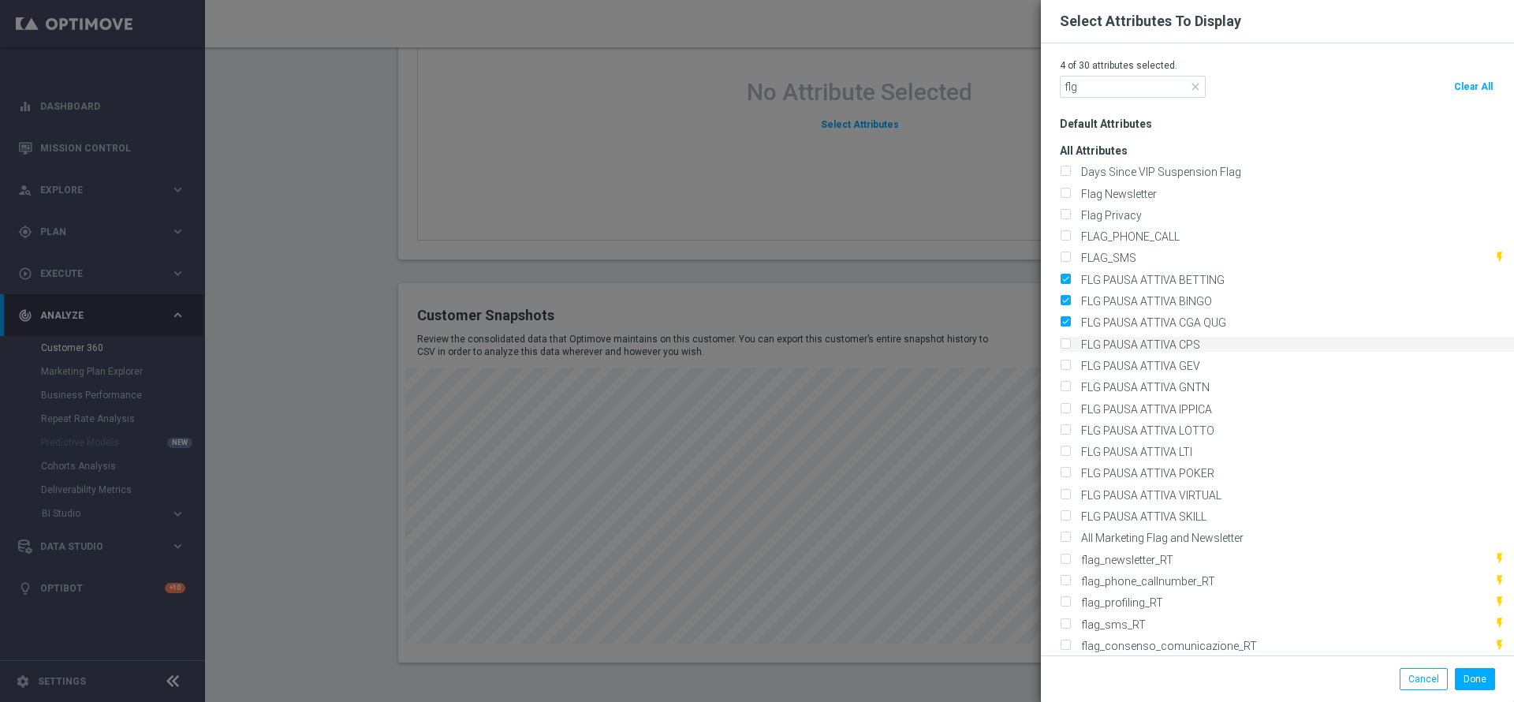
checkbox input "true"
click at [1064, 362] on input "FLG PAUSA ATTIVA GEV" at bounding box center [1065, 367] width 10 height 10
checkbox input "true"
click at [1063, 383] on input "FLG PAUSA ATTIVA GNTN" at bounding box center [1065, 388] width 10 height 10
checkbox input "true"
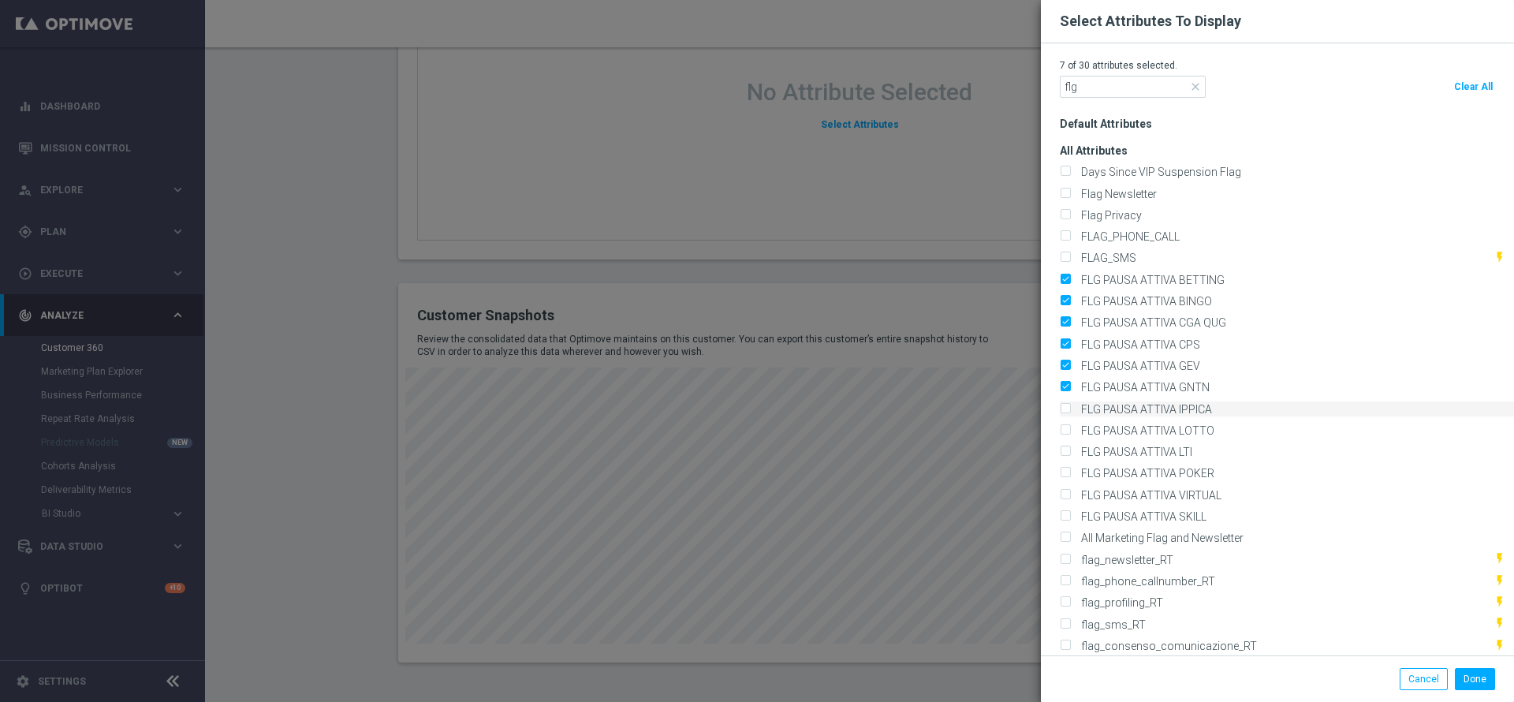
click at [1065, 405] on input "FLG PAUSA ATTIVA IPPICA" at bounding box center [1065, 409] width 10 height 10
checkbox input "true"
click at [1062, 427] on input "FLG PAUSA ATTIVA LOTTO" at bounding box center [1065, 432] width 10 height 10
checkbox input "true"
click at [1061, 451] on input "FLG PAUSA ATTIVA LTI" at bounding box center [1065, 453] width 10 height 10
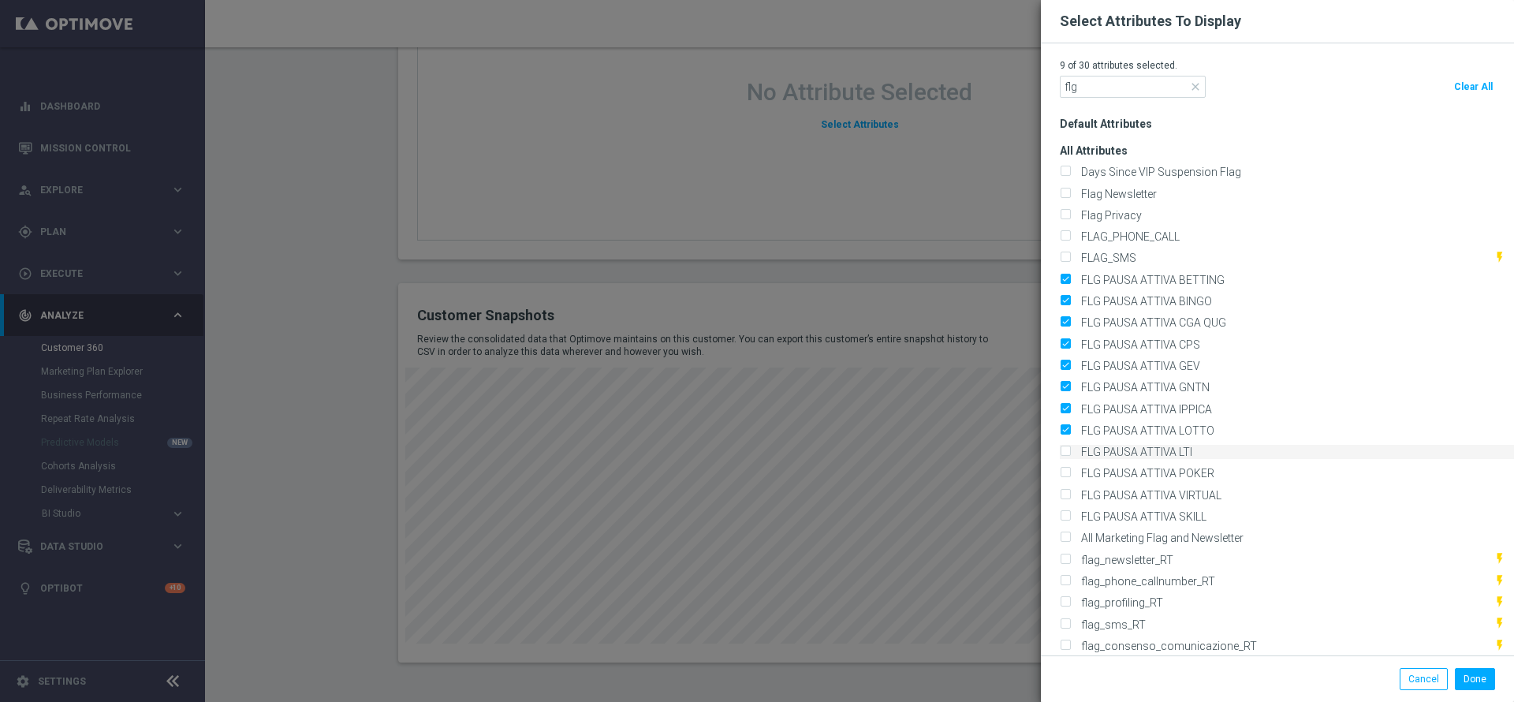
checkbox input "true"
click at [1064, 469] on input "FLG PAUSA ATTIVA POKER" at bounding box center [1065, 474] width 10 height 10
checkbox input "true"
click at [1066, 490] on input "FLG PAUSA ATTIVA VIRTUAL" at bounding box center [1065, 495] width 10 height 10
checkbox input "true"
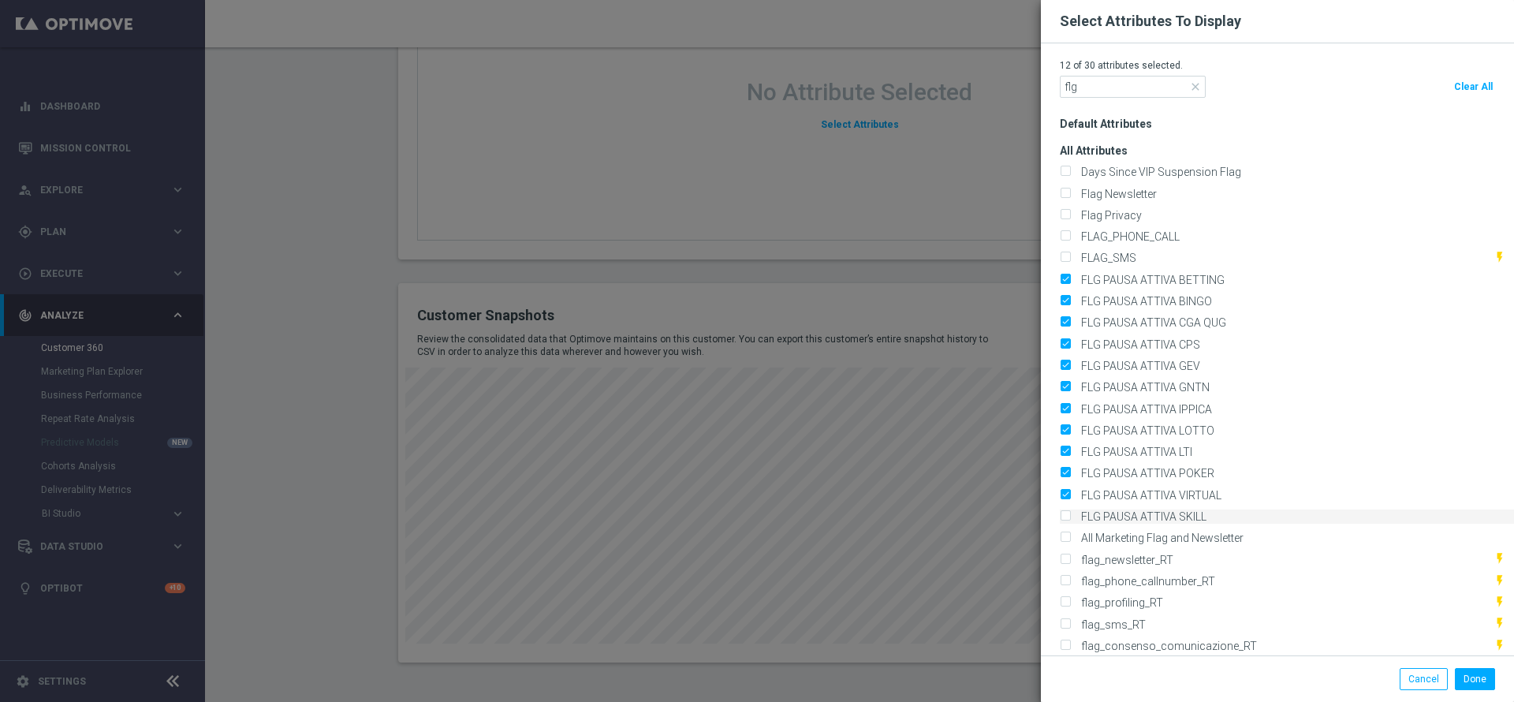
click at [1075, 509] on label "FLG PAUSA ATTIVA SKILL" at bounding box center [1140, 516] width 131 height 14
click at [1064, 513] on input "FLG PAUSA ATTIVA SKILL" at bounding box center [1065, 518] width 10 height 10
checkbox input "true"
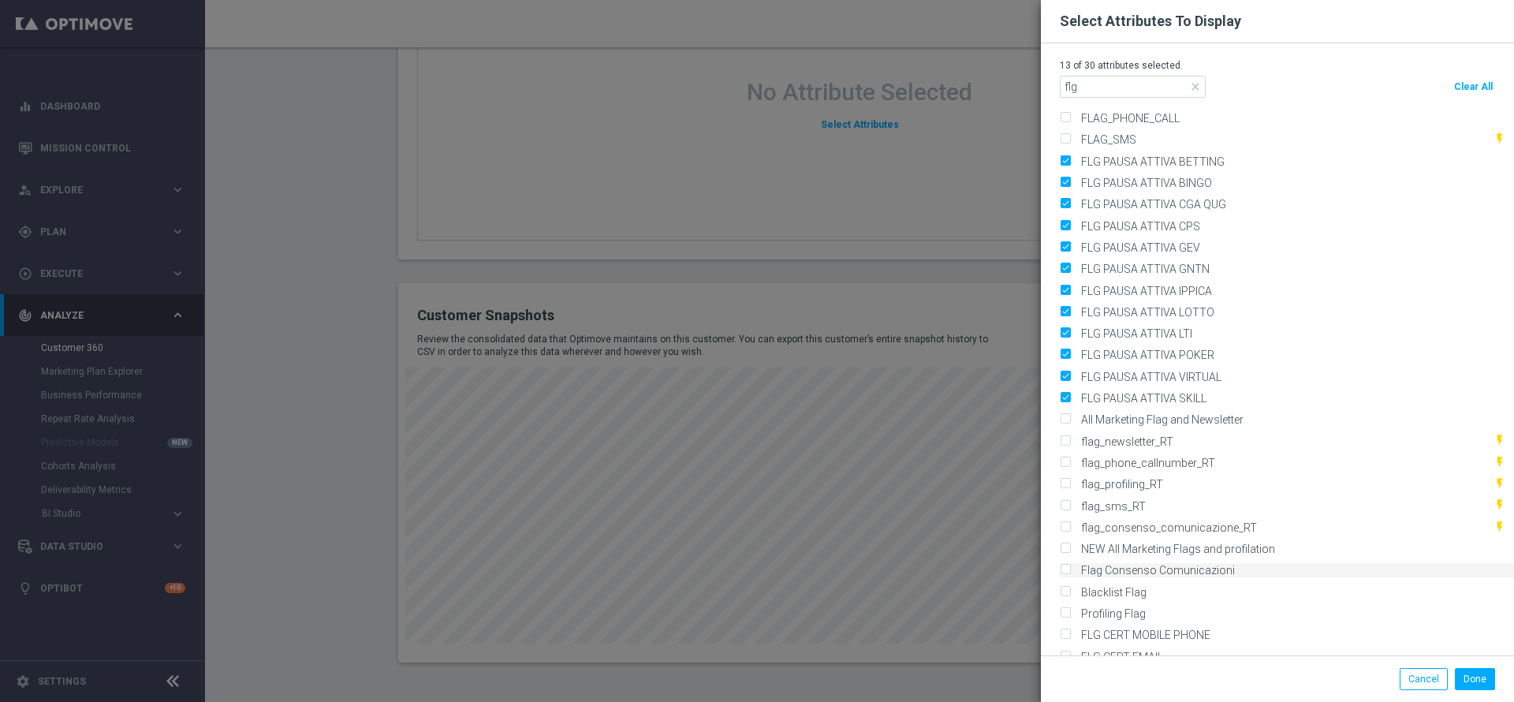
scroll to position [121, 0]
click at [1474, 686] on button "Done" at bounding box center [1475, 679] width 40 height 22
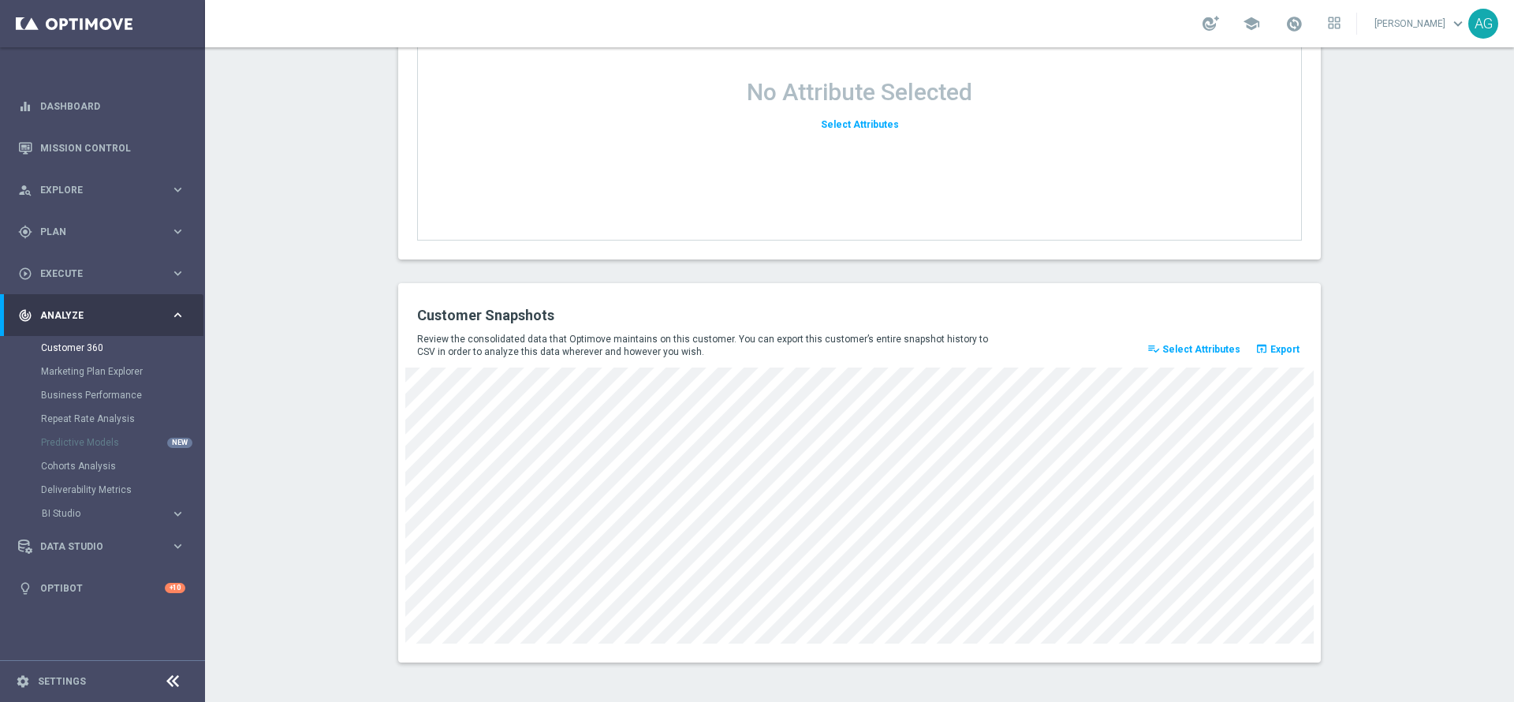
click at [1184, 345] on span "Select Attributes" at bounding box center [1201, 349] width 78 height 11
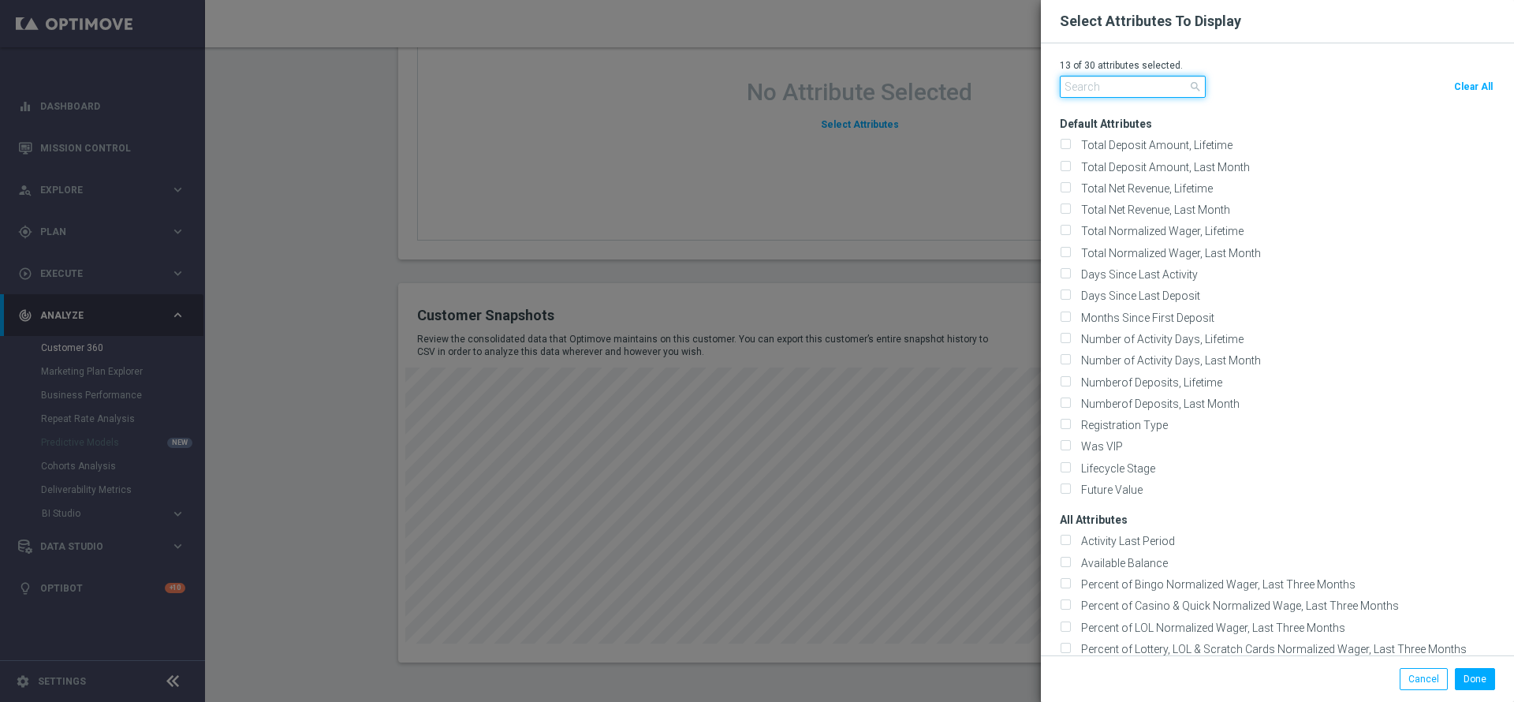
click at [1103, 93] on input "text" at bounding box center [1133, 87] width 146 height 22
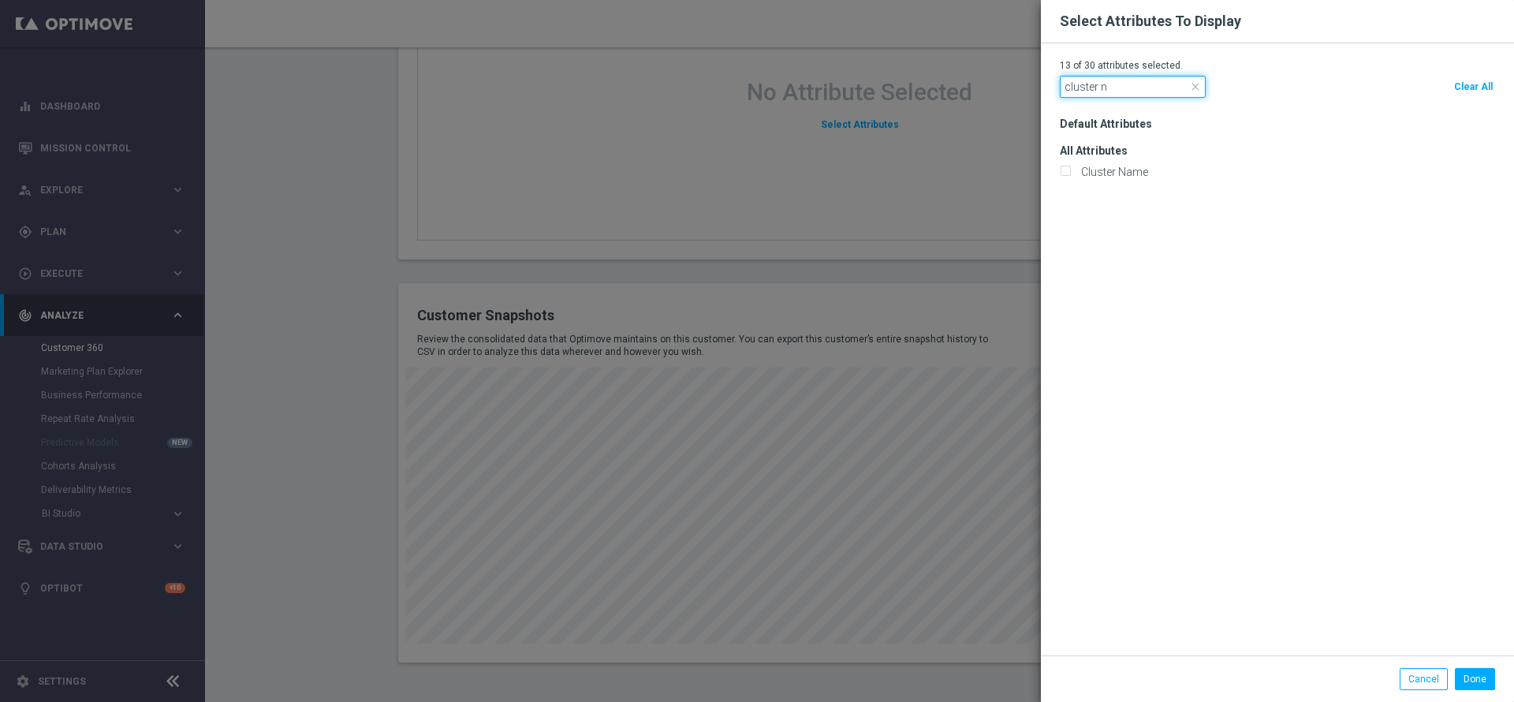
type input "cluster n"
click at [1114, 163] on div "All Attributes" at bounding box center [1287, 155] width 454 height 48
click at [1115, 167] on label "Cluster Name" at bounding box center [1111, 172] width 73 height 14
click at [1070, 168] on input "Cluster Name" at bounding box center [1065, 173] width 10 height 10
checkbox input "true"
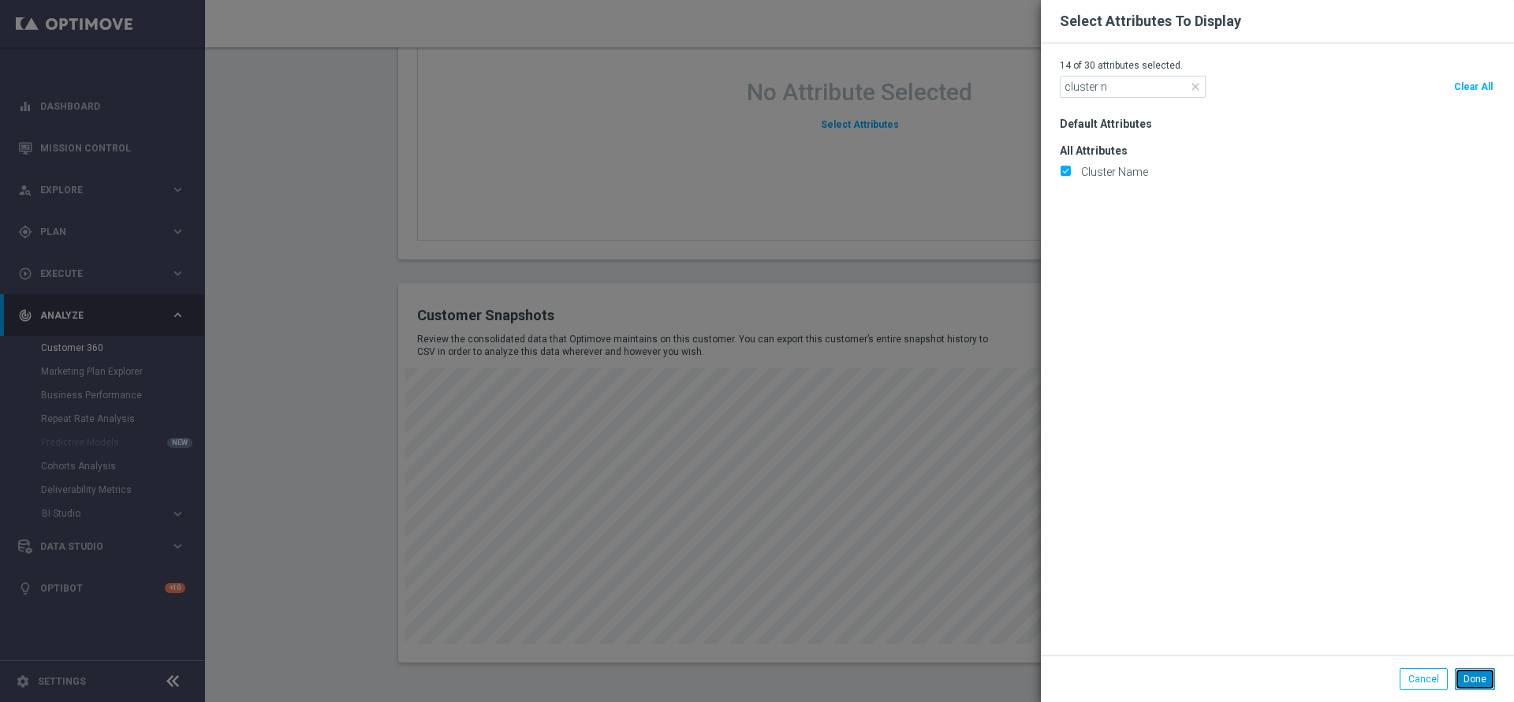
click at [1489, 675] on button "Done" at bounding box center [1475, 679] width 40 height 22
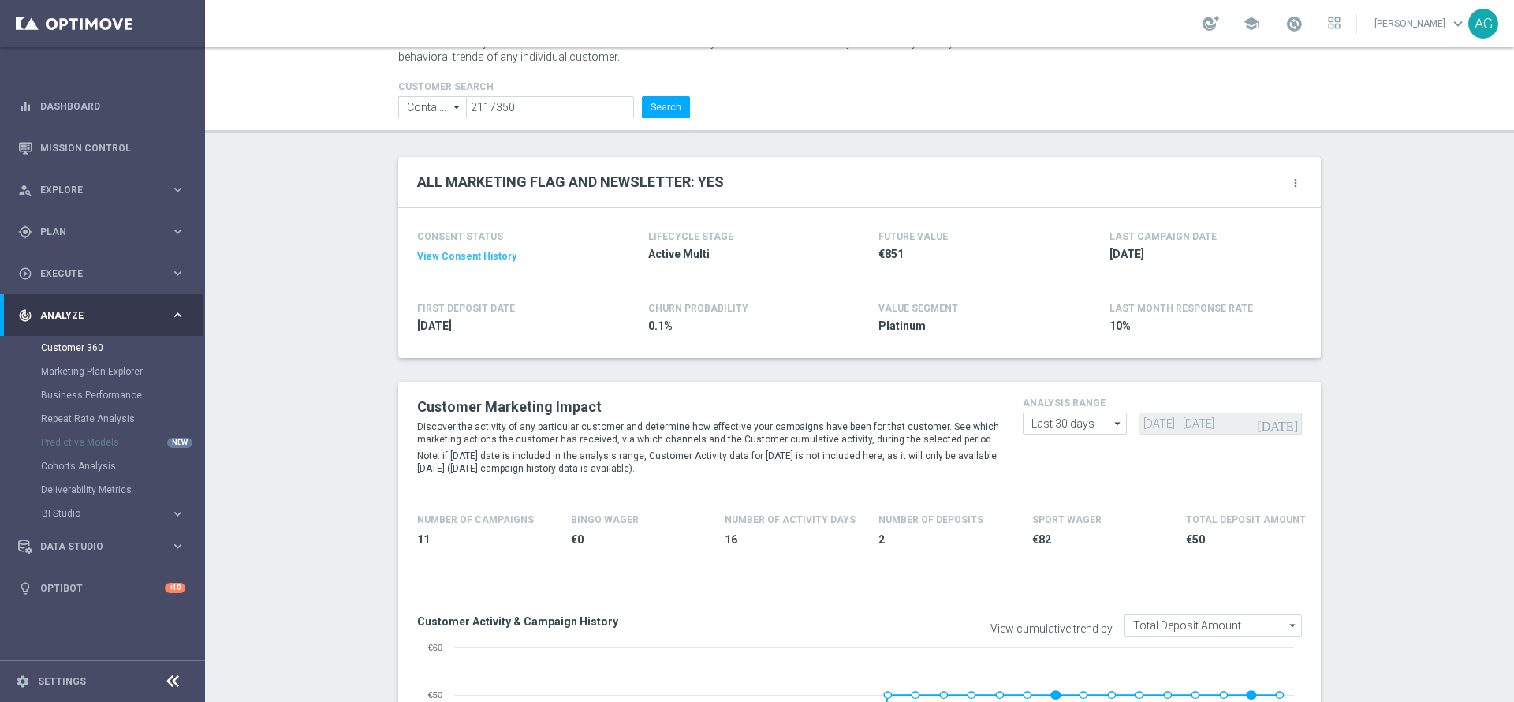
scroll to position [0, 0]
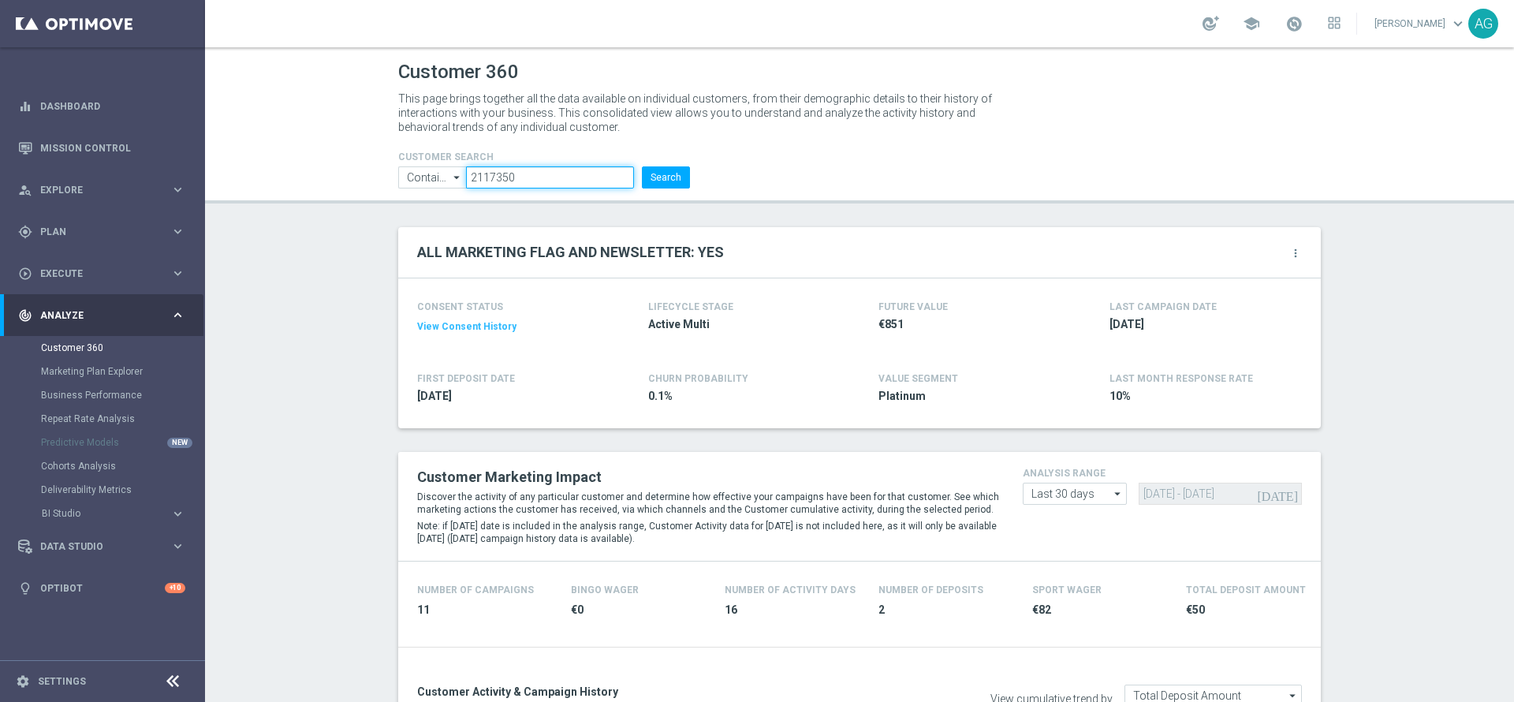
drag, startPoint x: 520, startPoint y: 168, endPoint x: 375, endPoint y: 173, distance: 145.2
click at [375, 173] on header "Customer 360 This page brings together all the data available on individual cus…" at bounding box center [859, 125] width 1309 height 156
paste input "4485635"
type input "4485635"
click at [642, 174] on button "Search" at bounding box center [666, 177] width 48 height 22
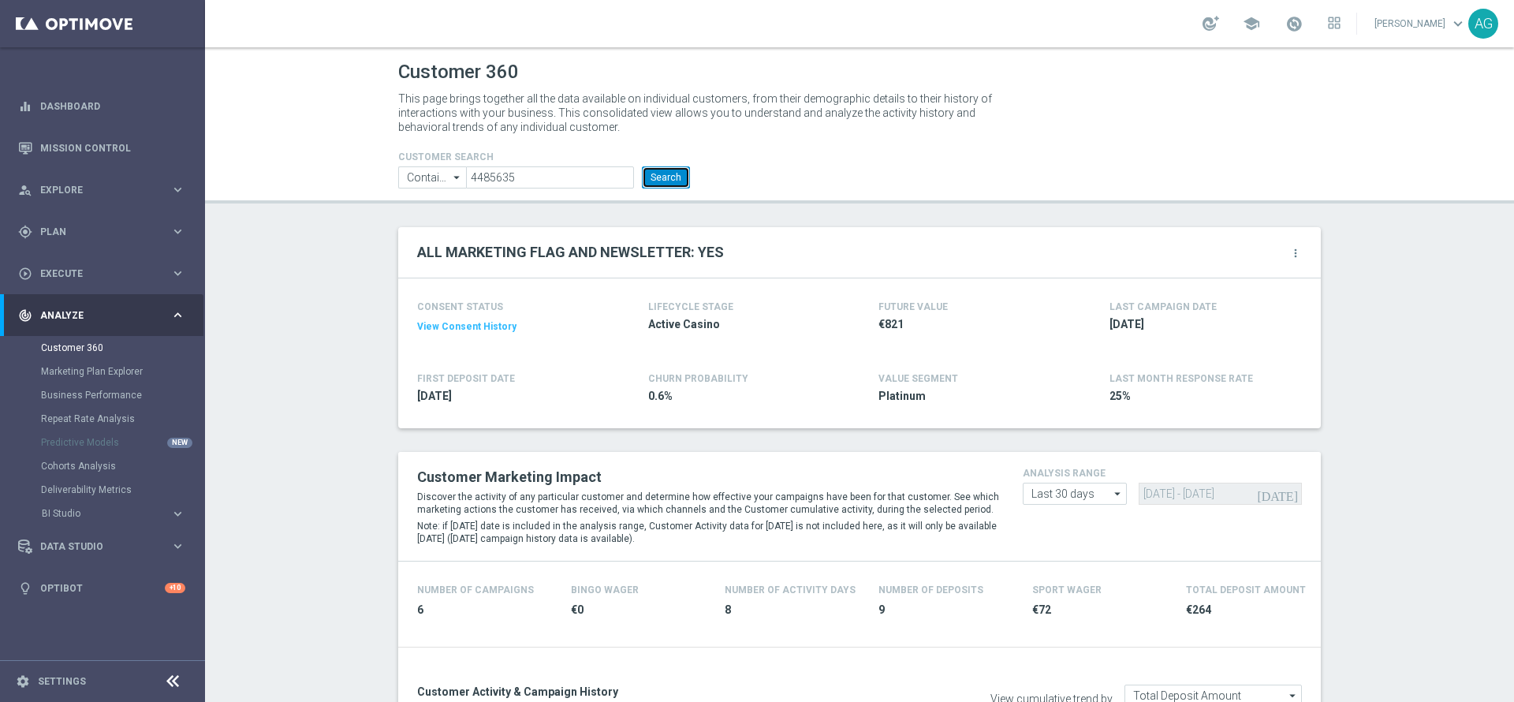
click at [653, 171] on button "Search" at bounding box center [666, 177] width 48 height 22
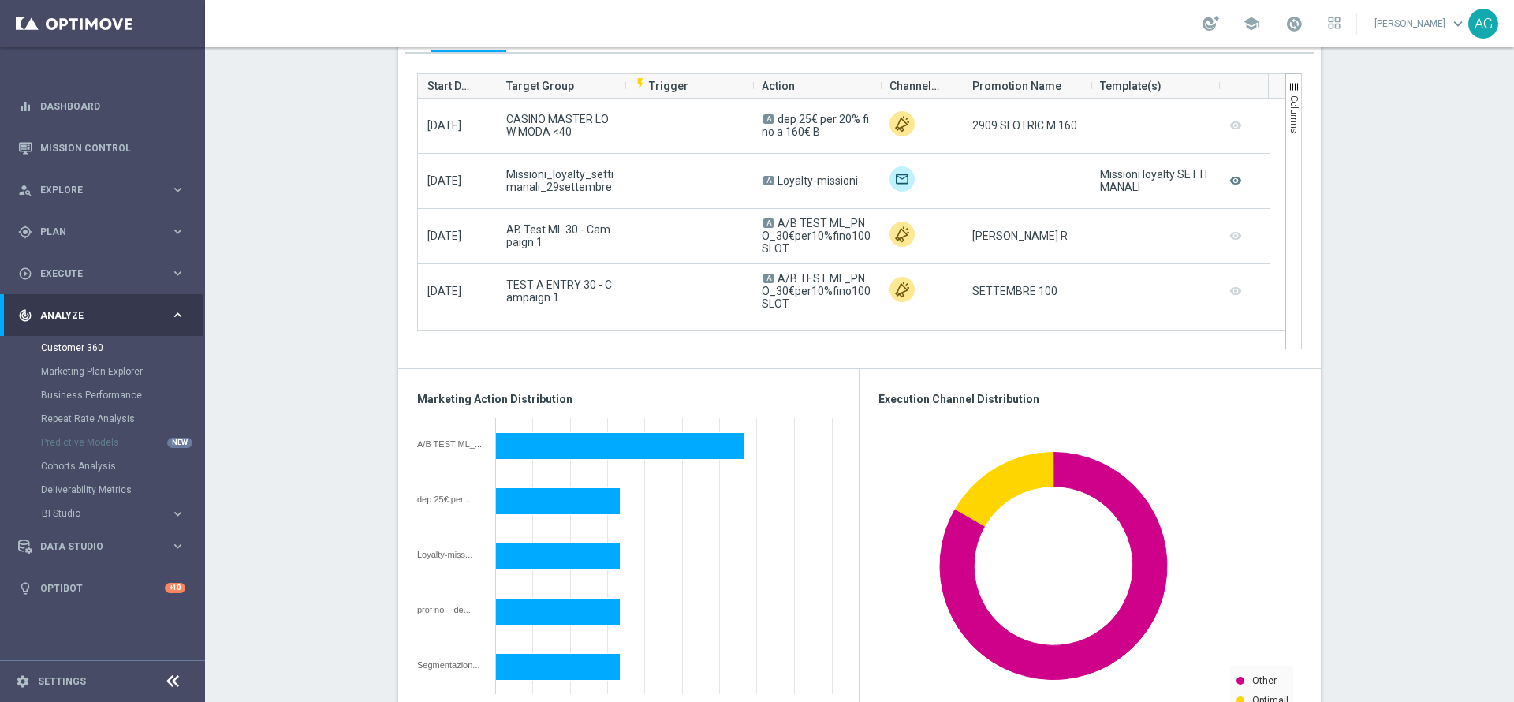
scroll to position [1448, 0]
